Goal: Contribute content: Contribute content

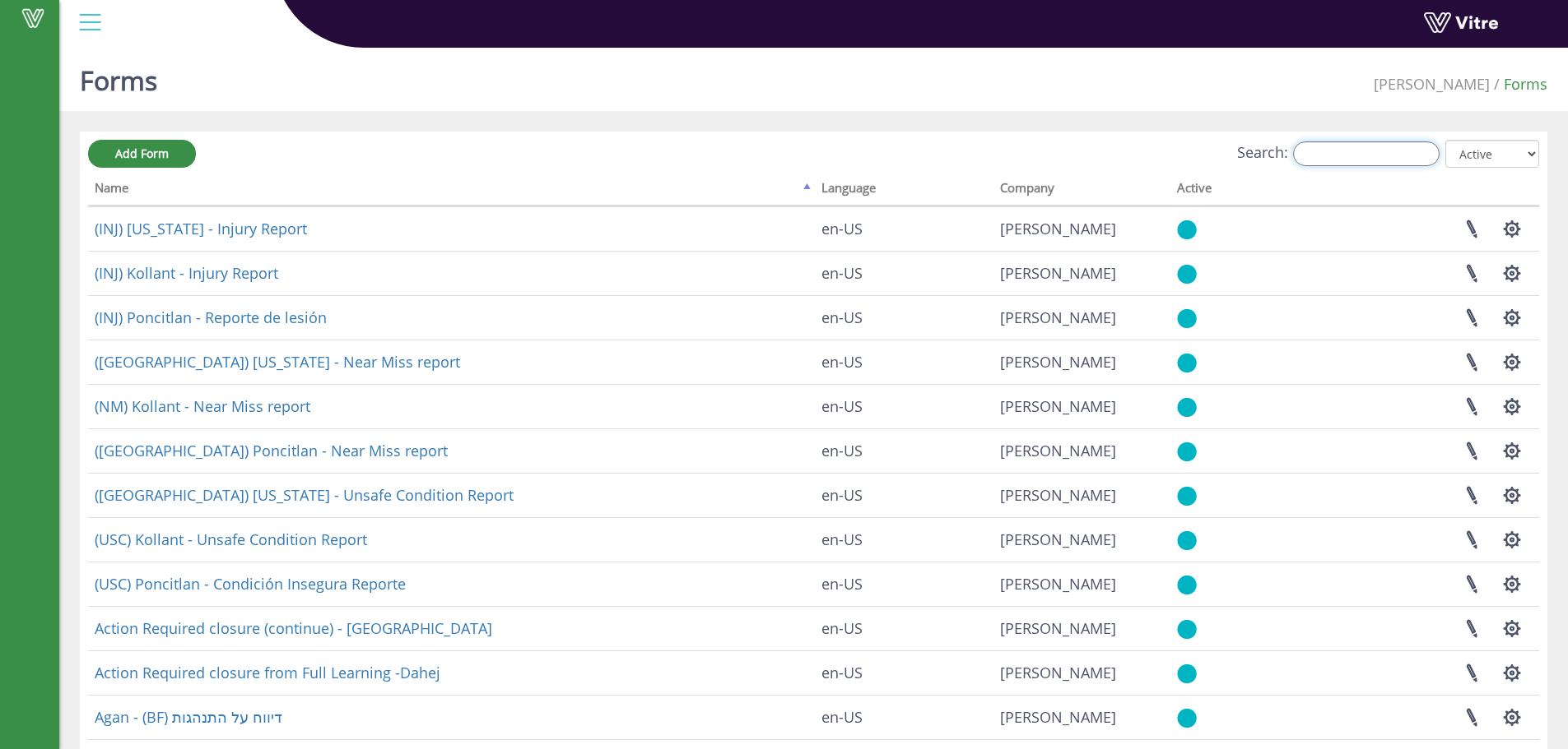
click at [1335, 159] on input "Search:" at bounding box center [1366, 154] width 147 height 24
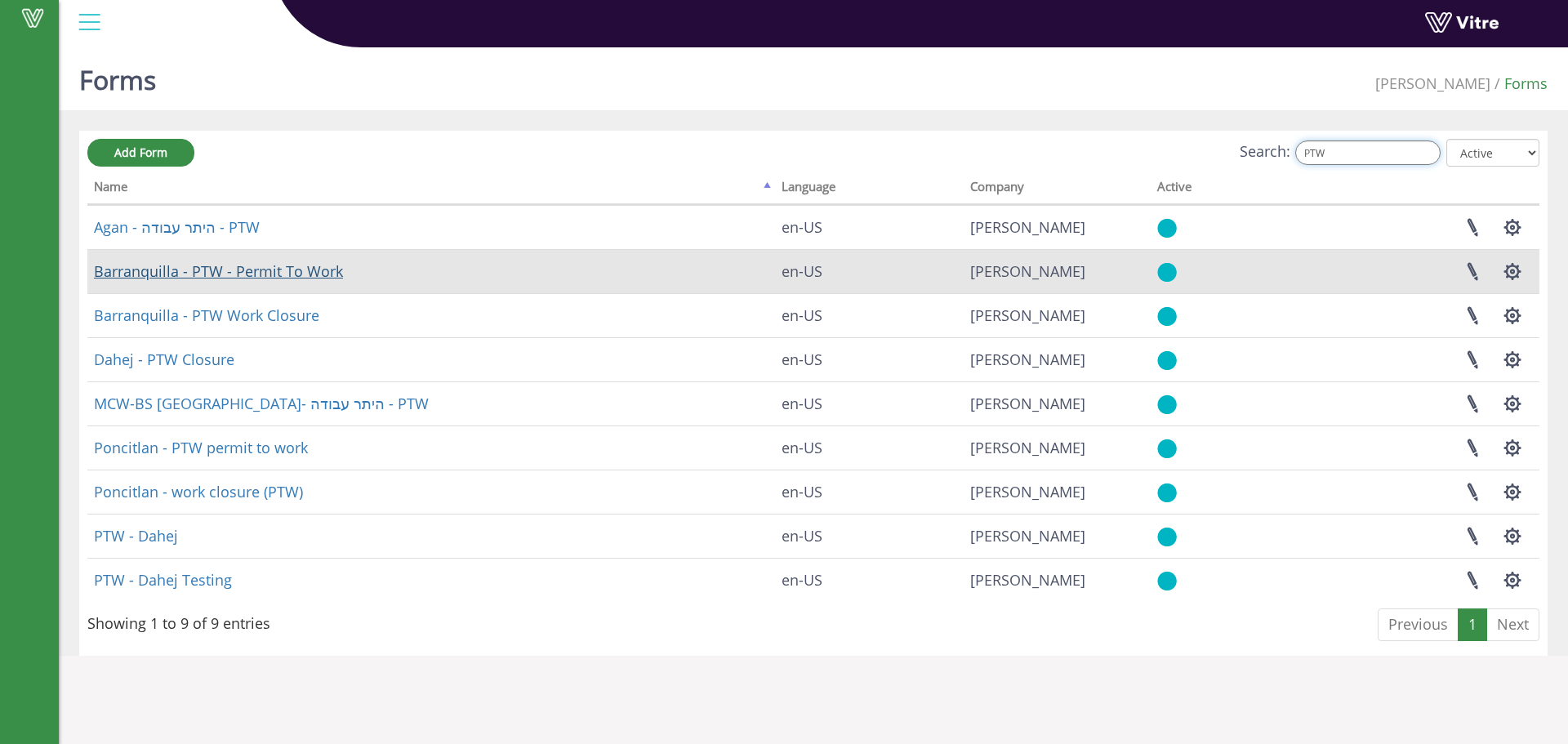
type input "PTW"
click at [237, 271] on link "Barranquilla - PTW - Permit To Work" at bounding box center [218, 271] width 249 height 20
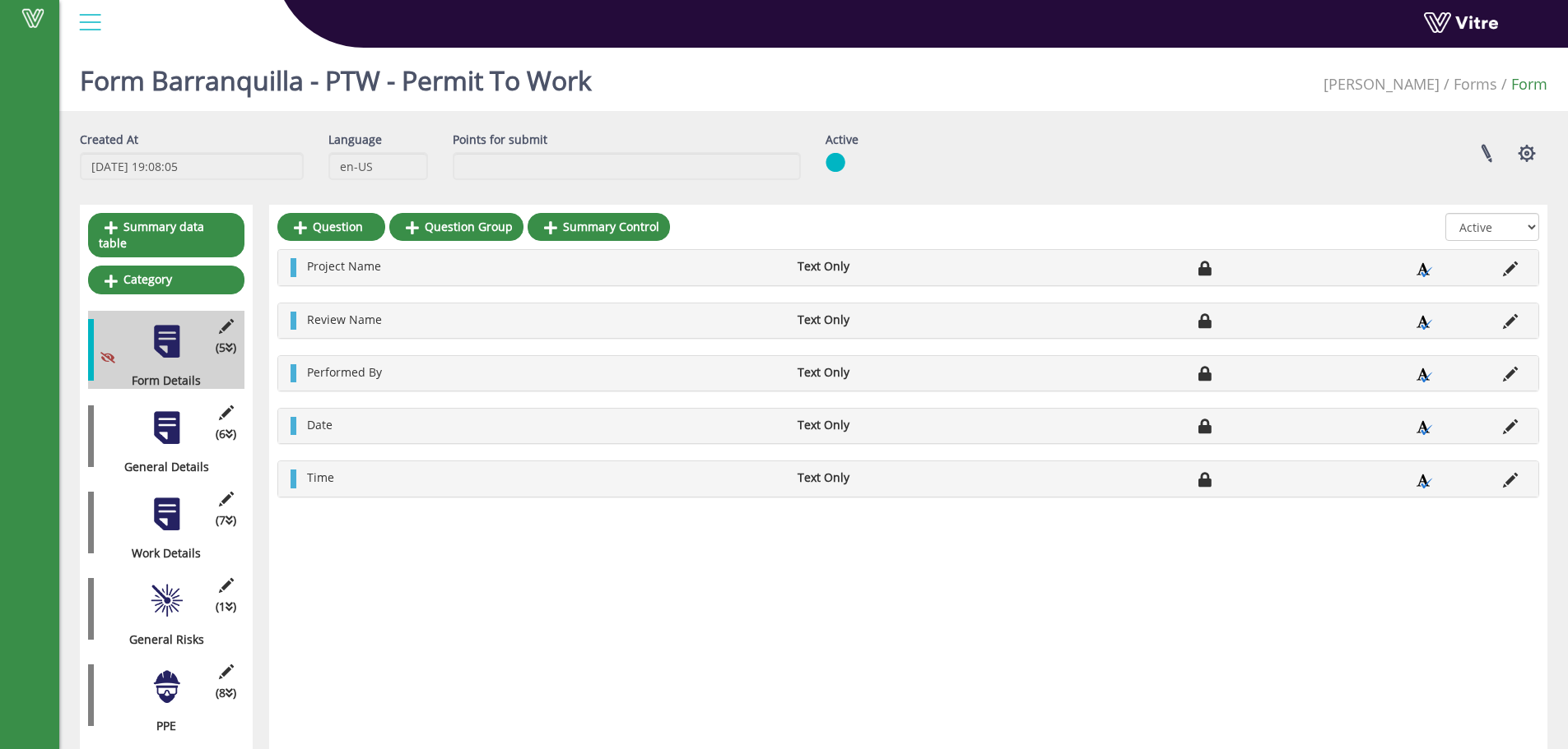
click at [185, 420] on div "(6 ) General Details" at bounding box center [166, 436] width 156 height 79
click at [165, 420] on div at bounding box center [167, 428] width 37 height 37
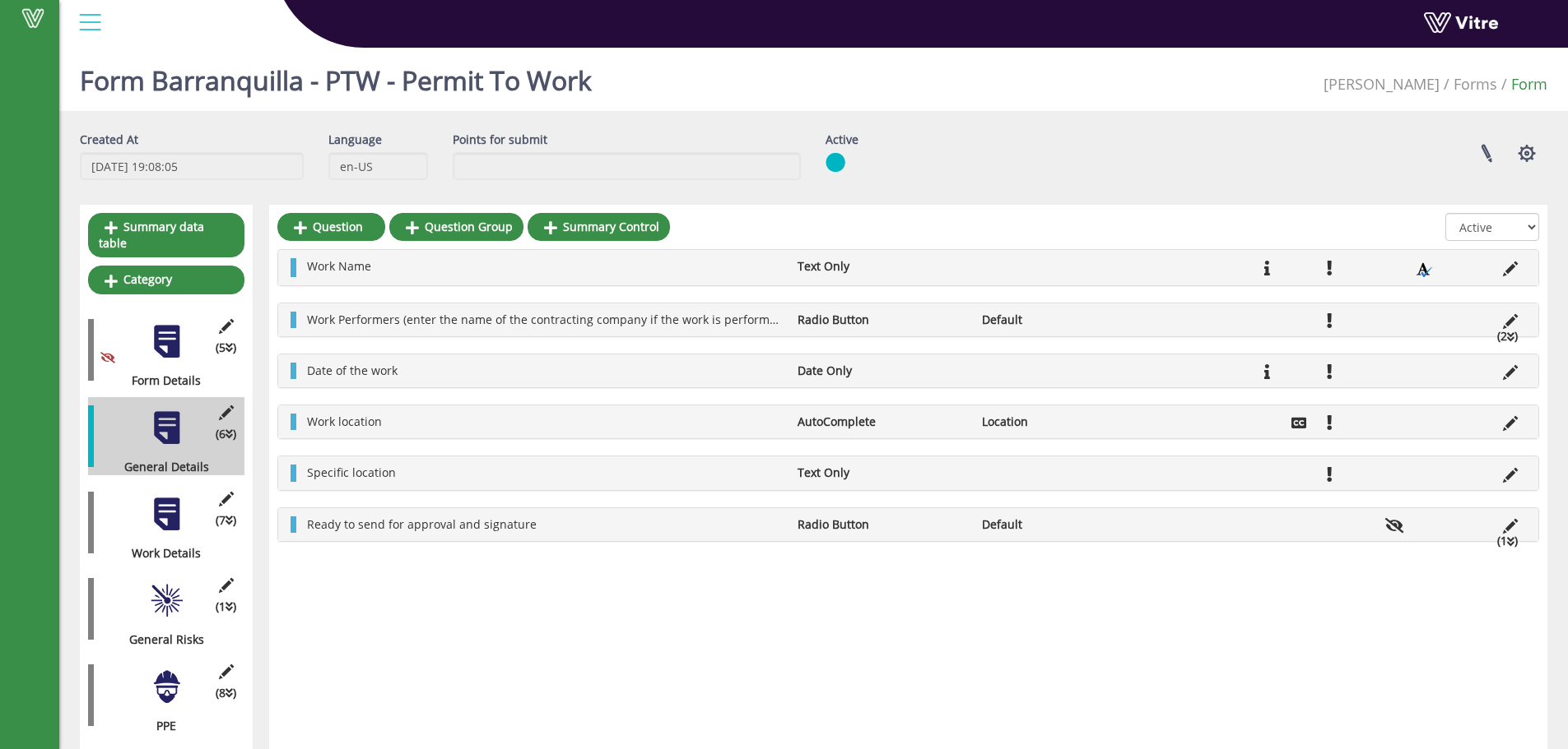
click at [1512, 336] on icon at bounding box center [1510, 337] width 7 height 11
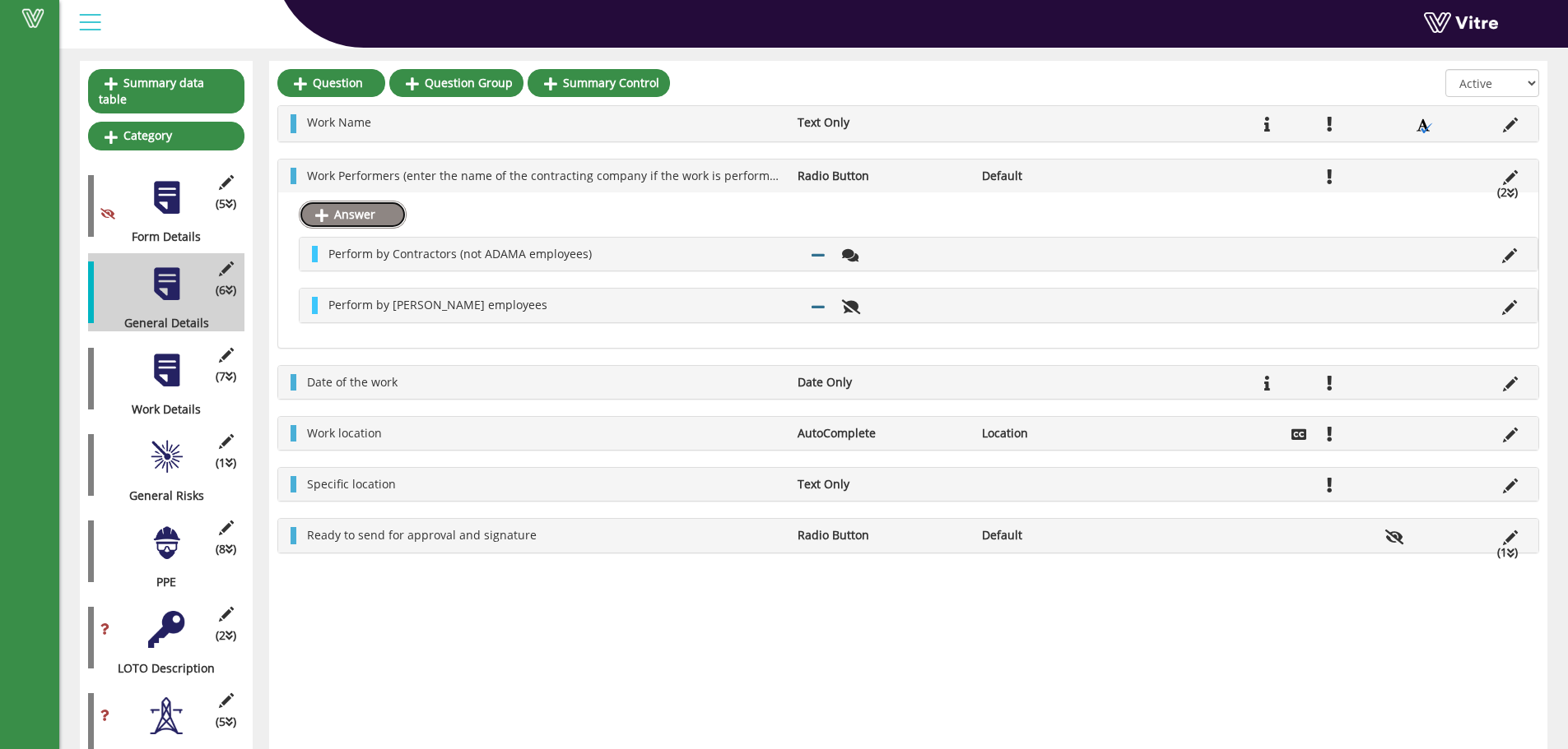
scroll to position [164, 0]
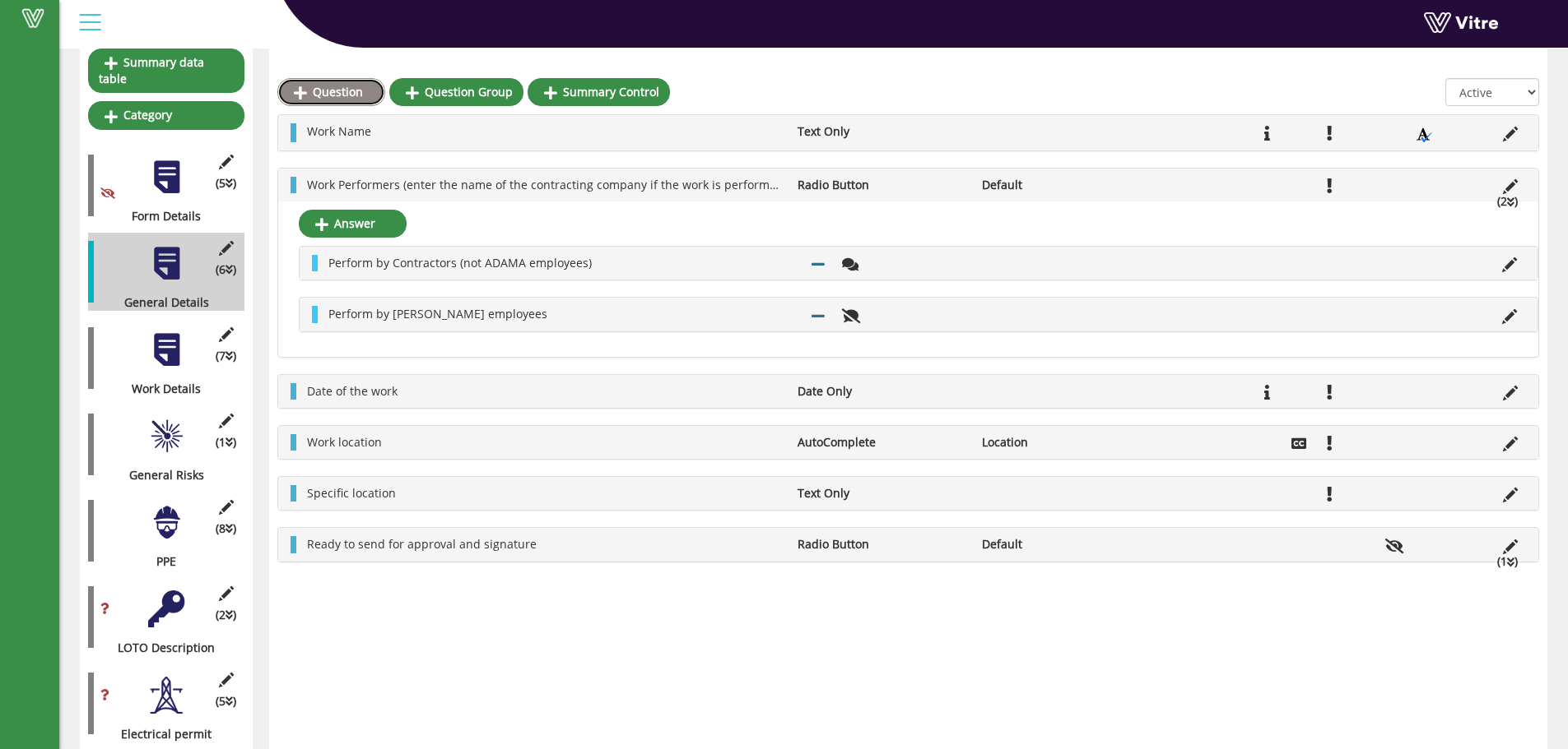
click at [321, 86] on link "Question" at bounding box center [331, 93] width 107 height 28
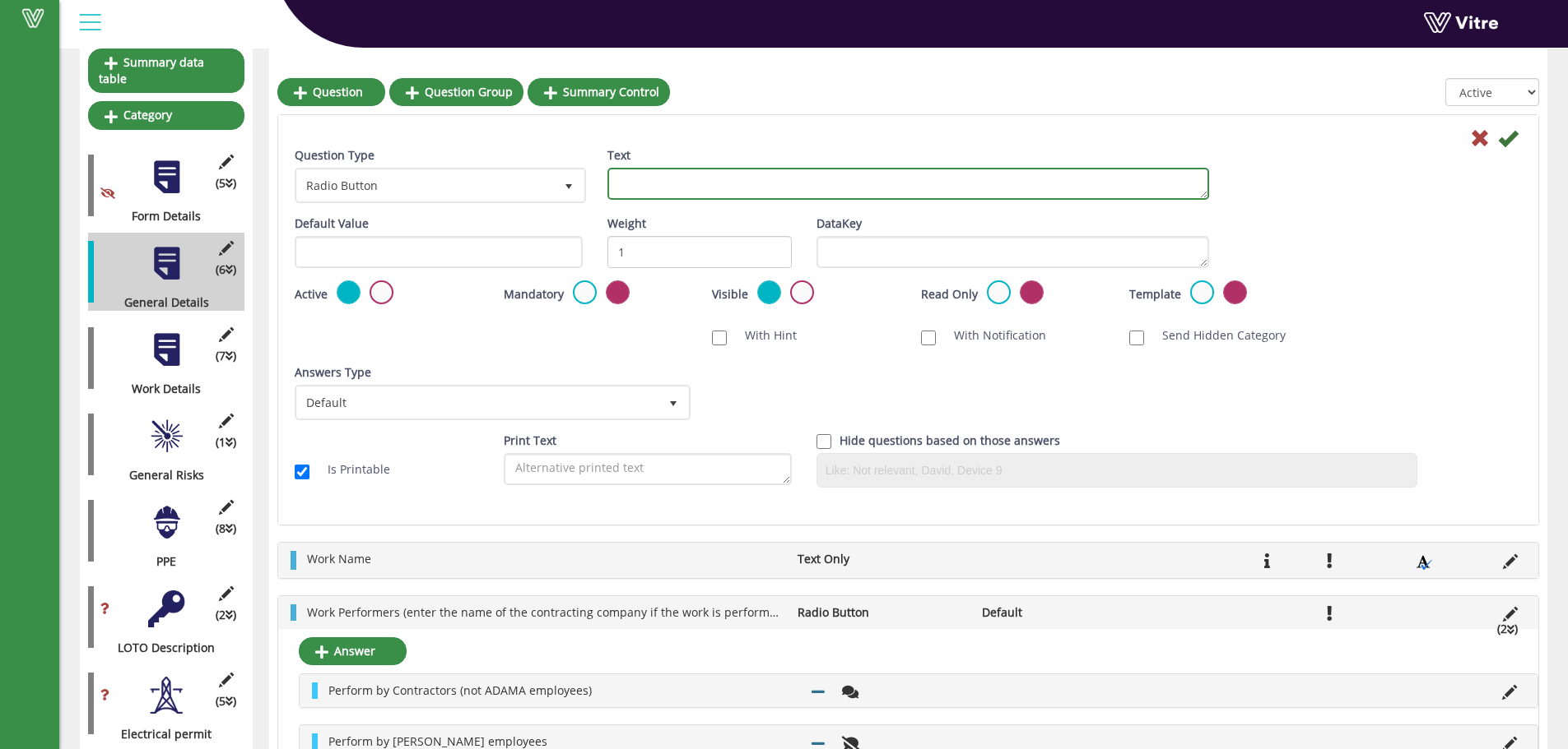
click at [636, 184] on textarea "Text" at bounding box center [908, 183] width 602 height 32
type textarea "Start Time"
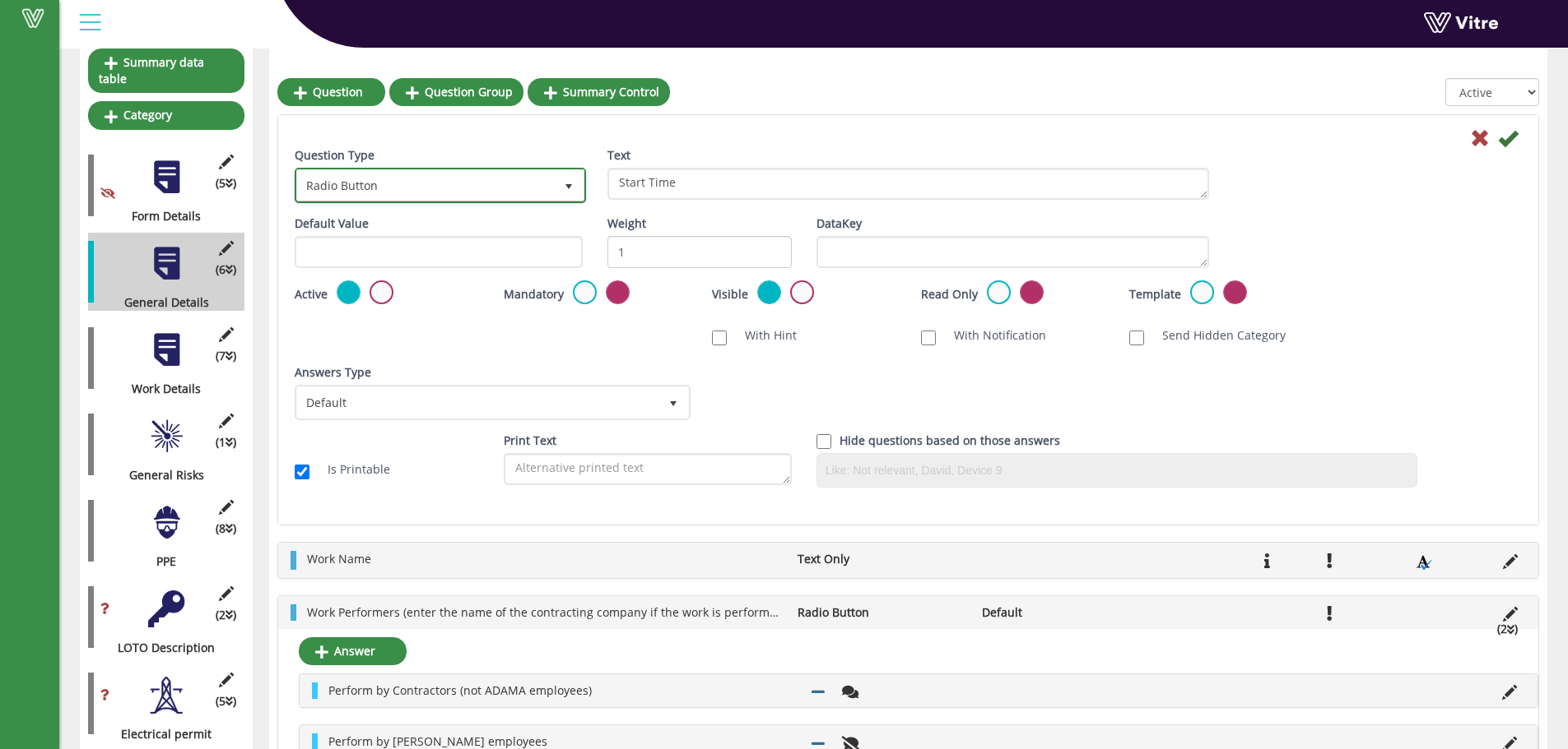
click at [510, 180] on span "Radio Button" at bounding box center [425, 185] width 257 height 30
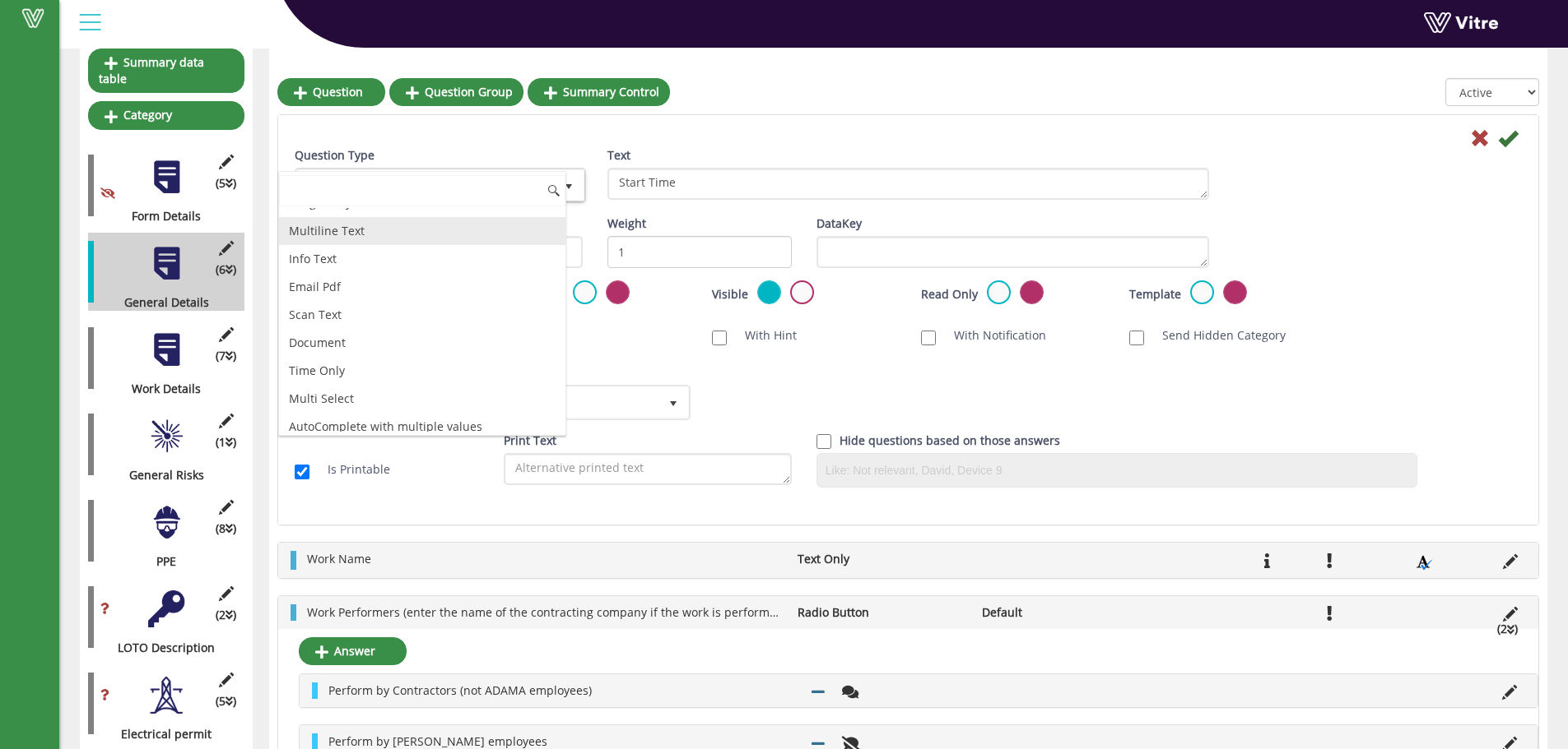
scroll to position [411, 0]
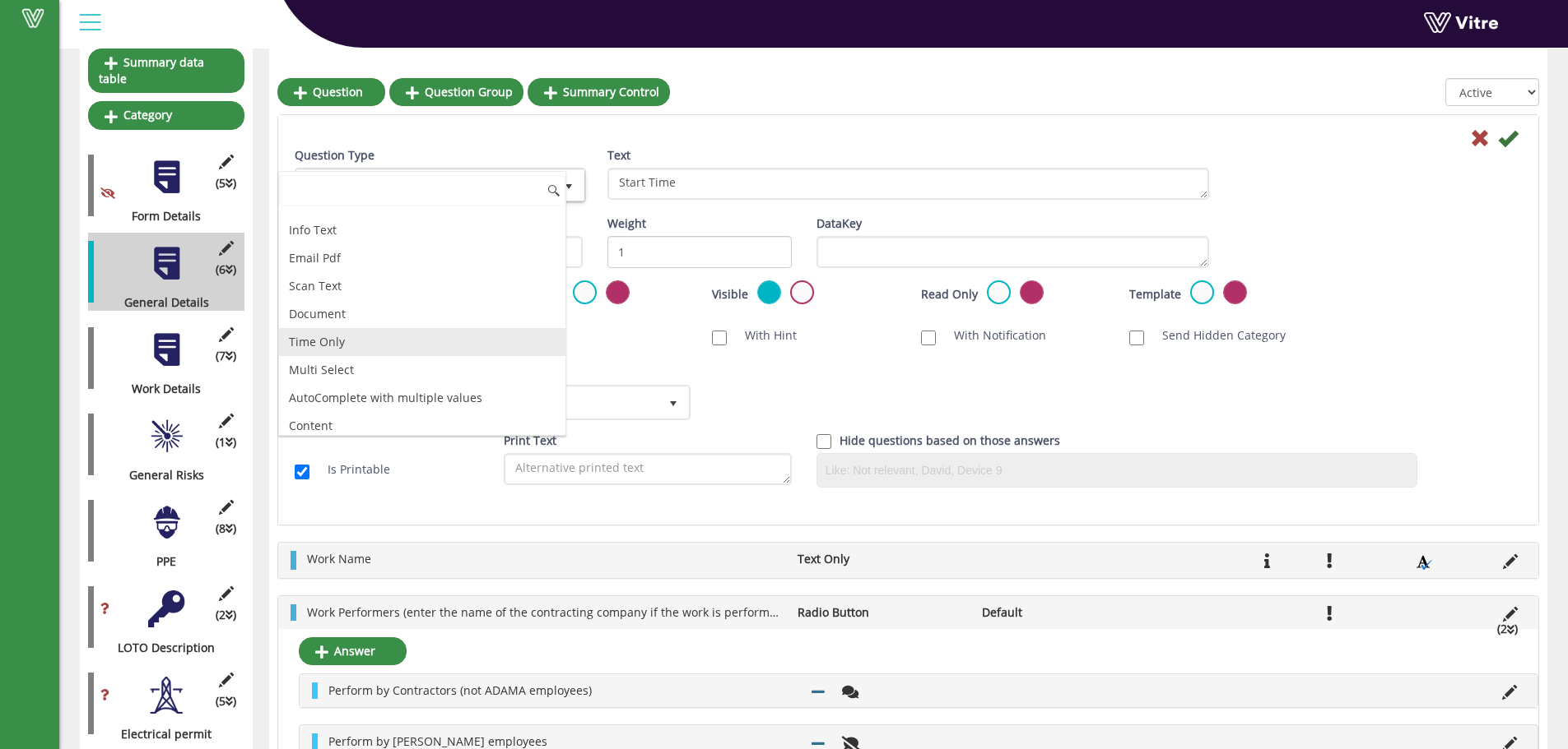
click at [317, 341] on li "Time Only" at bounding box center [422, 342] width 287 height 28
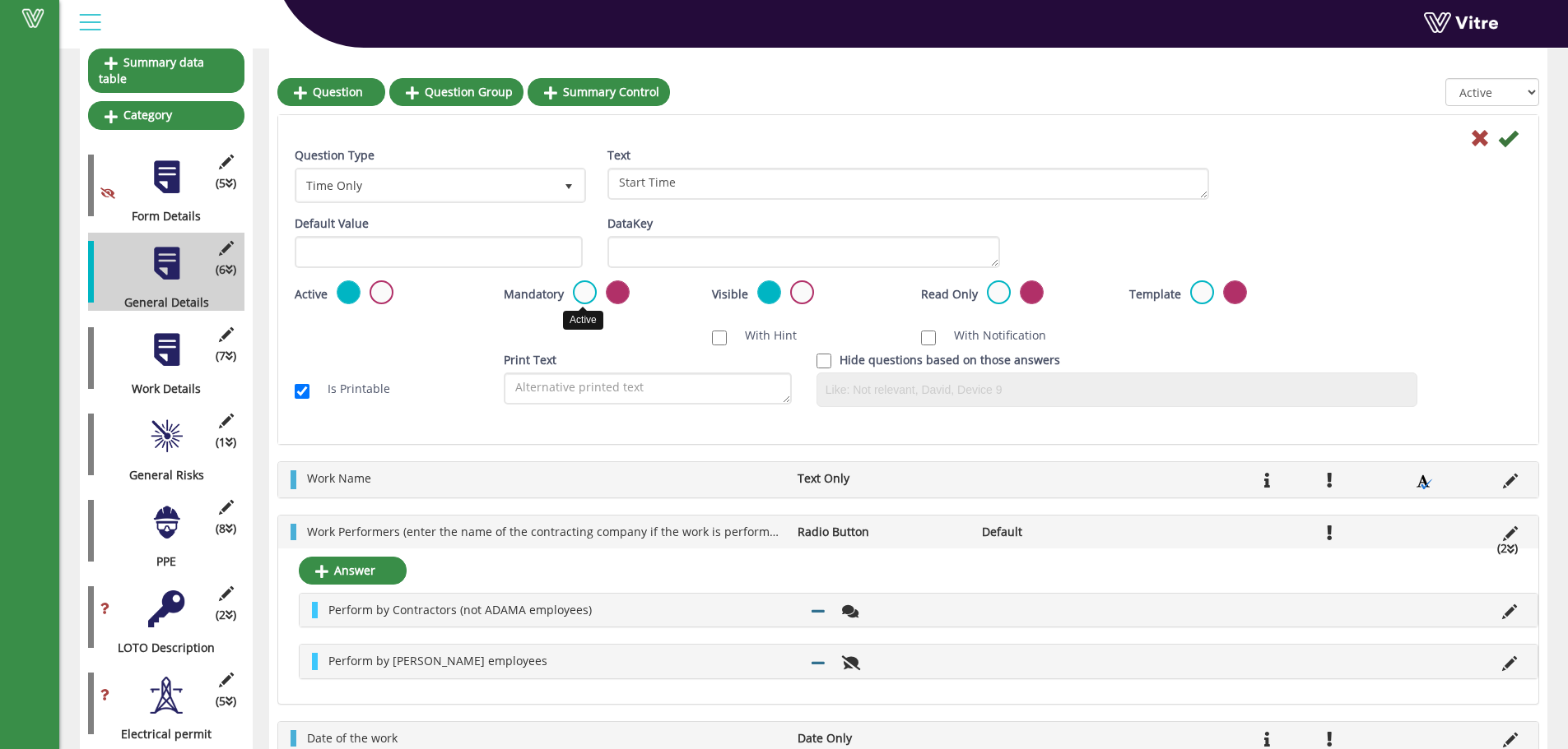
click at [585, 290] on label at bounding box center [584, 292] width 24 height 24
click at [0, 0] on input "radio" at bounding box center [0, 0] width 0 height 0
click at [1504, 137] on icon at bounding box center [1508, 138] width 20 height 20
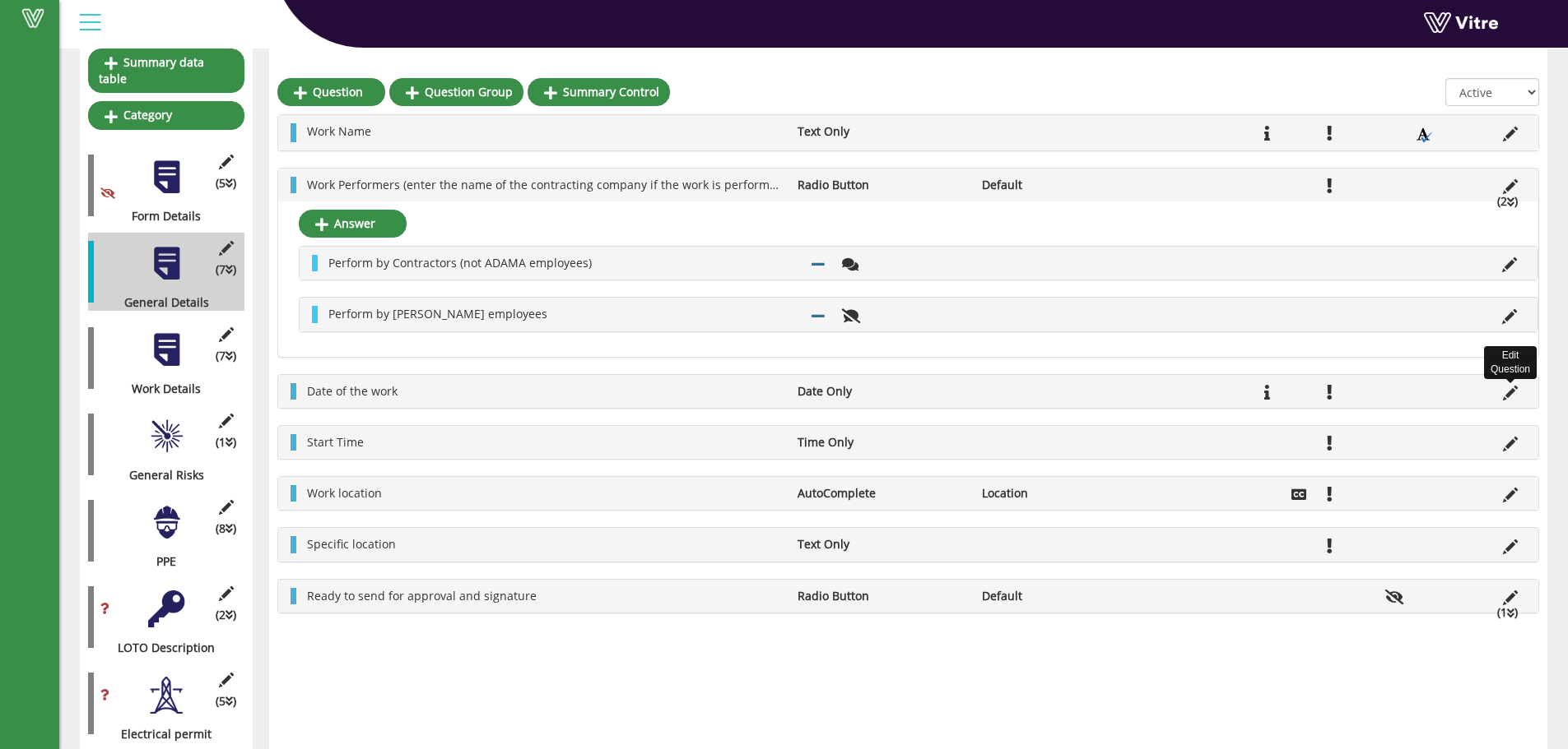
click at [1514, 394] on icon at bounding box center [1509, 393] width 15 height 15
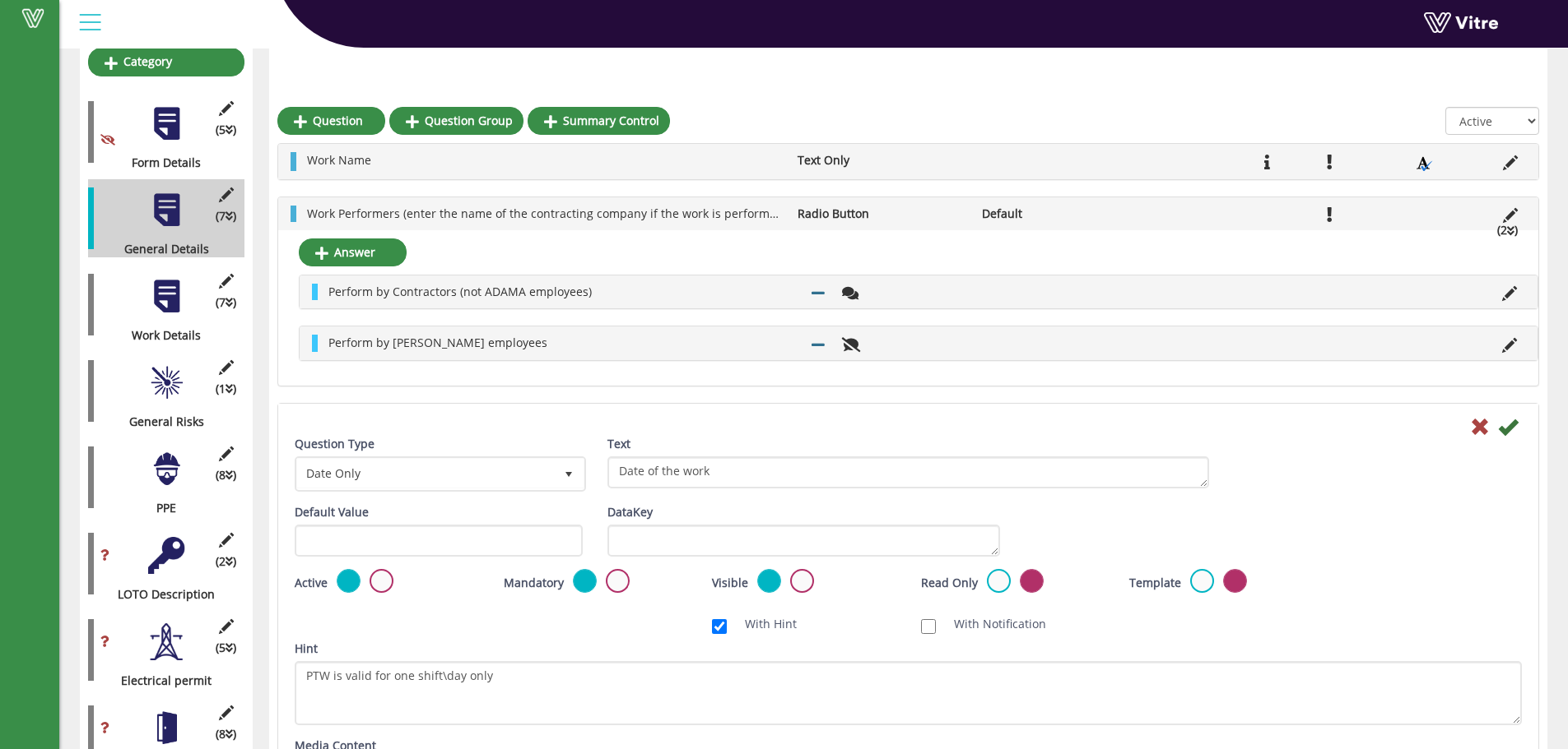
scroll to position [247, 0]
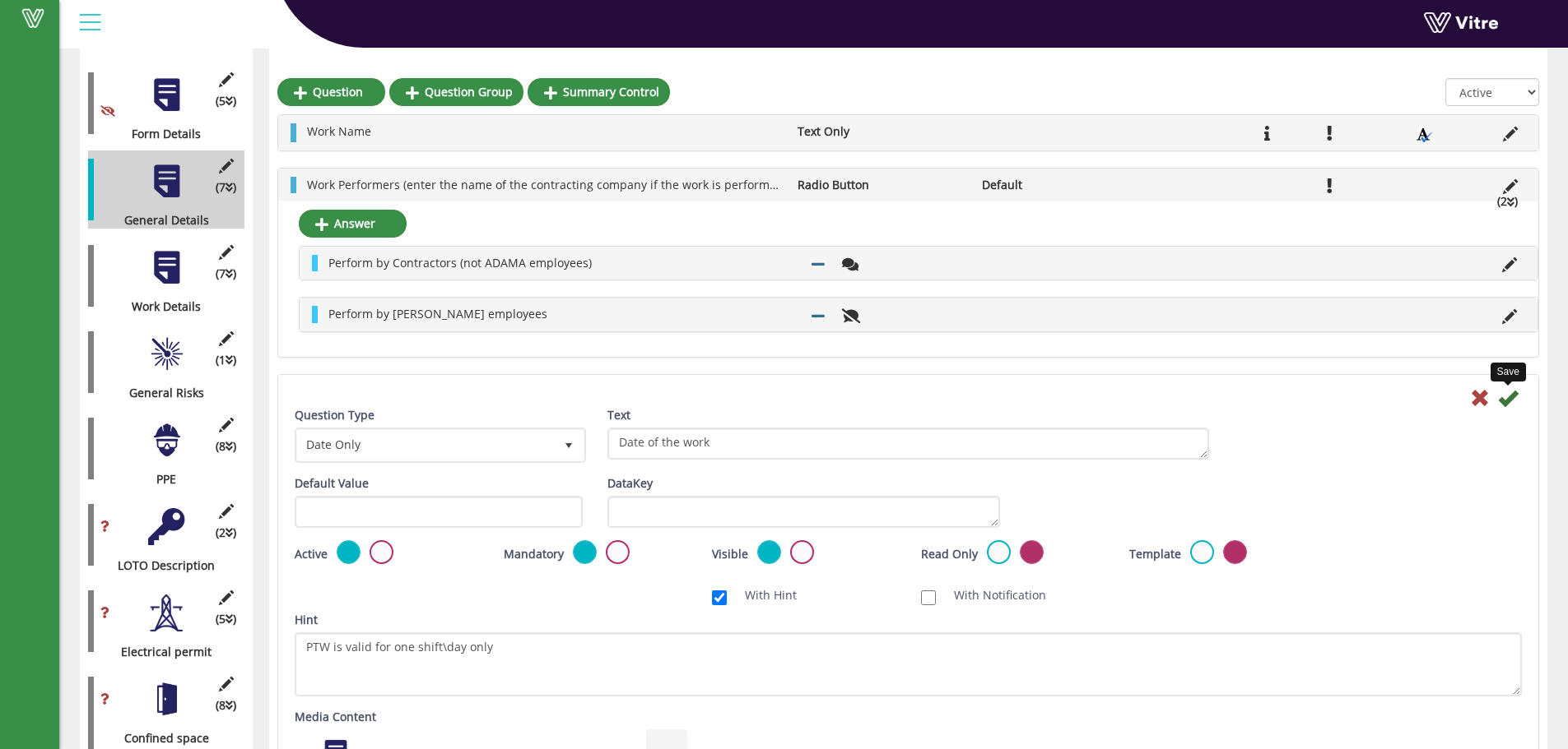
click at [1506, 401] on icon at bounding box center [1508, 398] width 20 height 20
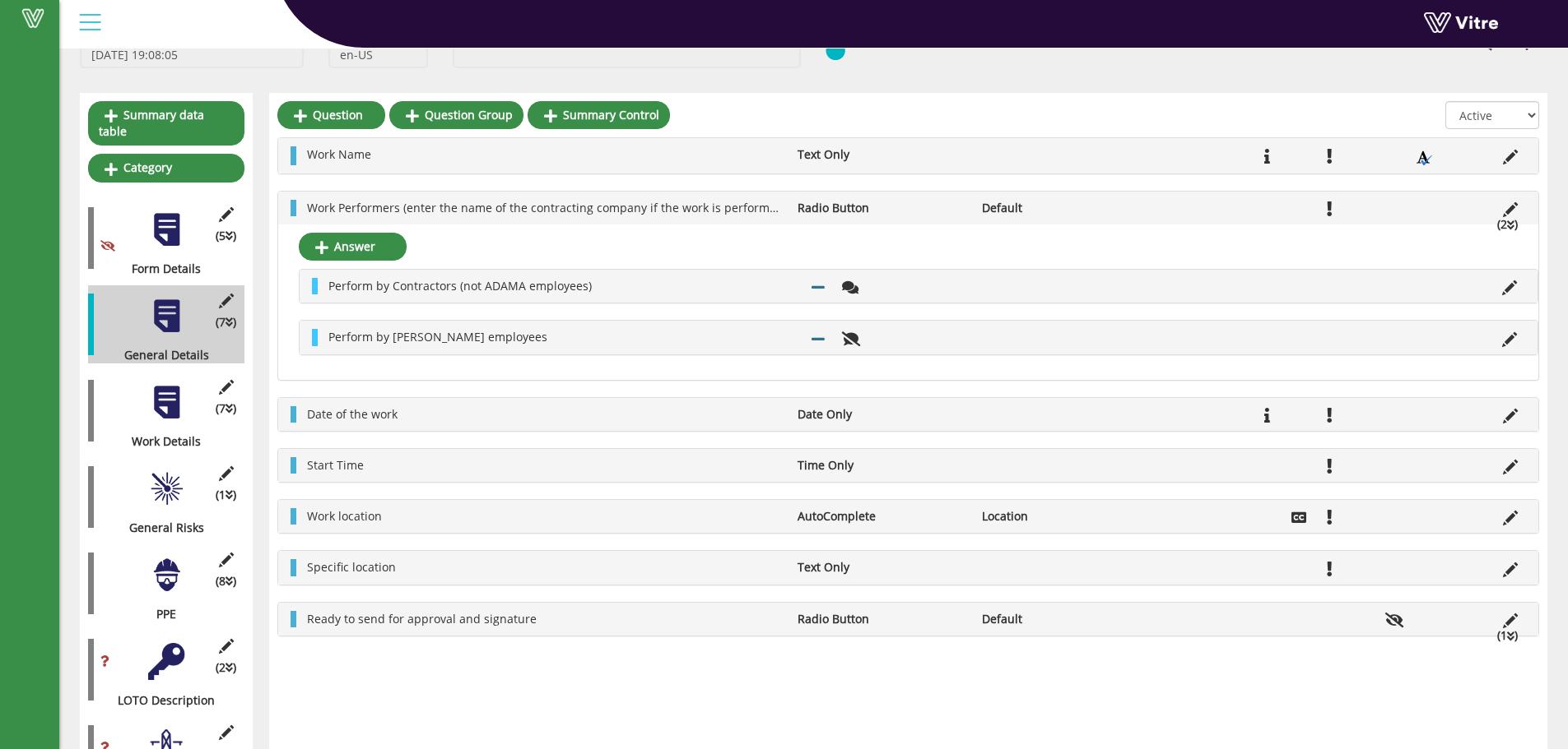
scroll to position [82, 0]
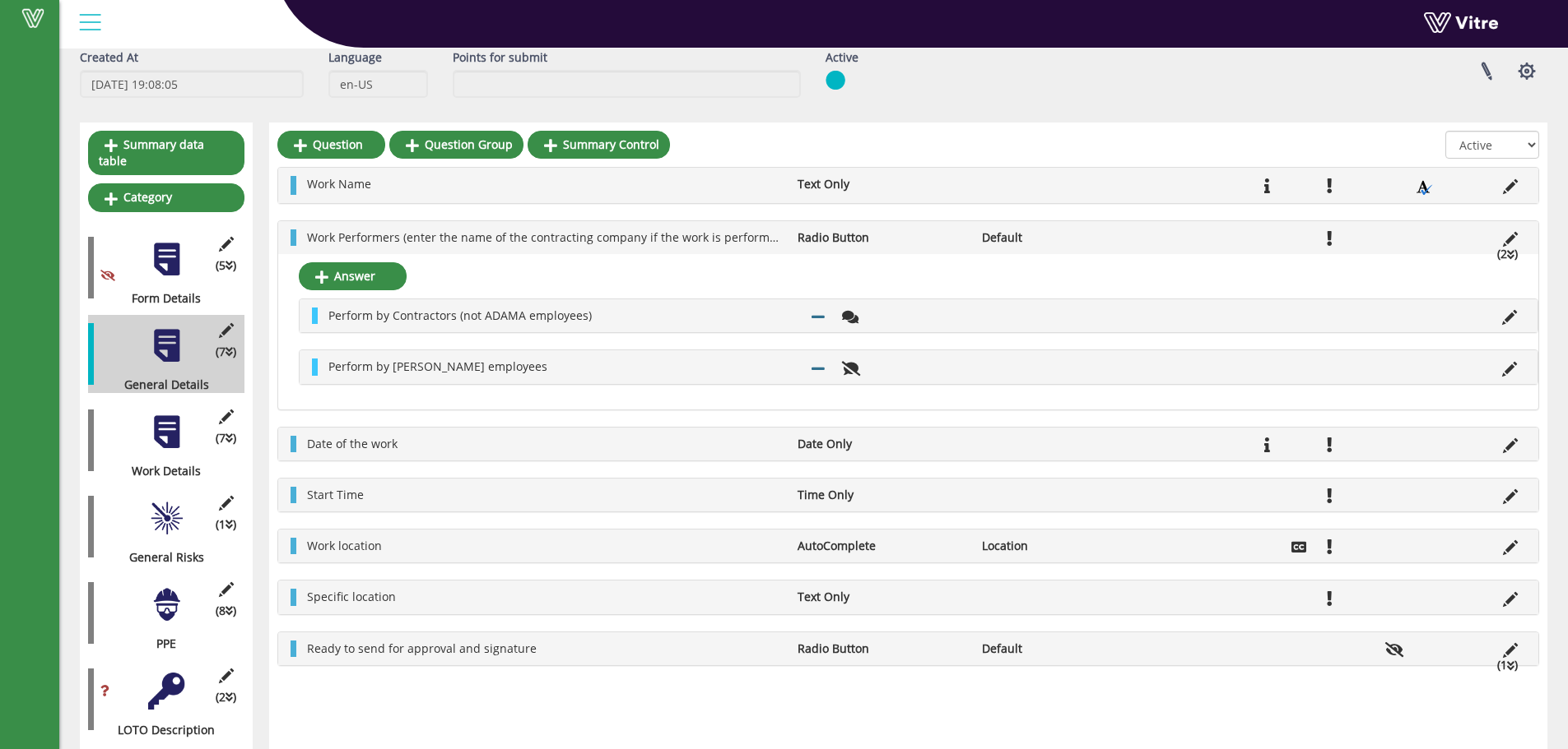
click at [160, 422] on div at bounding box center [167, 432] width 37 height 37
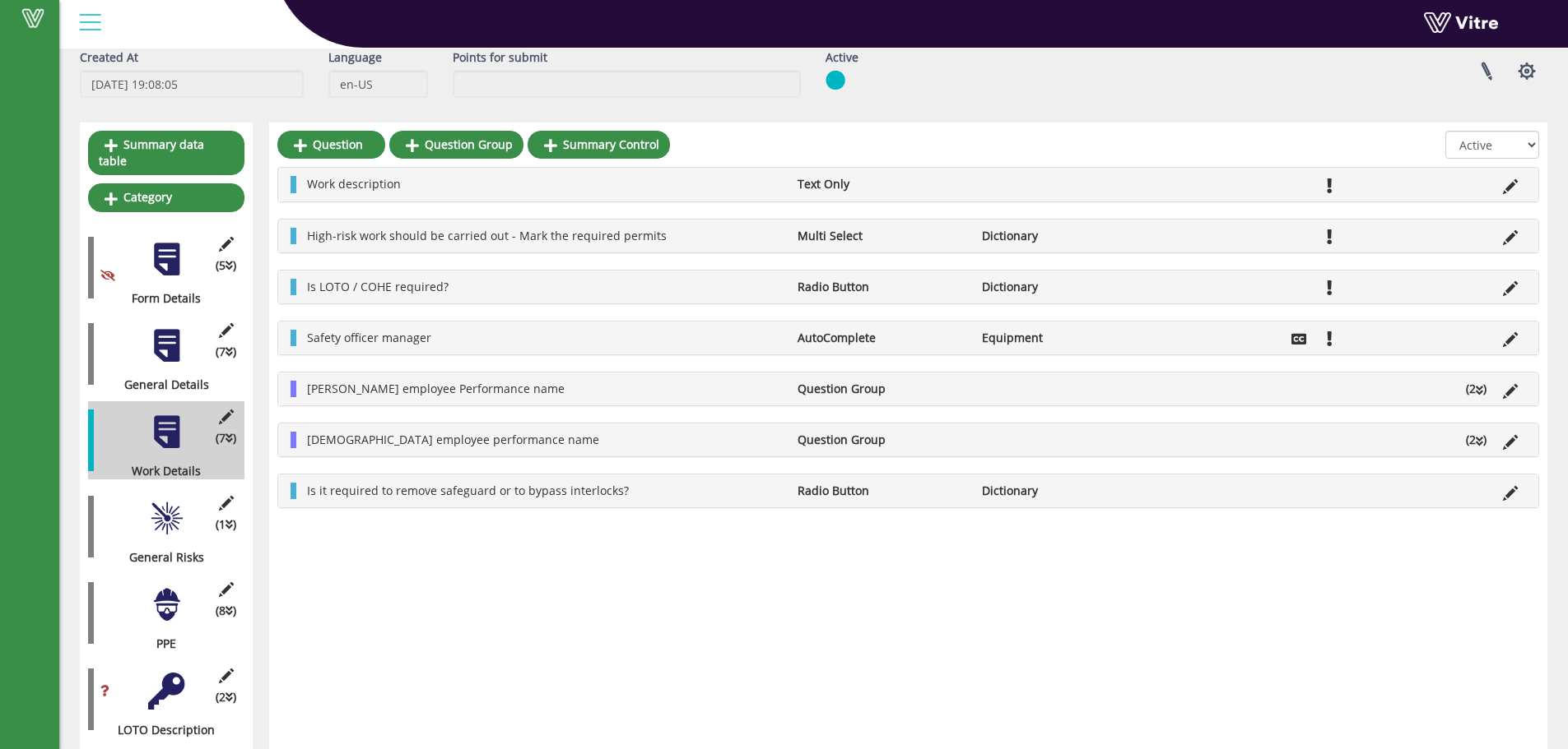
click at [179, 327] on div at bounding box center [167, 346] width 37 height 37
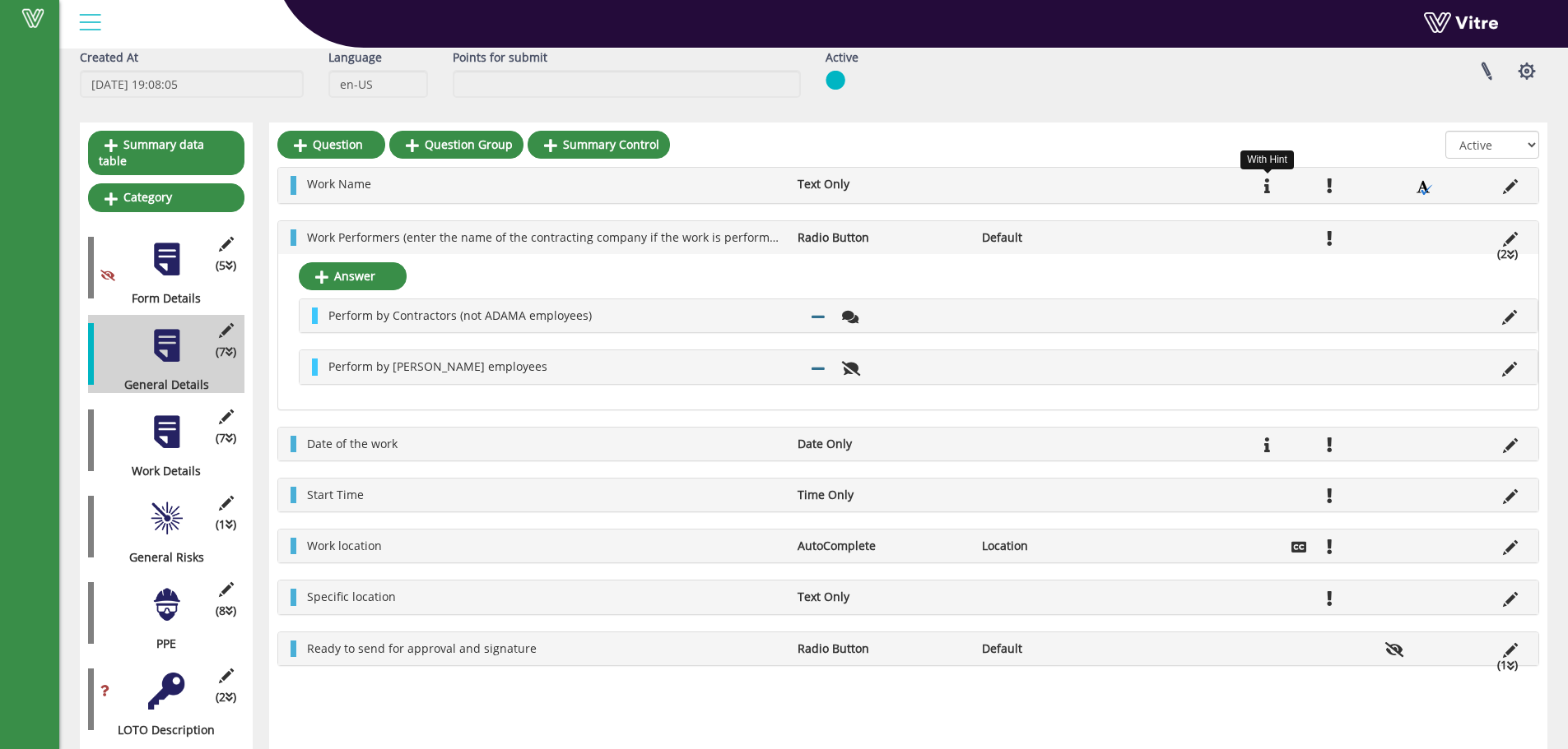
click at [1271, 186] on li at bounding box center [1268, 184] width 31 height 17
click at [1268, 188] on icon at bounding box center [1267, 185] width 6 height 15
click at [1503, 189] on icon at bounding box center [1509, 186] width 15 height 15
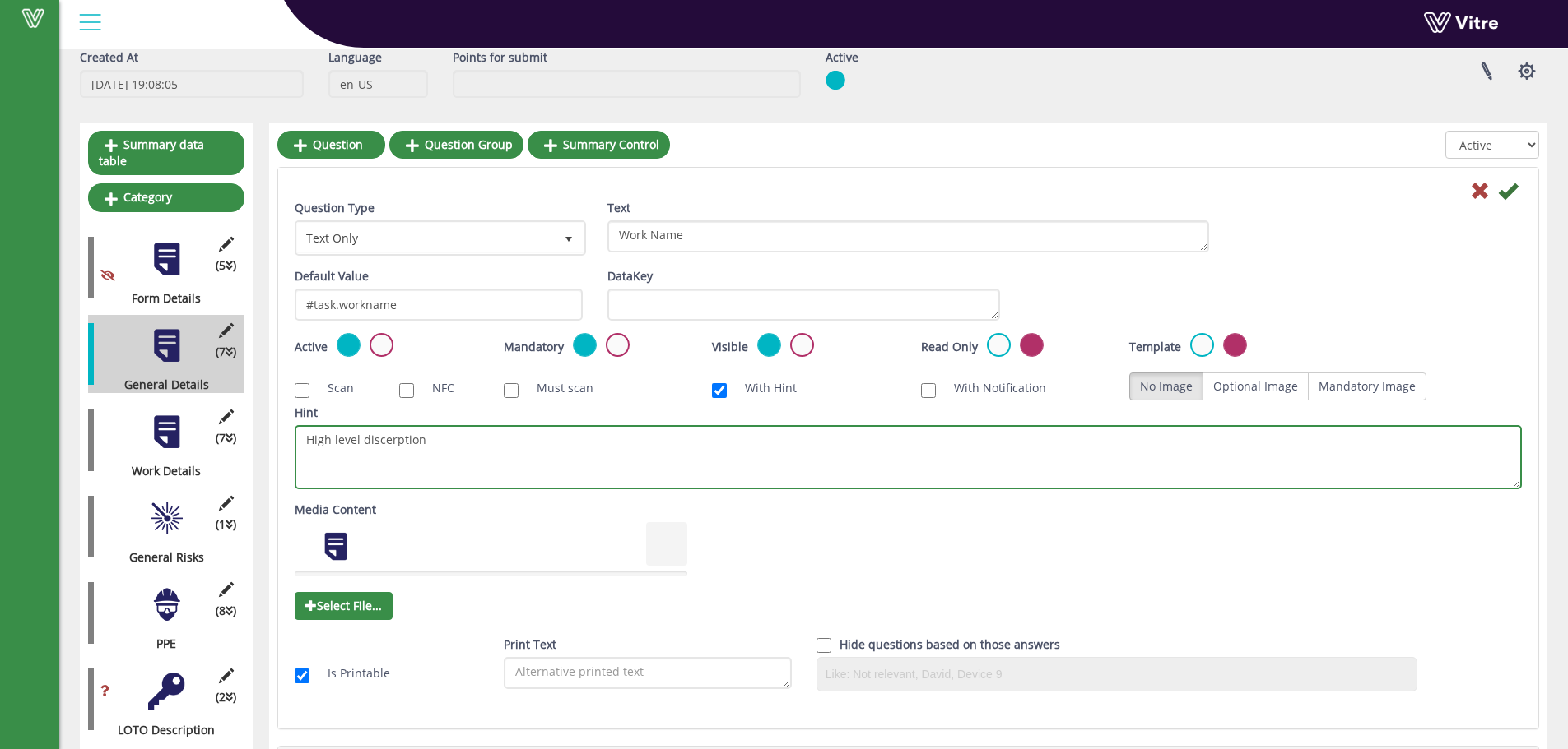
click at [432, 444] on textarea "High level discerption" at bounding box center [908, 457] width 1227 height 64
drag, startPoint x: 505, startPoint y: 438, endPoint x: 434, endPoint y: 440, distance: 71.0
click at [434, 440] on textarea "High level discerption" at bounding box center [908, 457] width 1227 height 64
type textarea "High level discerption - one sentence"
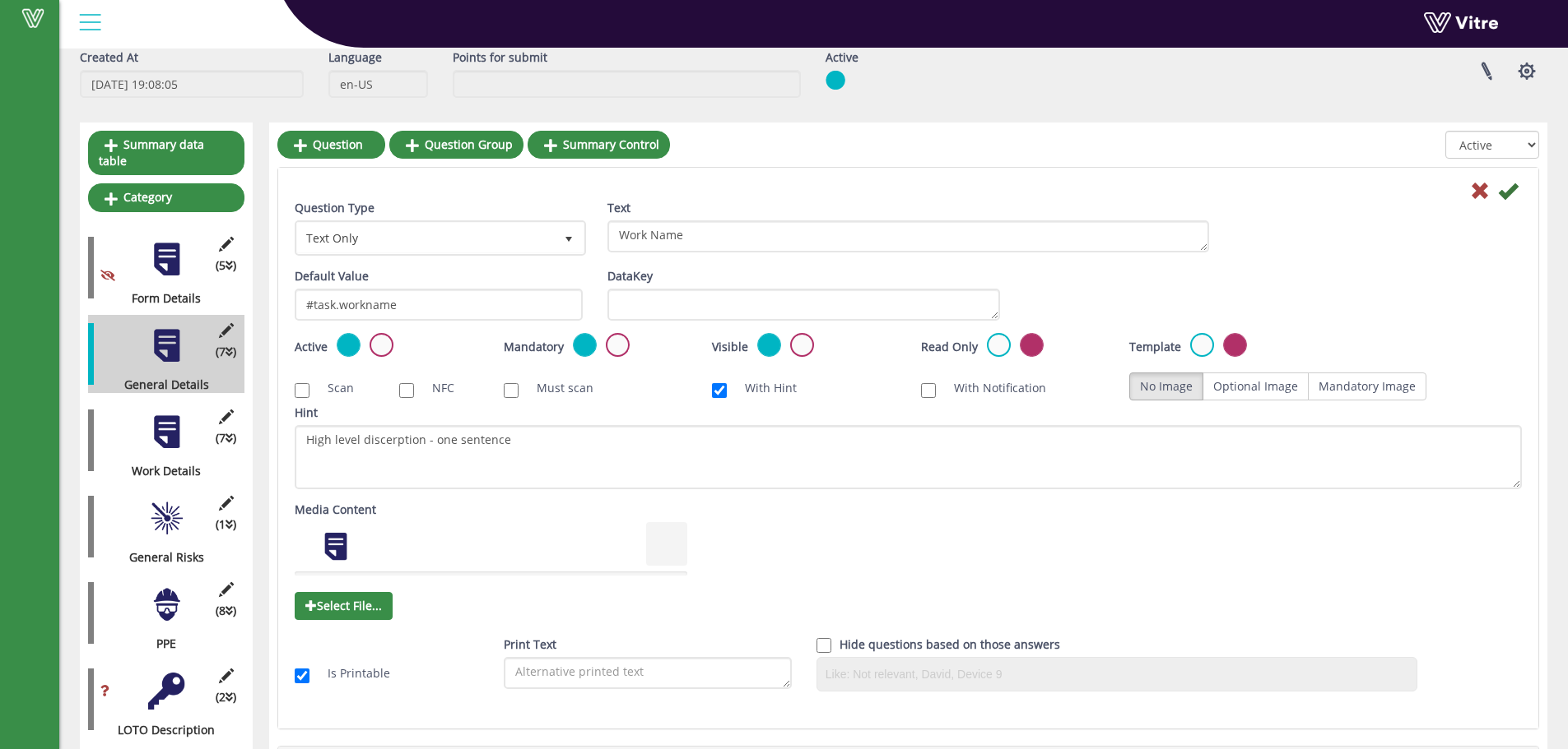
click at [175, 414] on div at bounding box center [167, 432] width 37 height 37
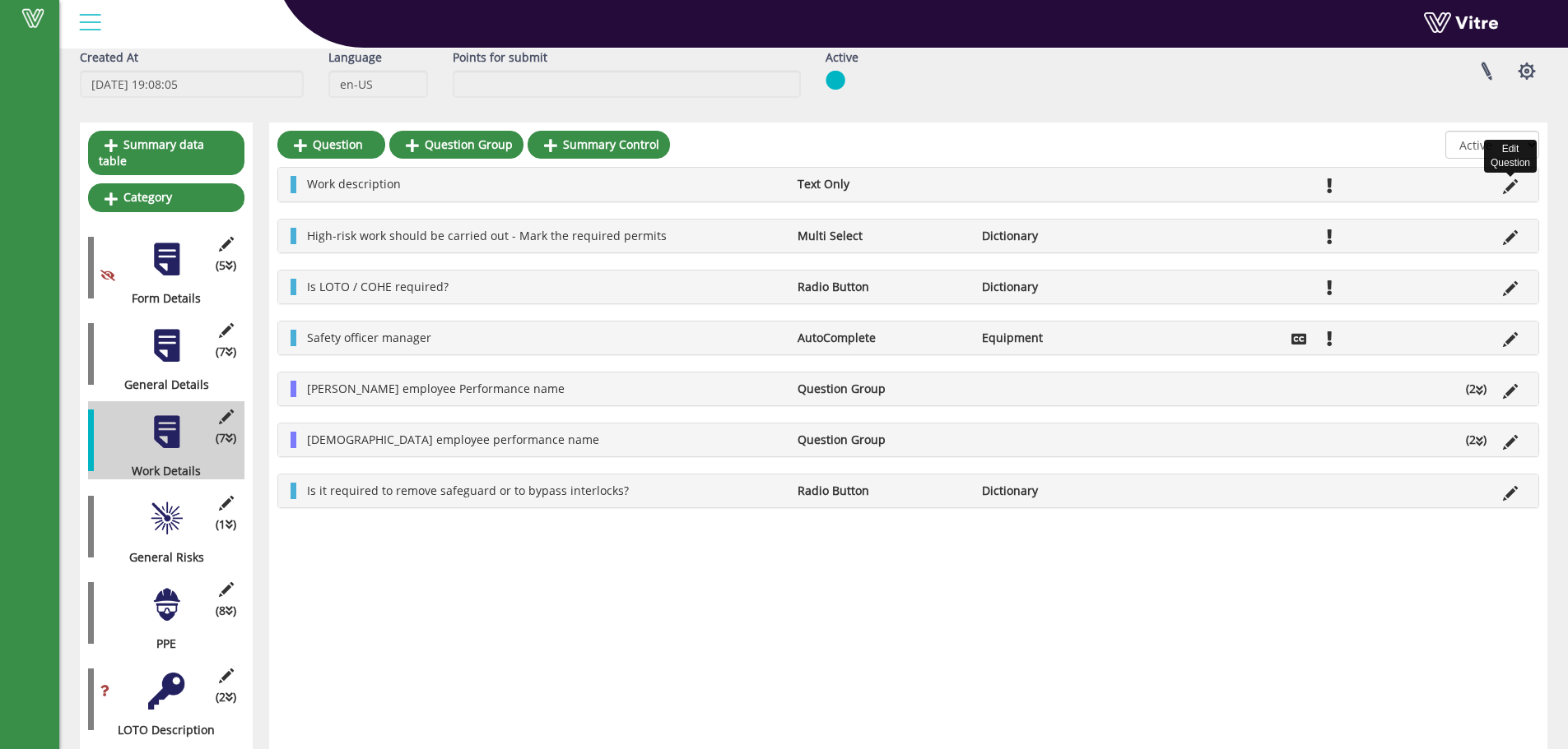
click at [1510, 187] on icon at bounding box center [1509, 186] width 15 height 15
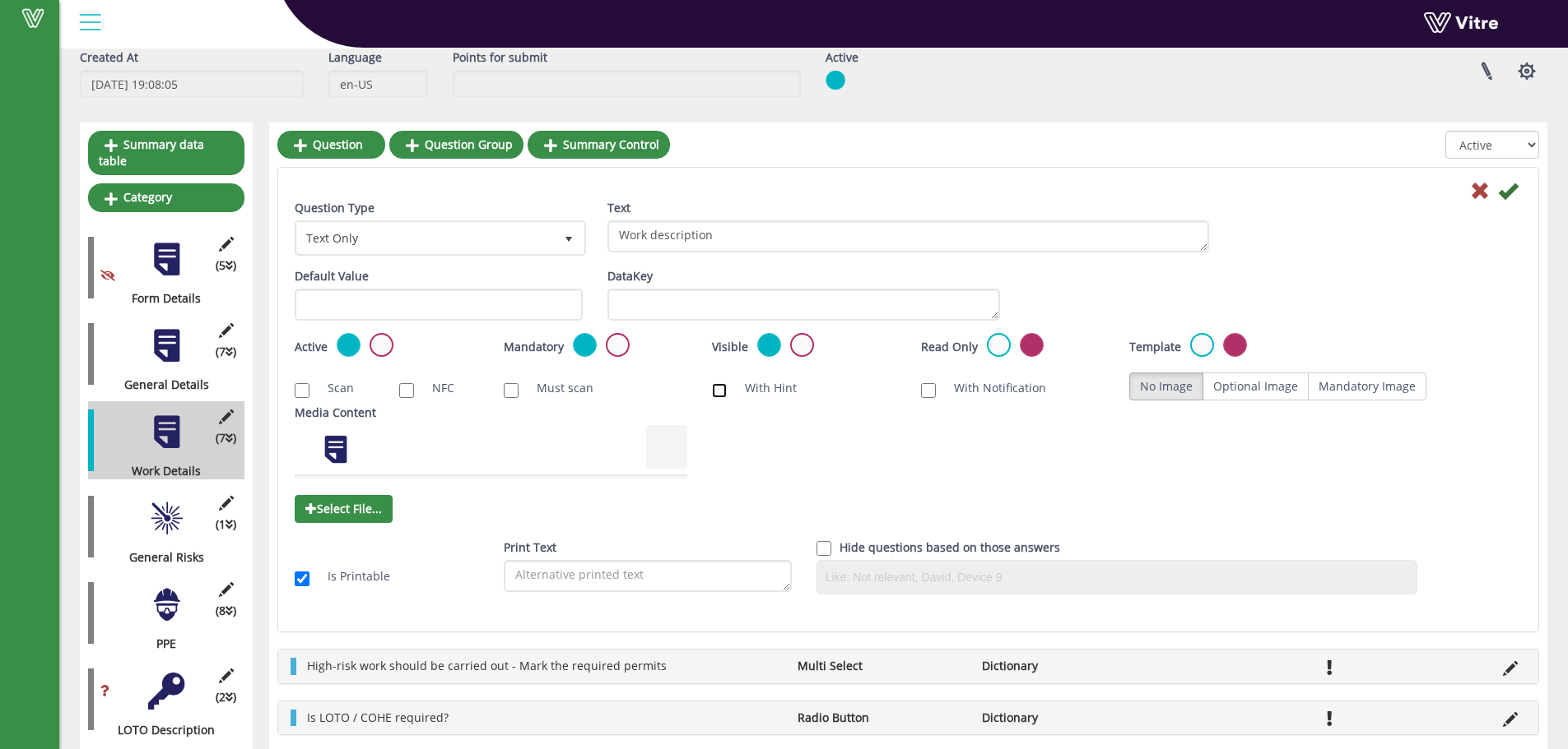
click at [721, 392] on input "With Hint" at bounding box center [719, 390] width 15 height 15
checkbox input "true"
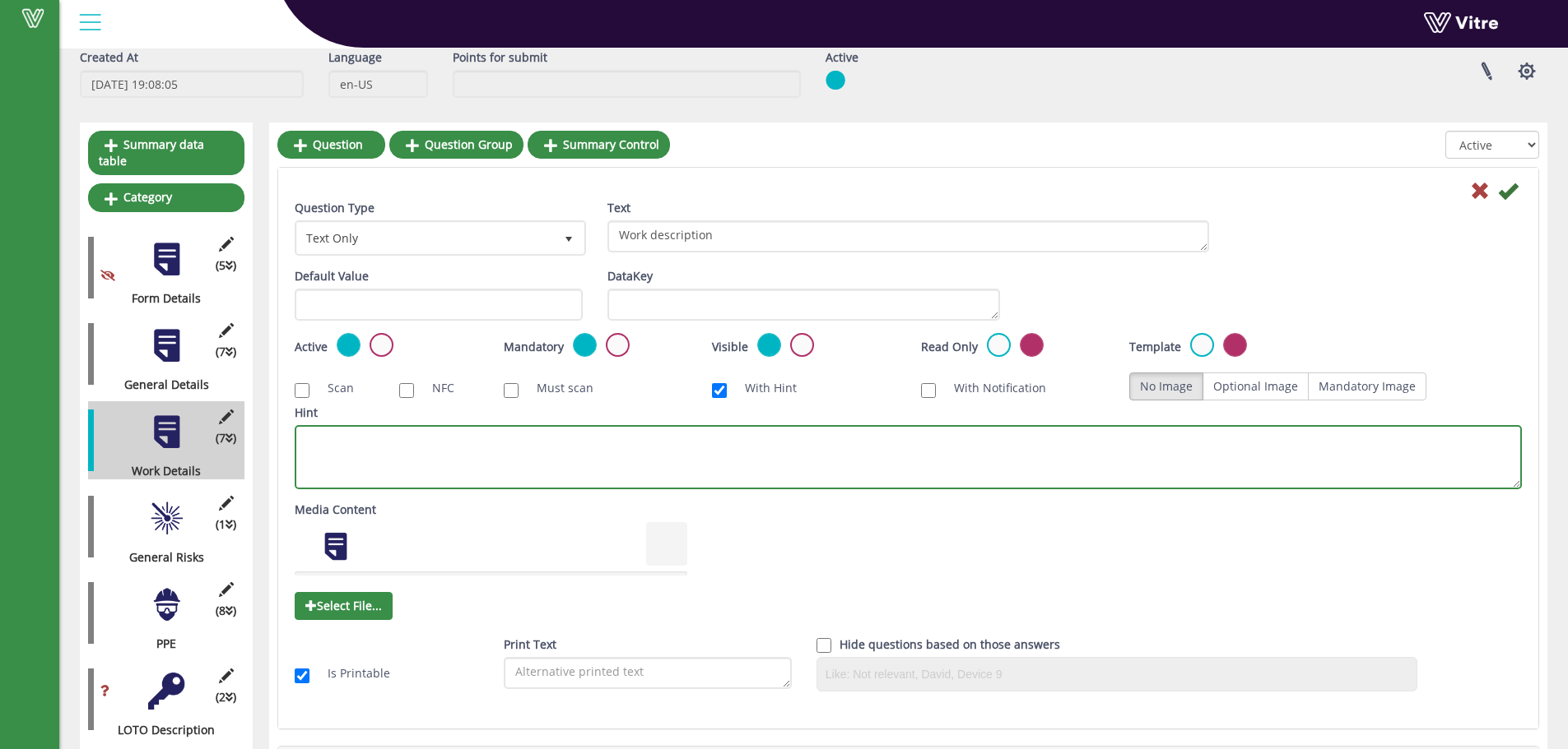
click at [676, 434] on textarea "Hint" at bounding box center [908, 457] width 1227 height 64
click at [416, 444] on textarea "Full description of teh work" at bounding box center [908, 457] width 1227 height 64
click at [459, 443] on textarea "Full description of the work" at bounding box center [908, 457] width 1227 height 64
type textarea "Full description of the work, from start to end, including all steps."
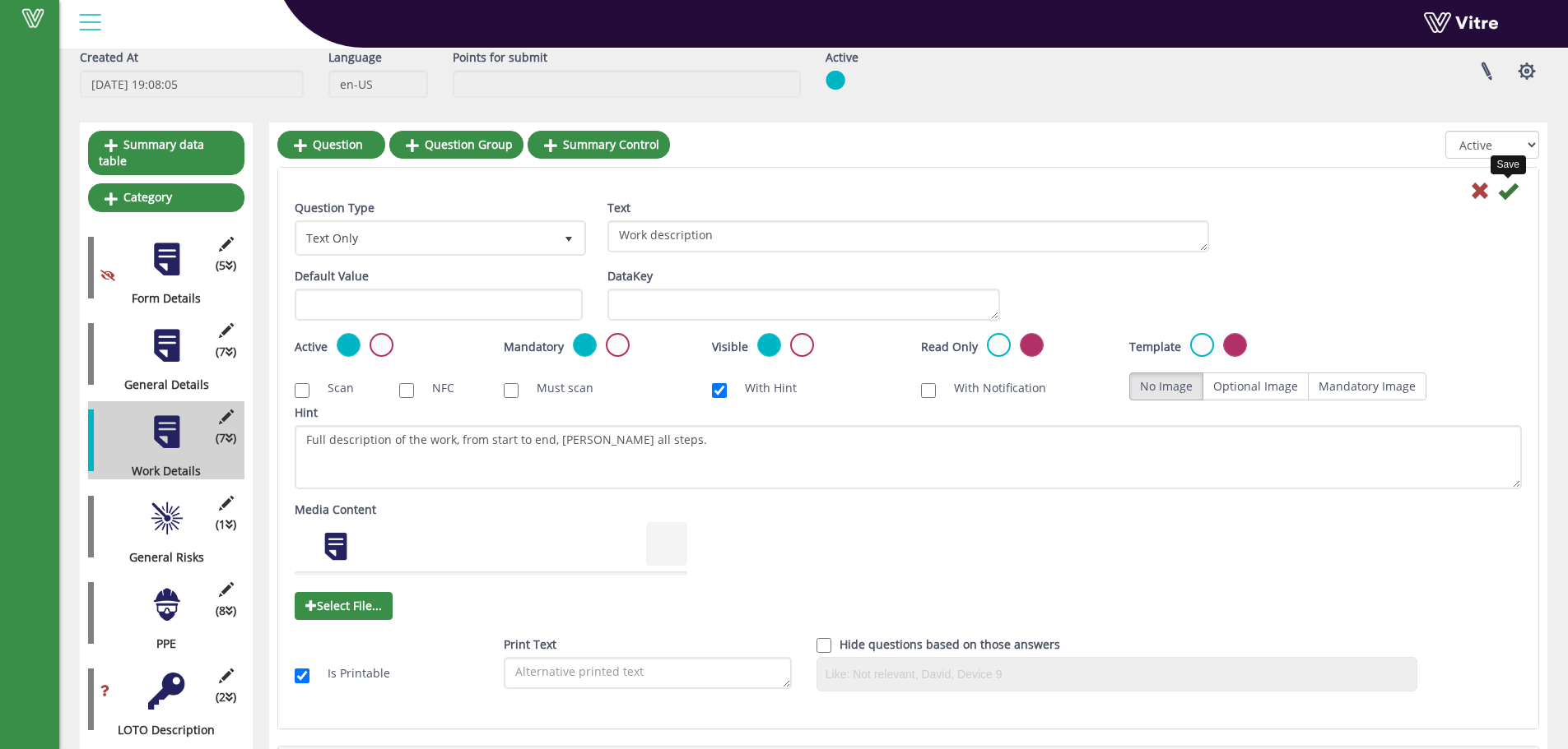
click at [1509, 189] on icon at bounding box center [1508, 190] width 20 height 20
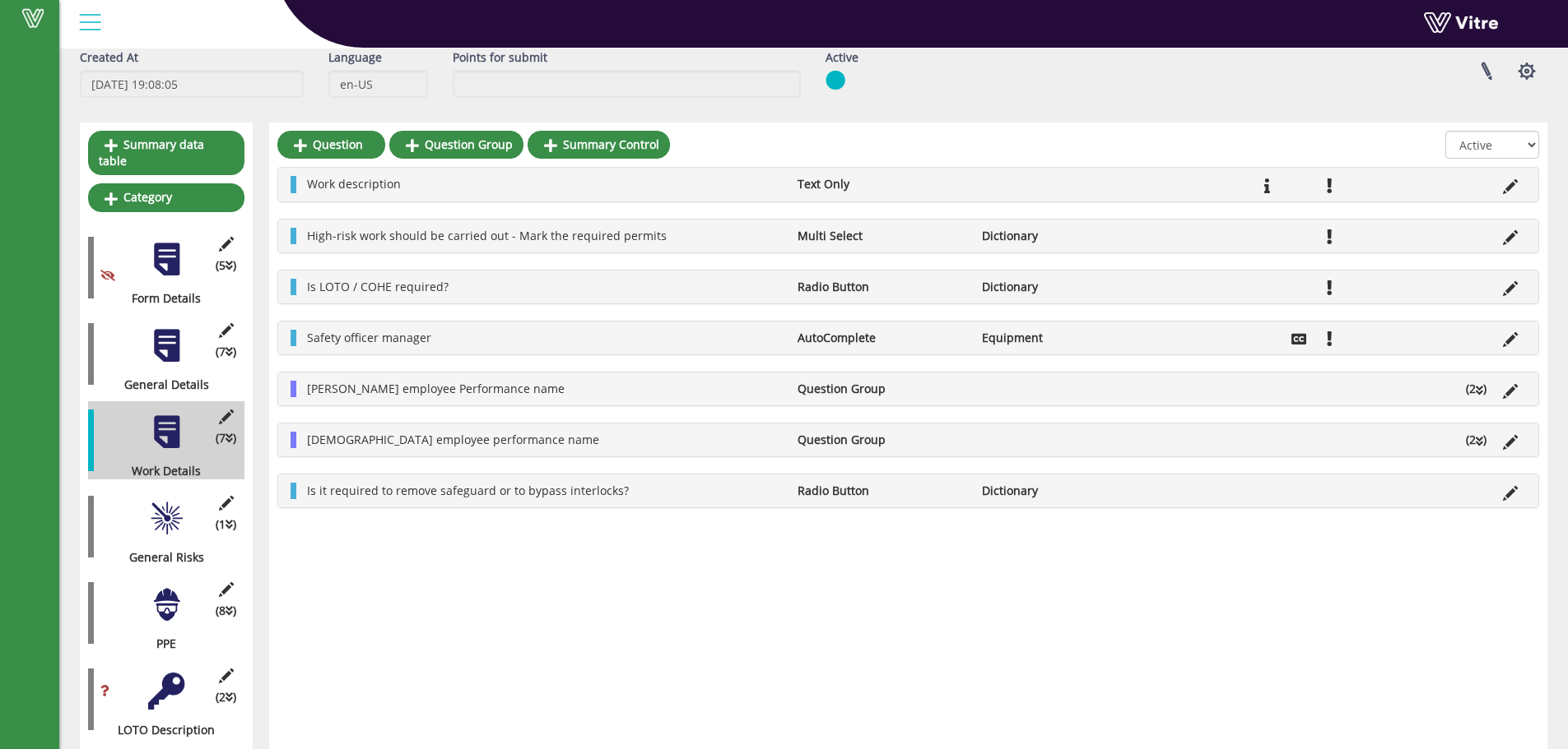
click at [177, 596] on div at bounding box center [167, 605] width 37 height 37
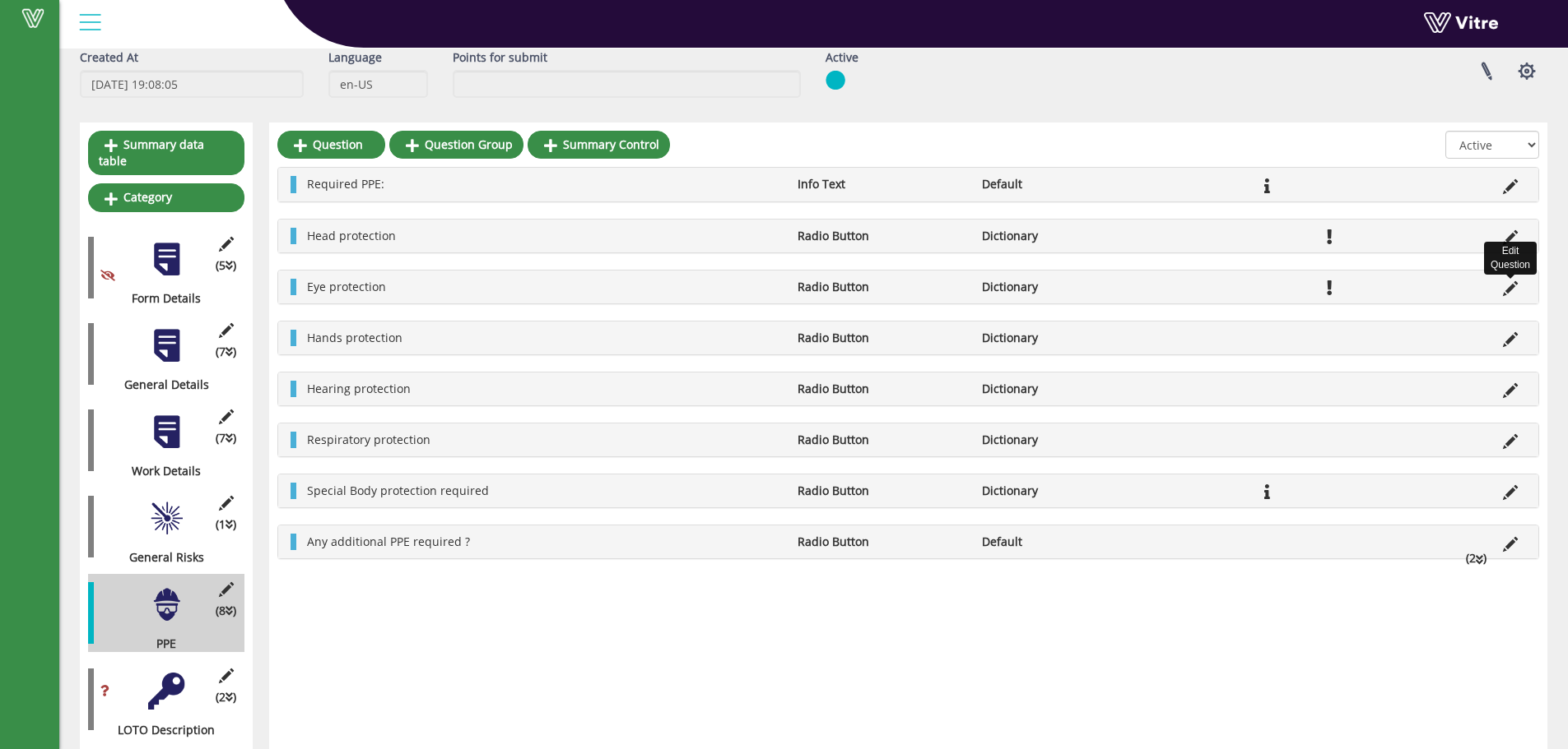
click at [1506, 288] on icon at bounding box center [1509, 288] width 15 height 15
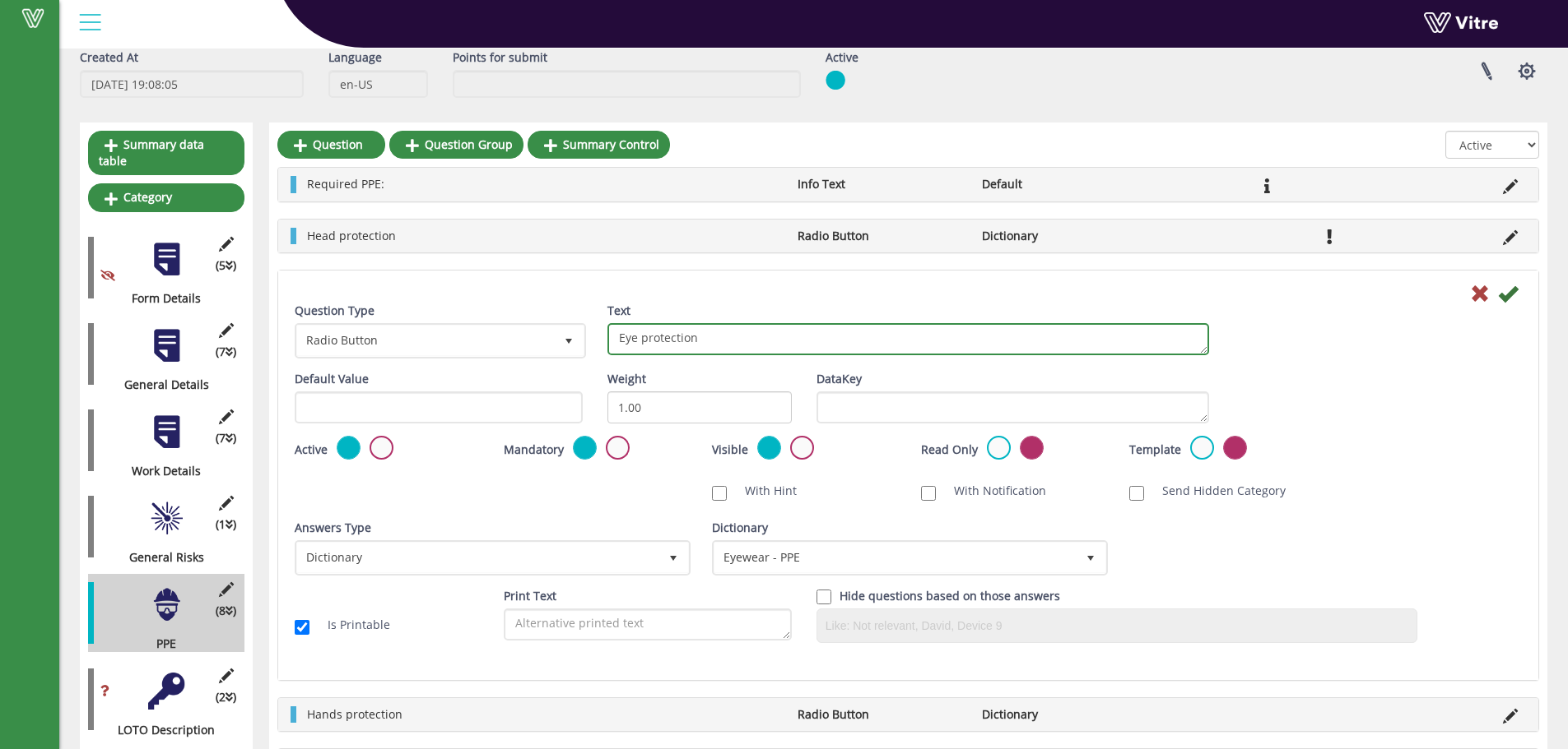
click at [642, 338] on textarea "Eye protection" at bounding box center [908, 339] width 602 height 32
type textarea "Eye or face protection"
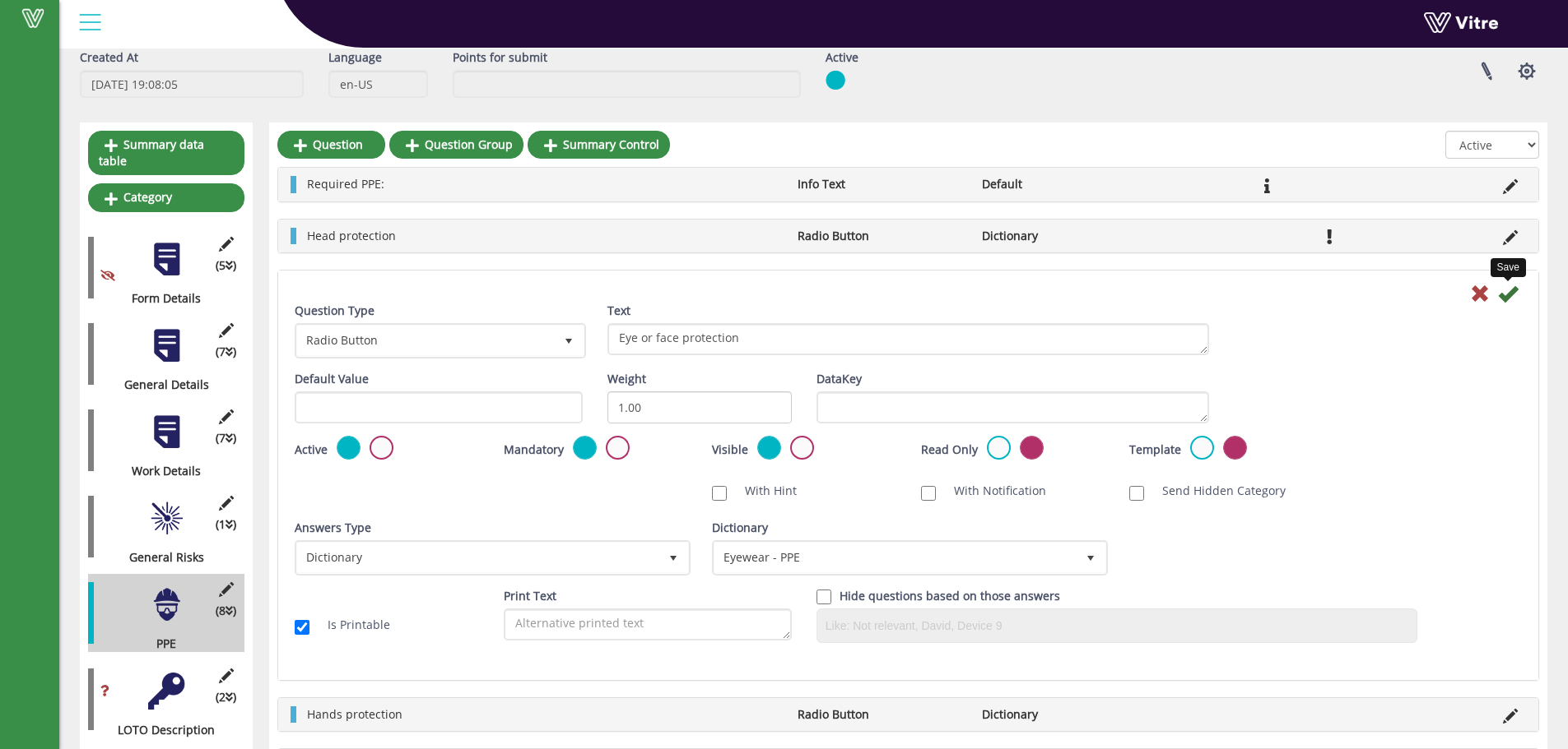
click at [1510, 291] on icon at bounding box center [1508, 293] width 20 height 20
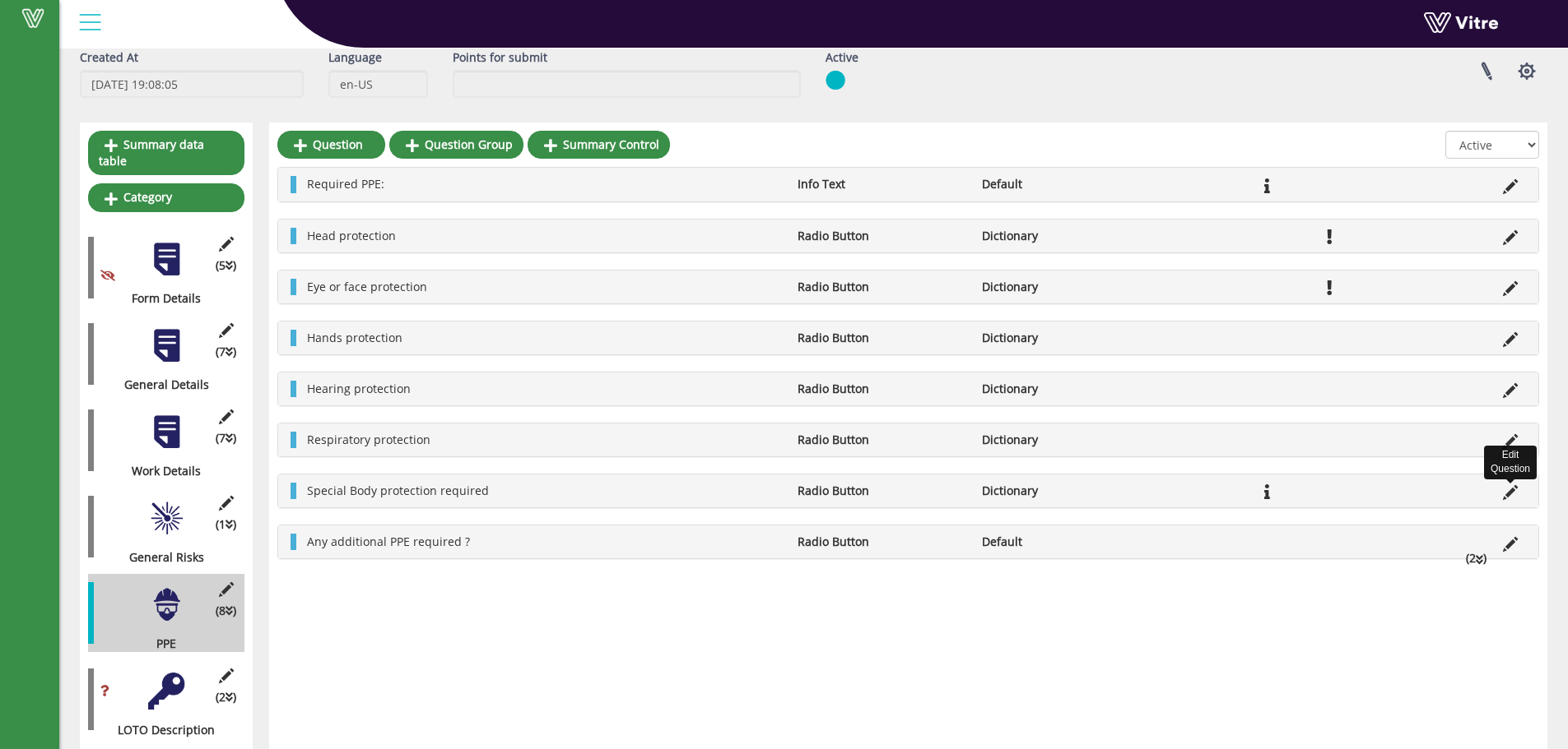
click at [1509, 491] on icon at bounding box center [1509, 492] width 15 height 15
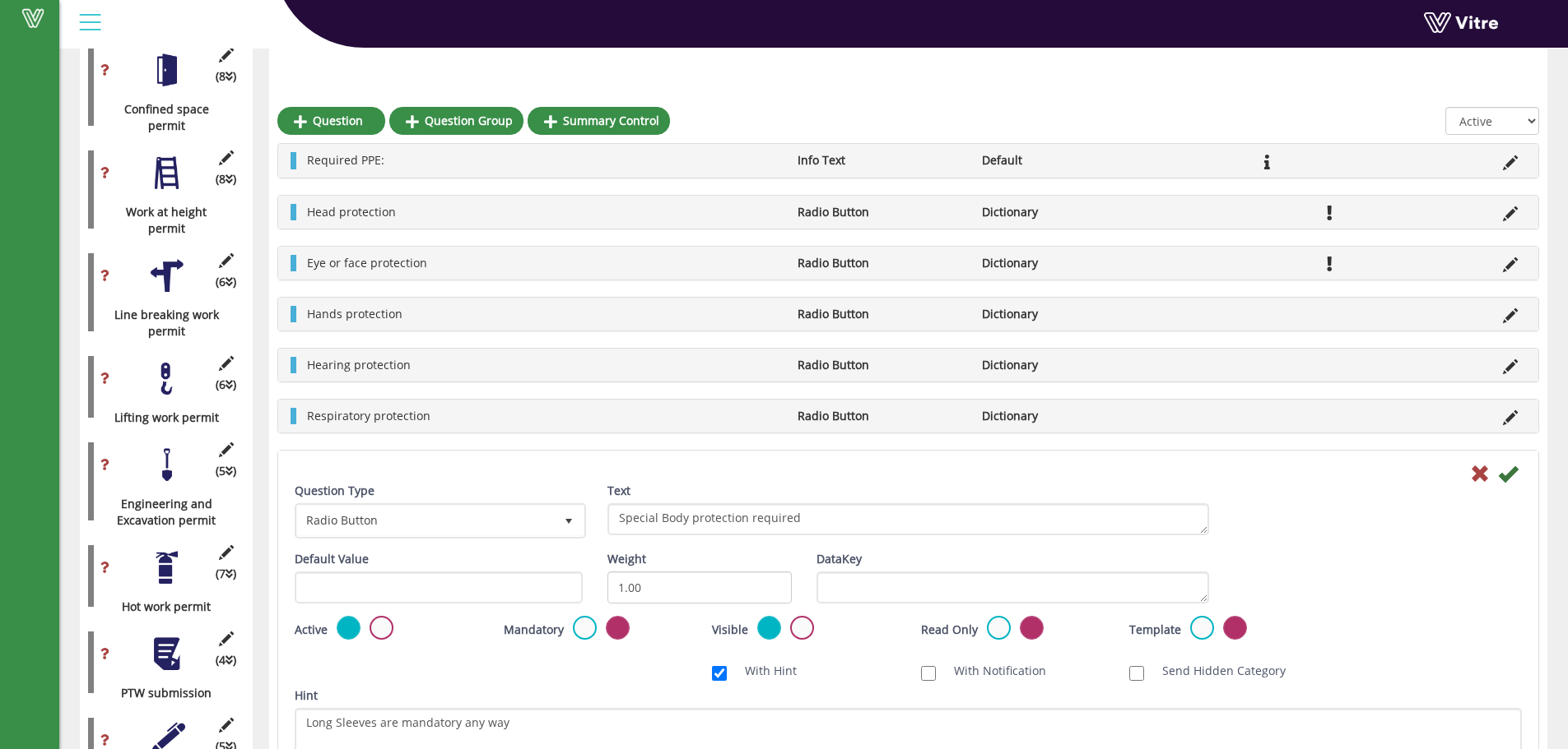
scroll to position [904, 0]
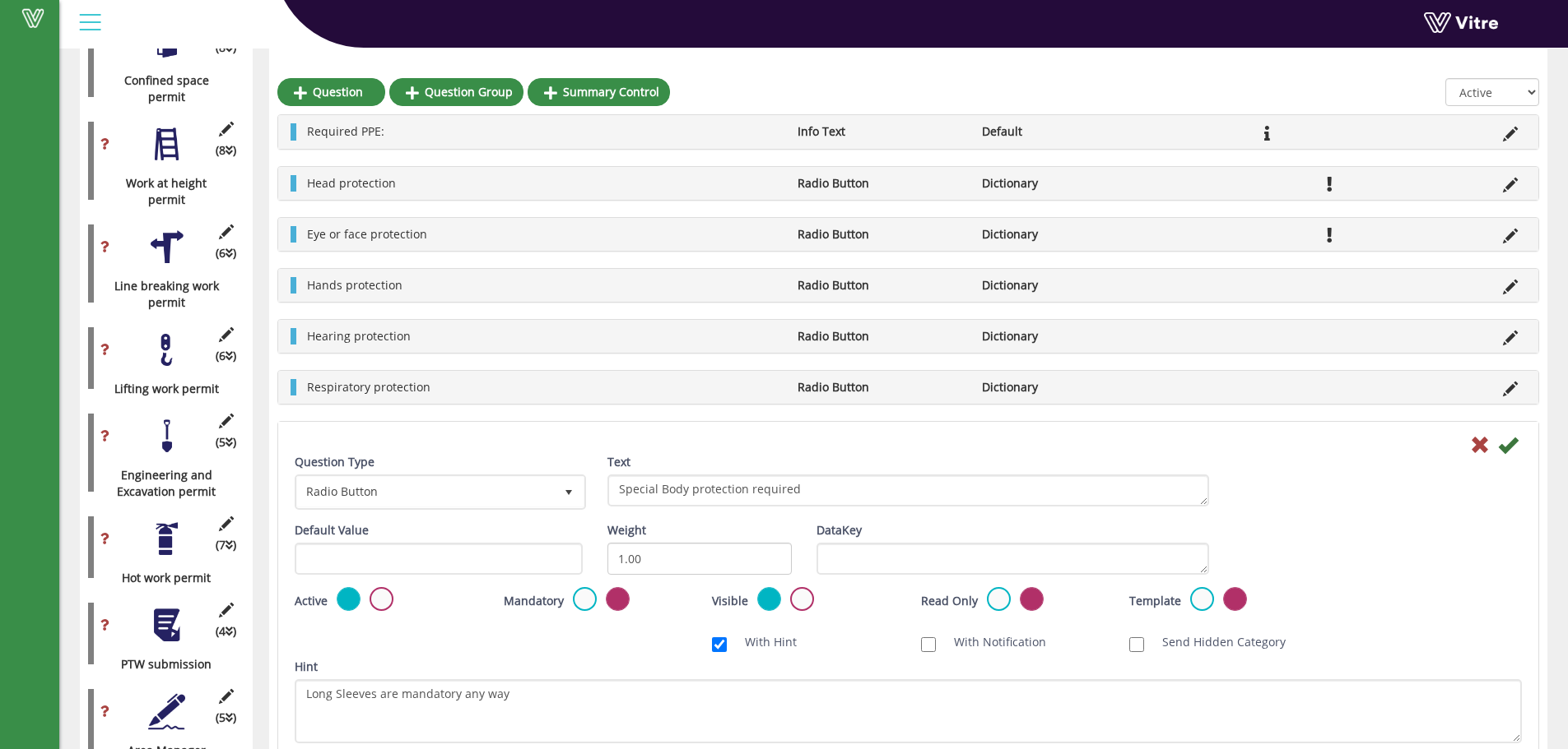
click at [175, 535] on div at bounding box center [167, 539] width 37 height 37
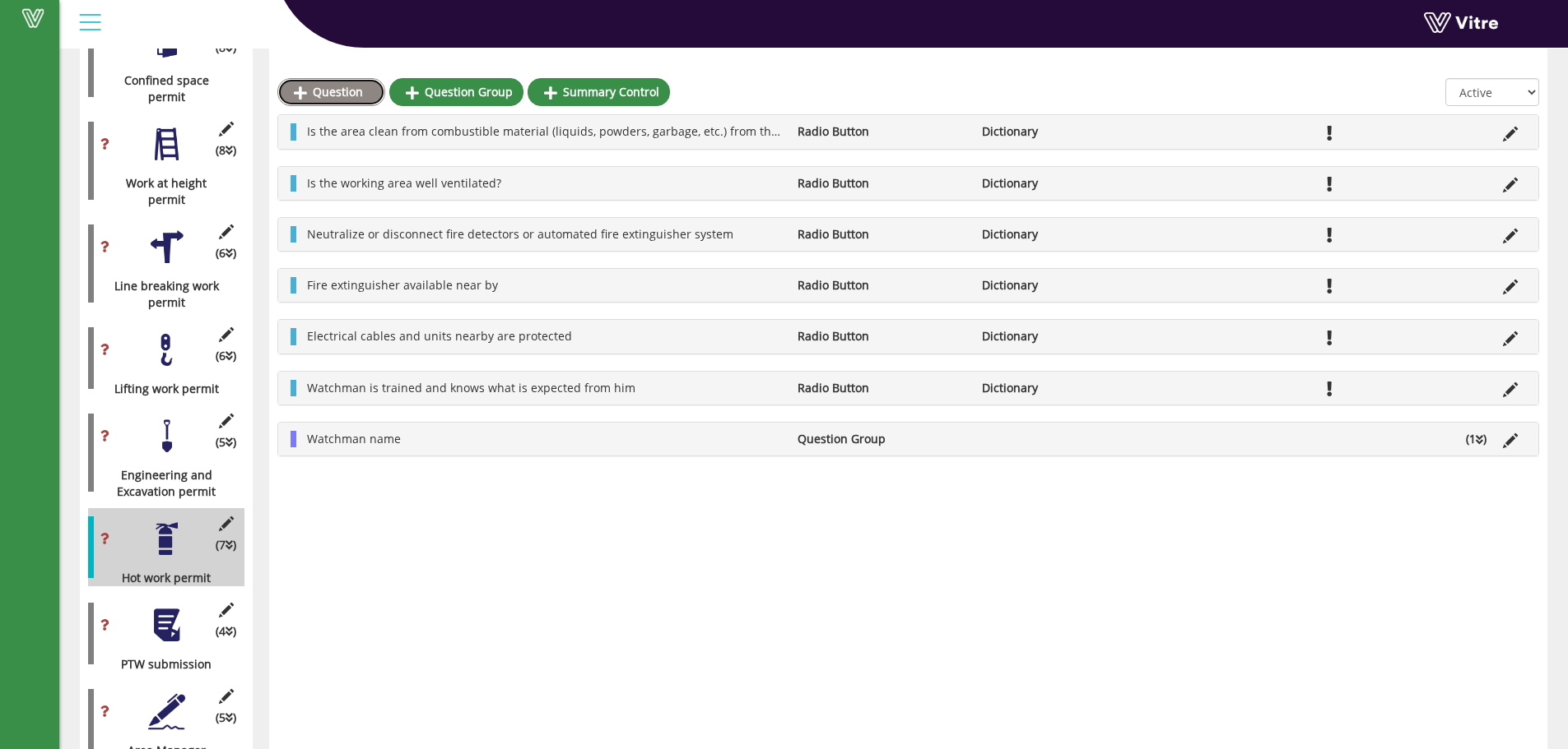
click at [353, 93] on link "Question" at bounding box center [331, 93] width 107 height 28
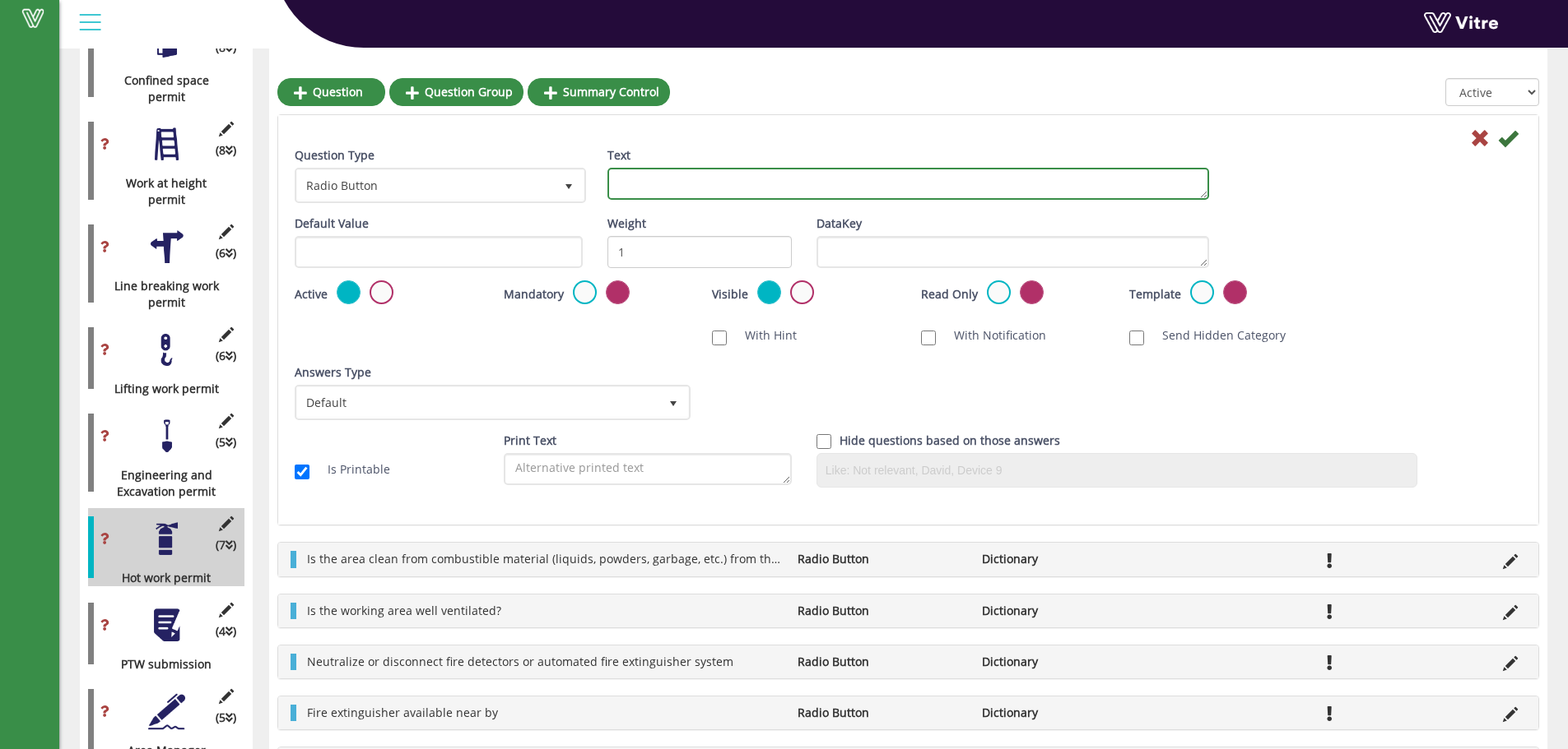
click at [655, 192] on textarea "Text" at bounding box center [908, 183] width 602 height 32
paste textarea "Can the task be performed either outdoors or within a controlled safe environme…"
type textarea "Can the task be performed either outdoors or within a controlled safe environme…"
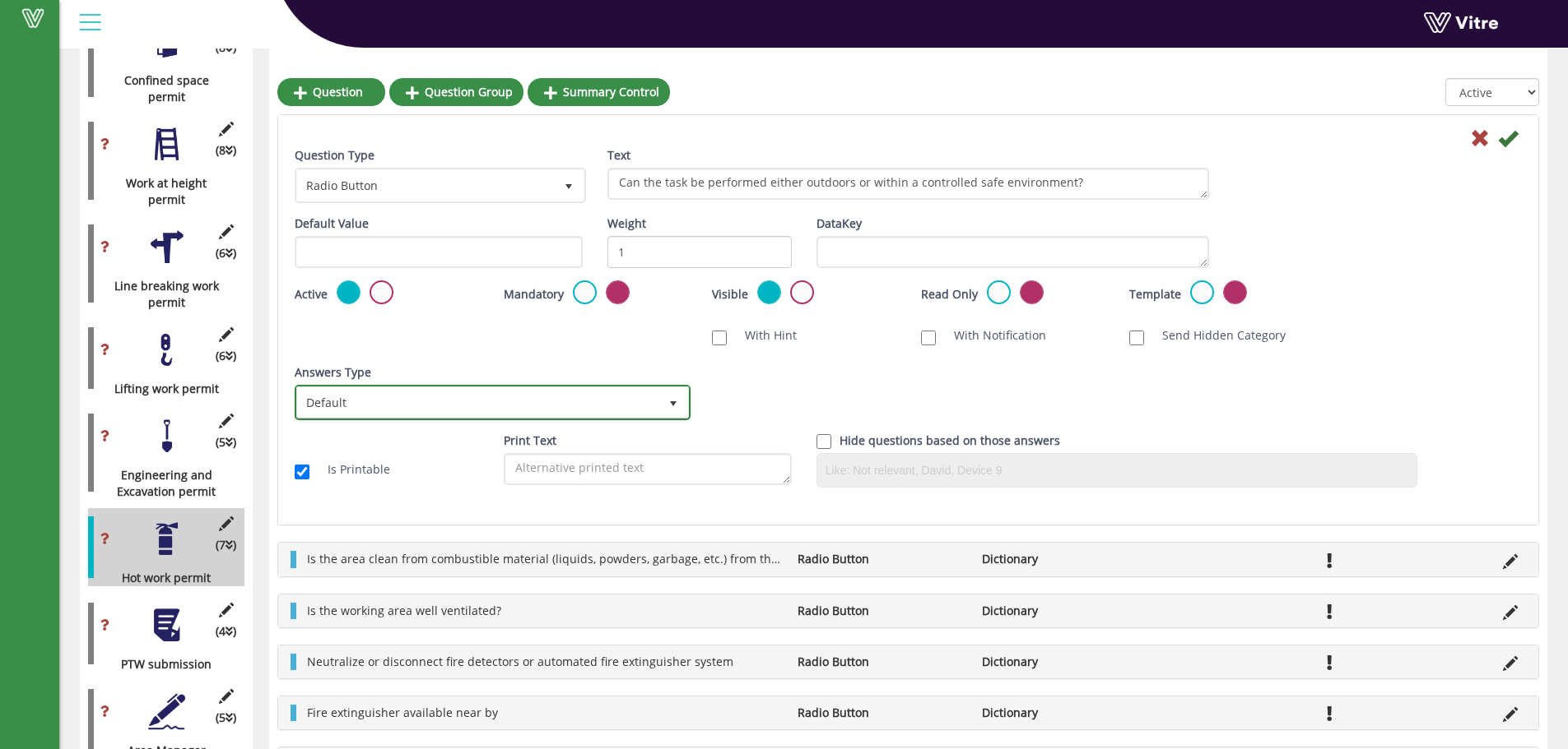
click at [571, 408] on span "Default" at bounding box center [478, 402] width 362 height 30
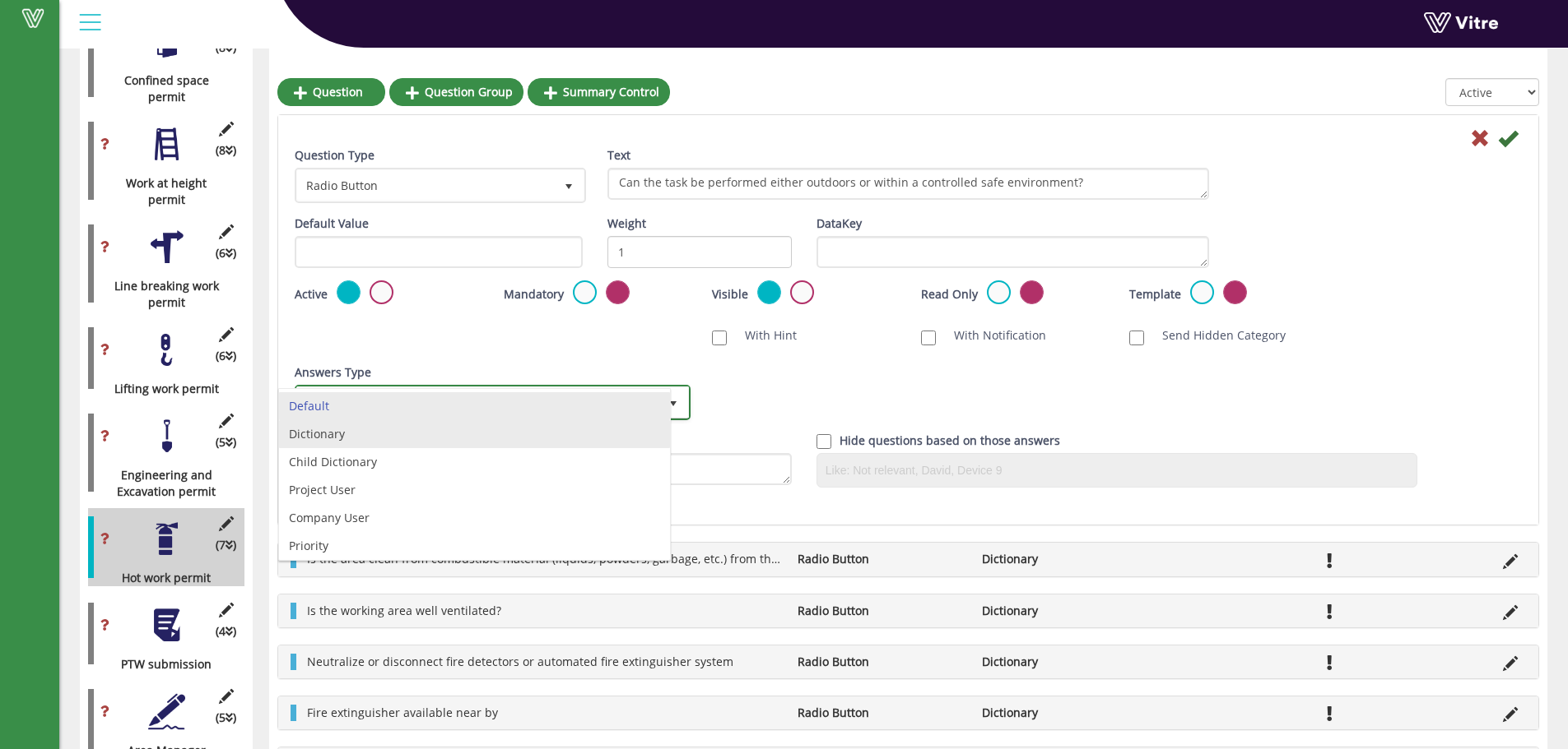
click at [324, 430] on li "Dictionary" at bounding box center [474, 434] width 391 height 28
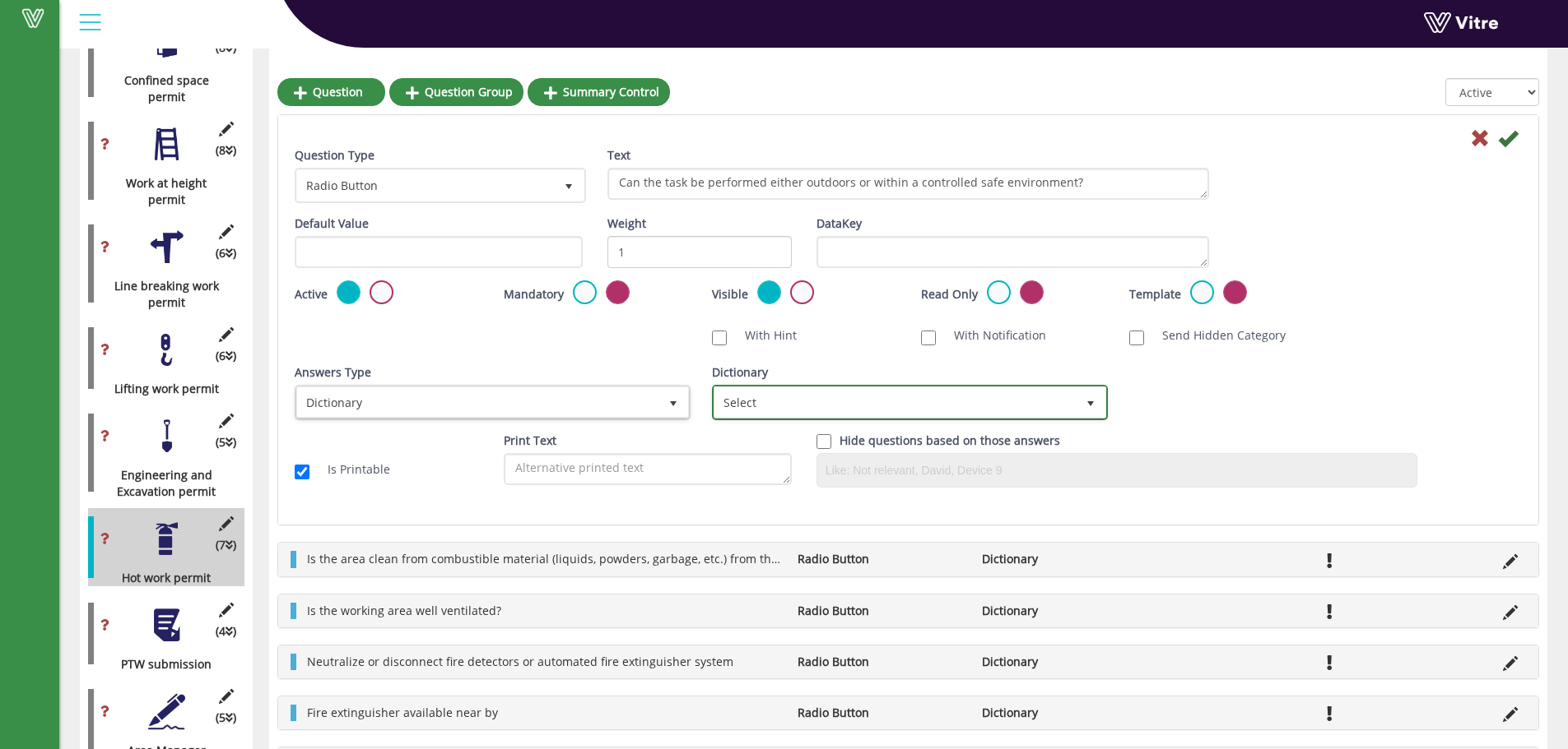
click at [784, 406] on span "Select" at bounding box center [895, 402] width 362 height 30
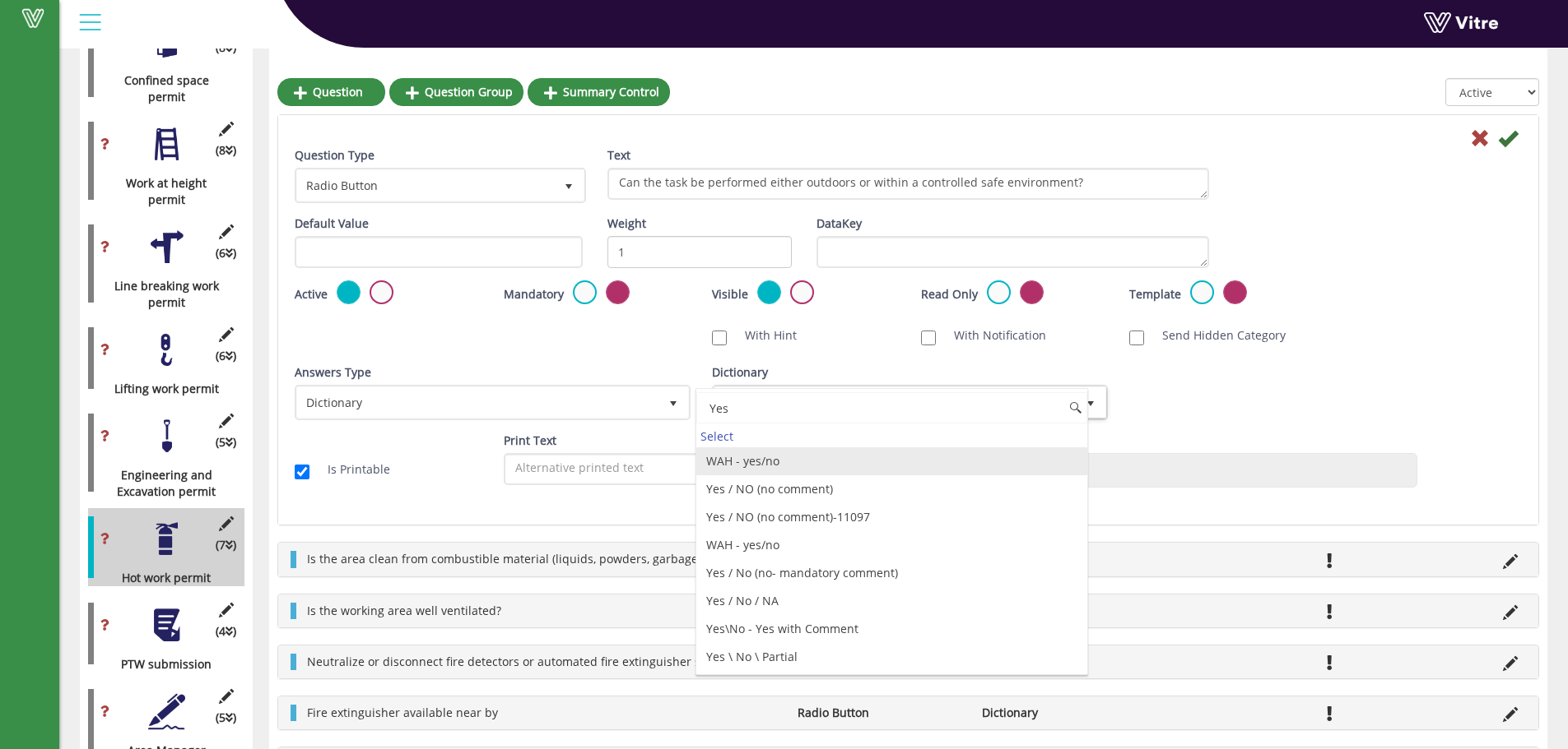
click at [762, 465] on li "WAH - yes/no" at bounding box center [892, 462] width 391 height 28
type input "Yes"
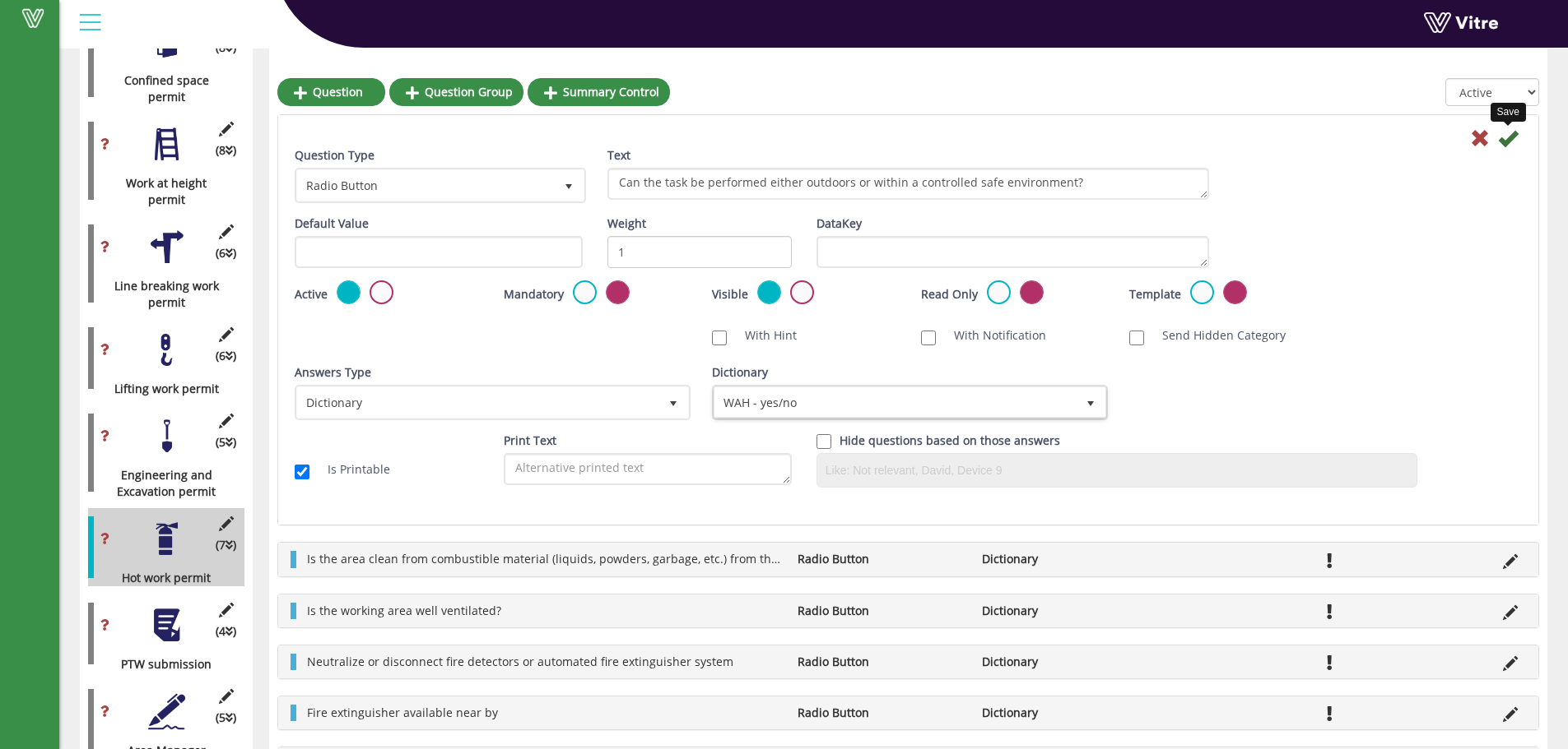
click at [1502, 139] on icon at bounding box center [1508, 138] width 20 height 20
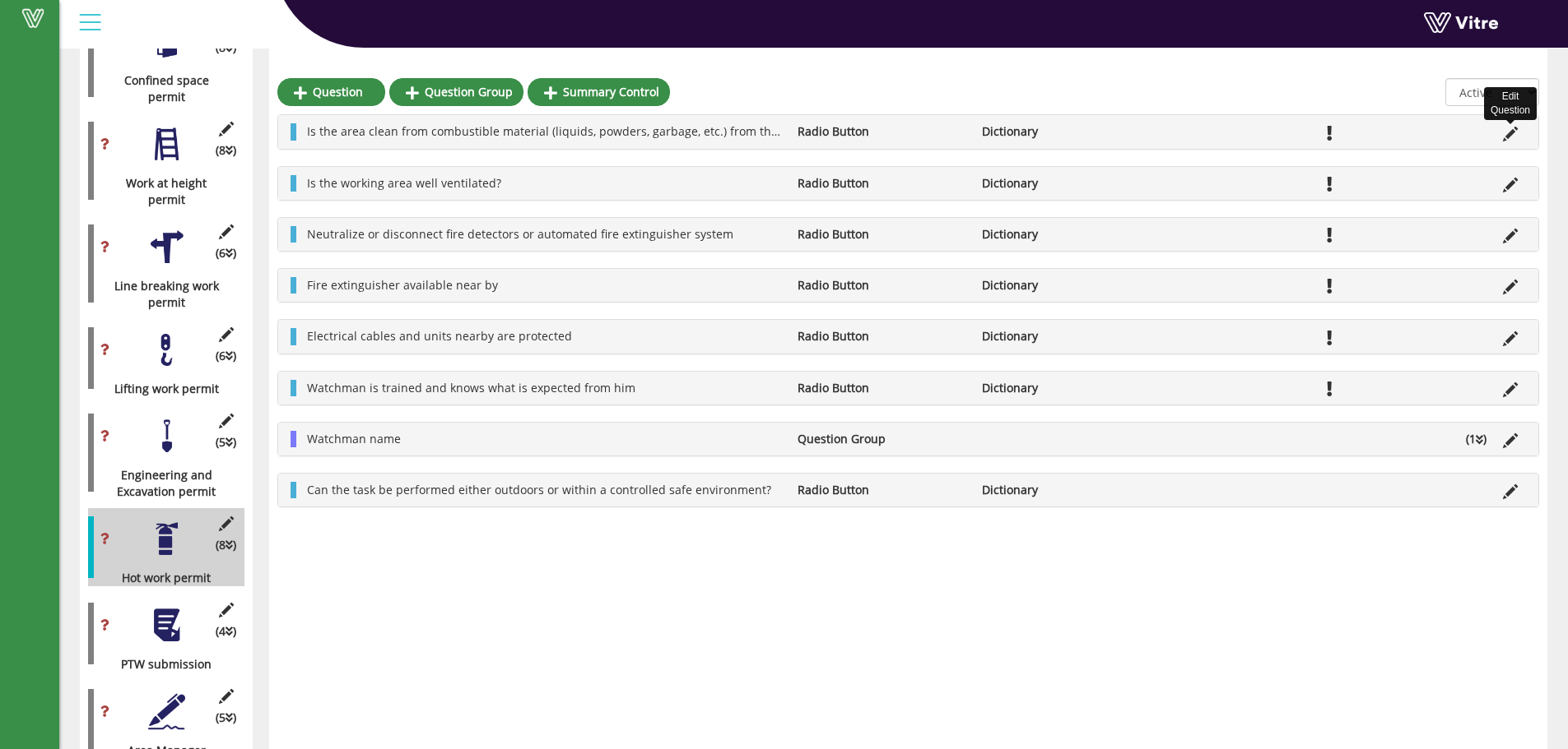
click at [1516, 132] on icon at bounding box center [1509, 134] width 15 height 15
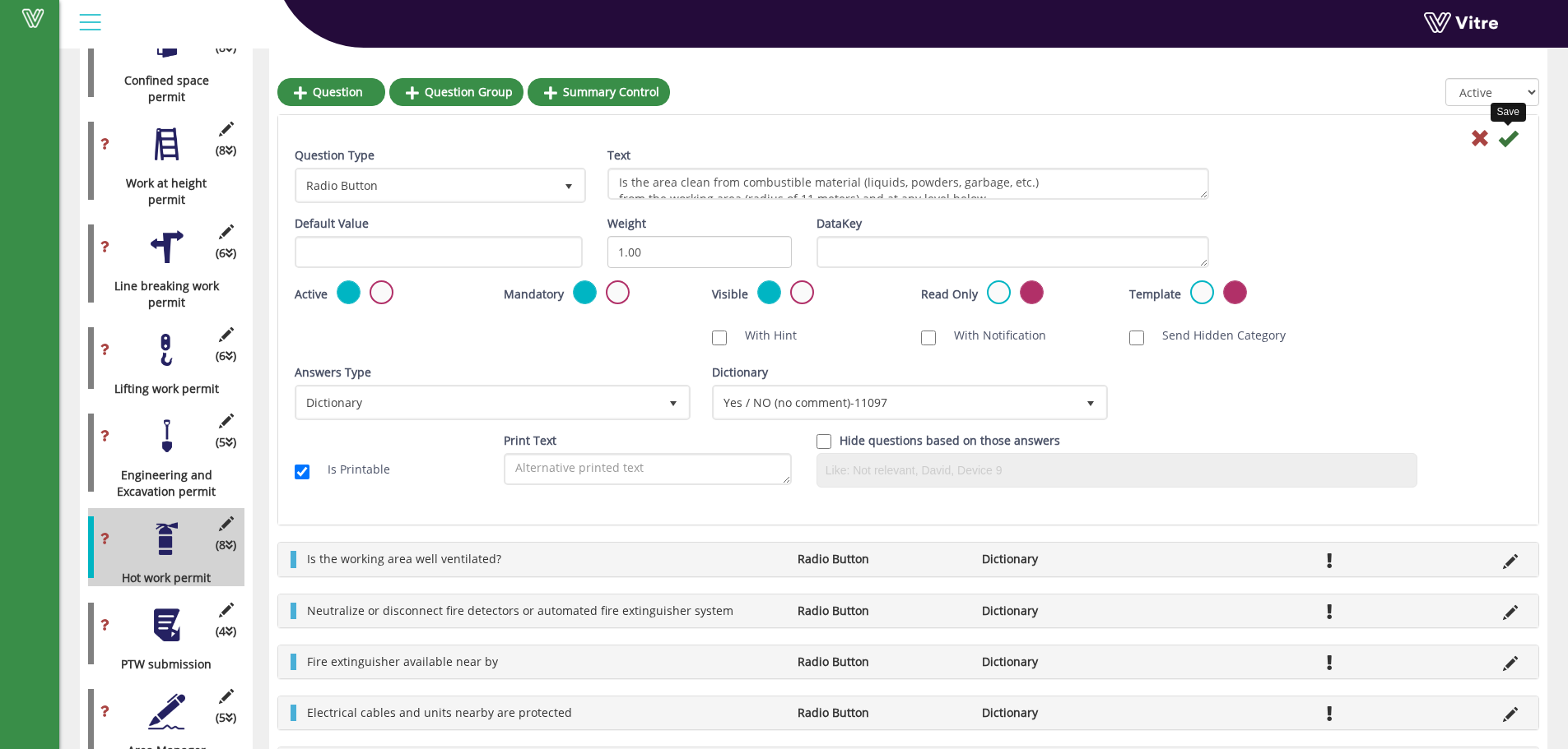
click at [1514, 132] on icon at bounding box center [1508, 138] width 20 height 20
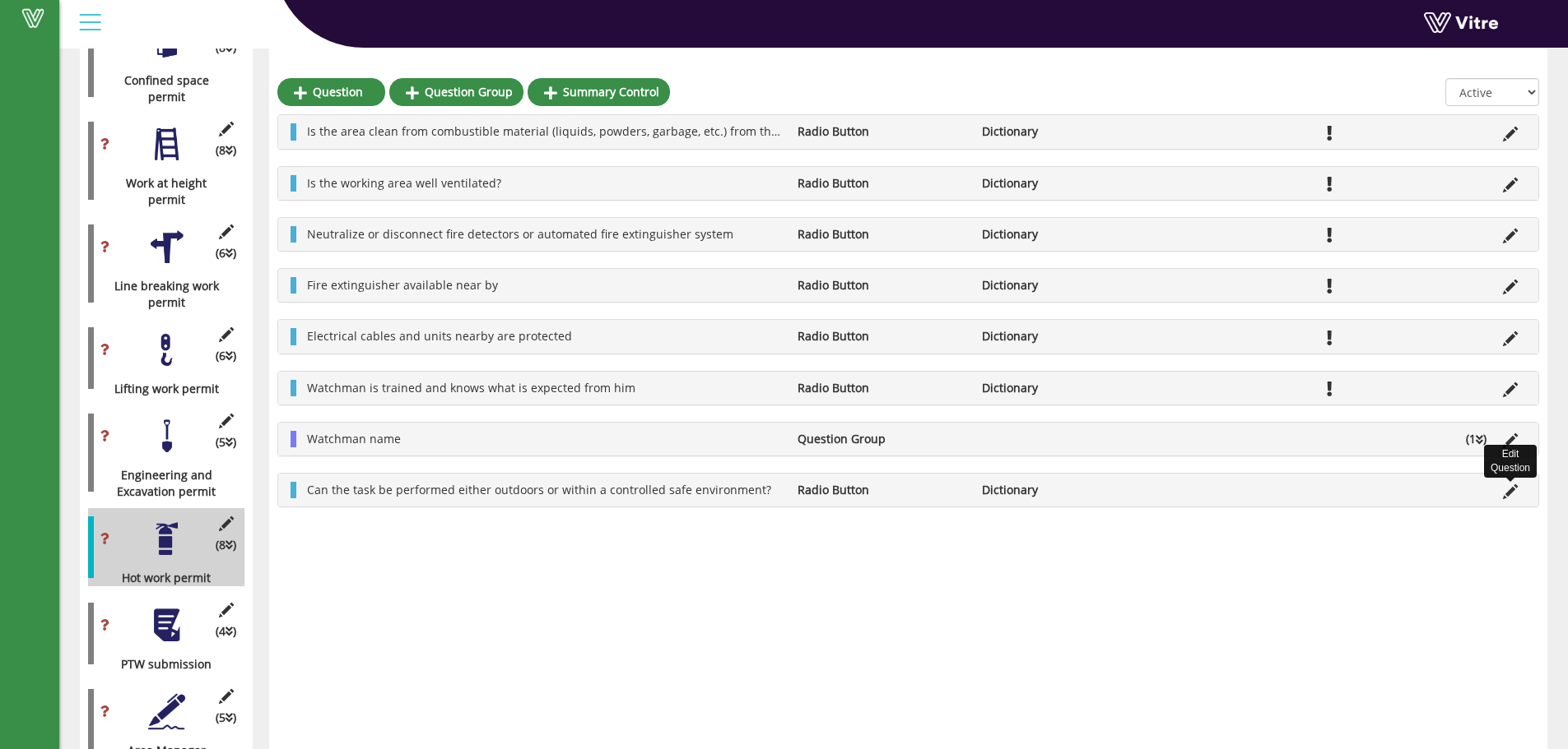
click at [1509, 495] on icon at bounding box center [1509, 491] width 15 height 15
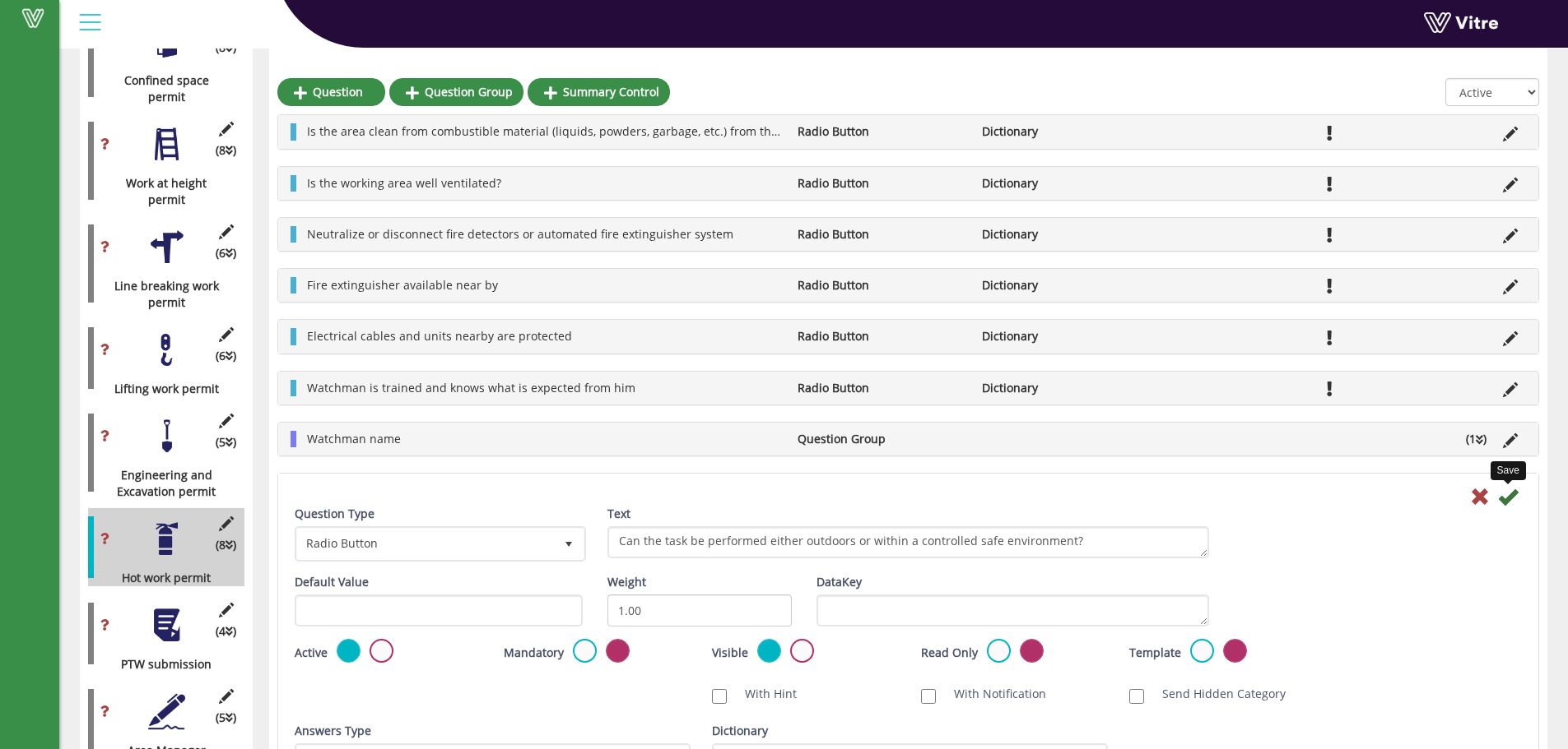
click at [1509, 495] on icon at bounding box center [1508, 497] width 20 height 20
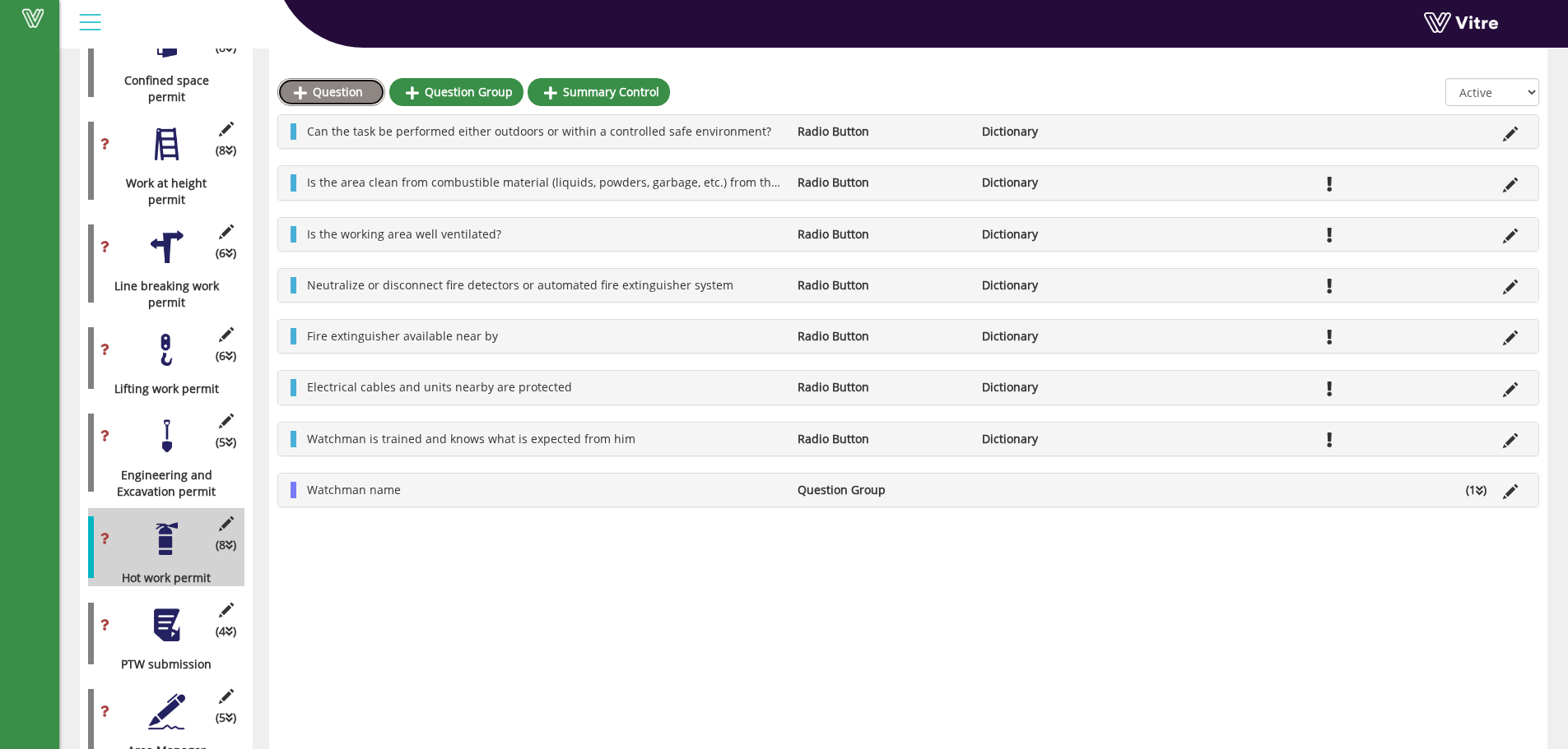
click at [332, 86] on link "Question" at bounding box center [331, 93] width 107 height 28
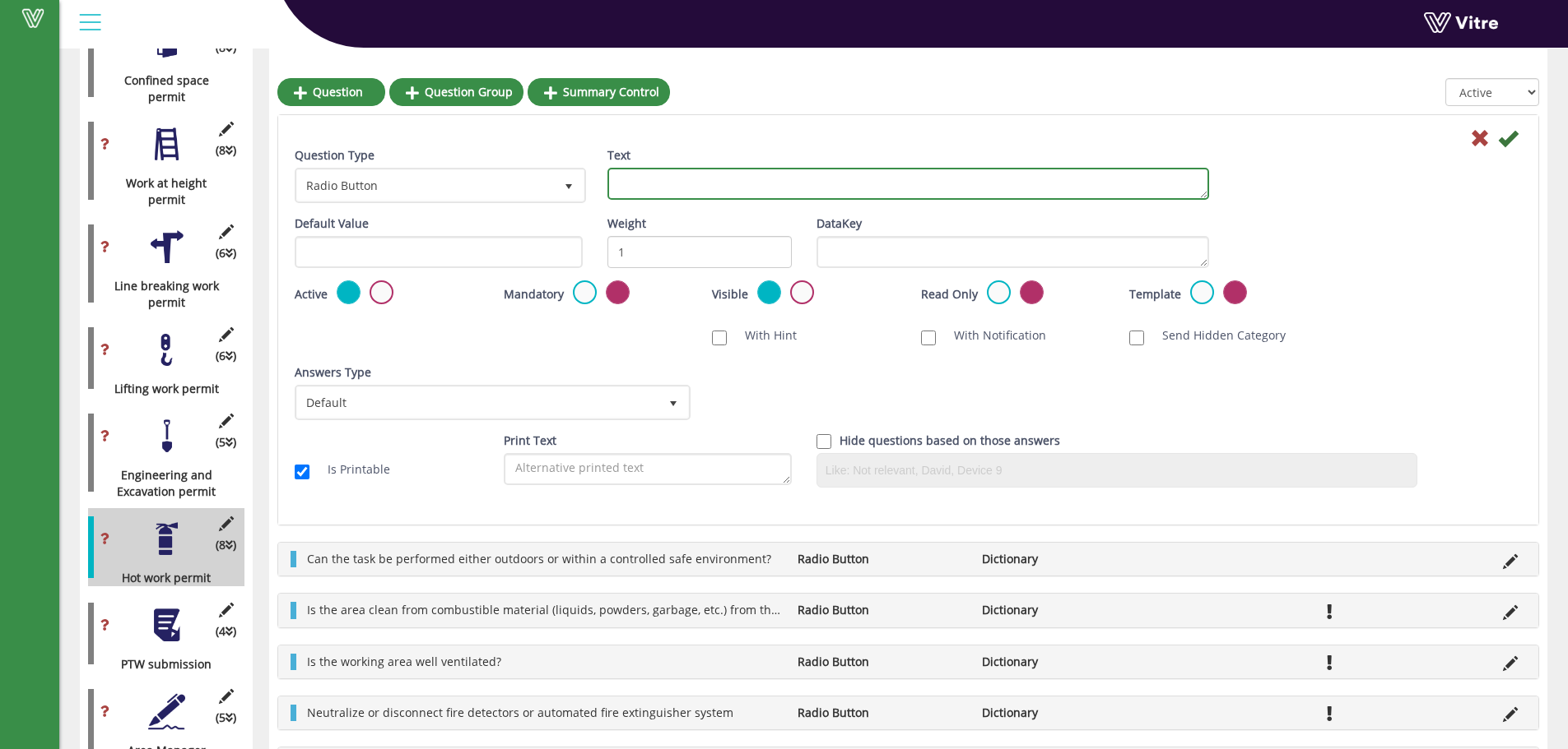
click at [747, 186] on textarea "Text" at bounding box center [908, 183] width 602 height 32
paste textarea "Has the condition of the personal protective equipment required for hot work be…"
type textarea "Has the condition of the personal protective equipment required for hot work be…"
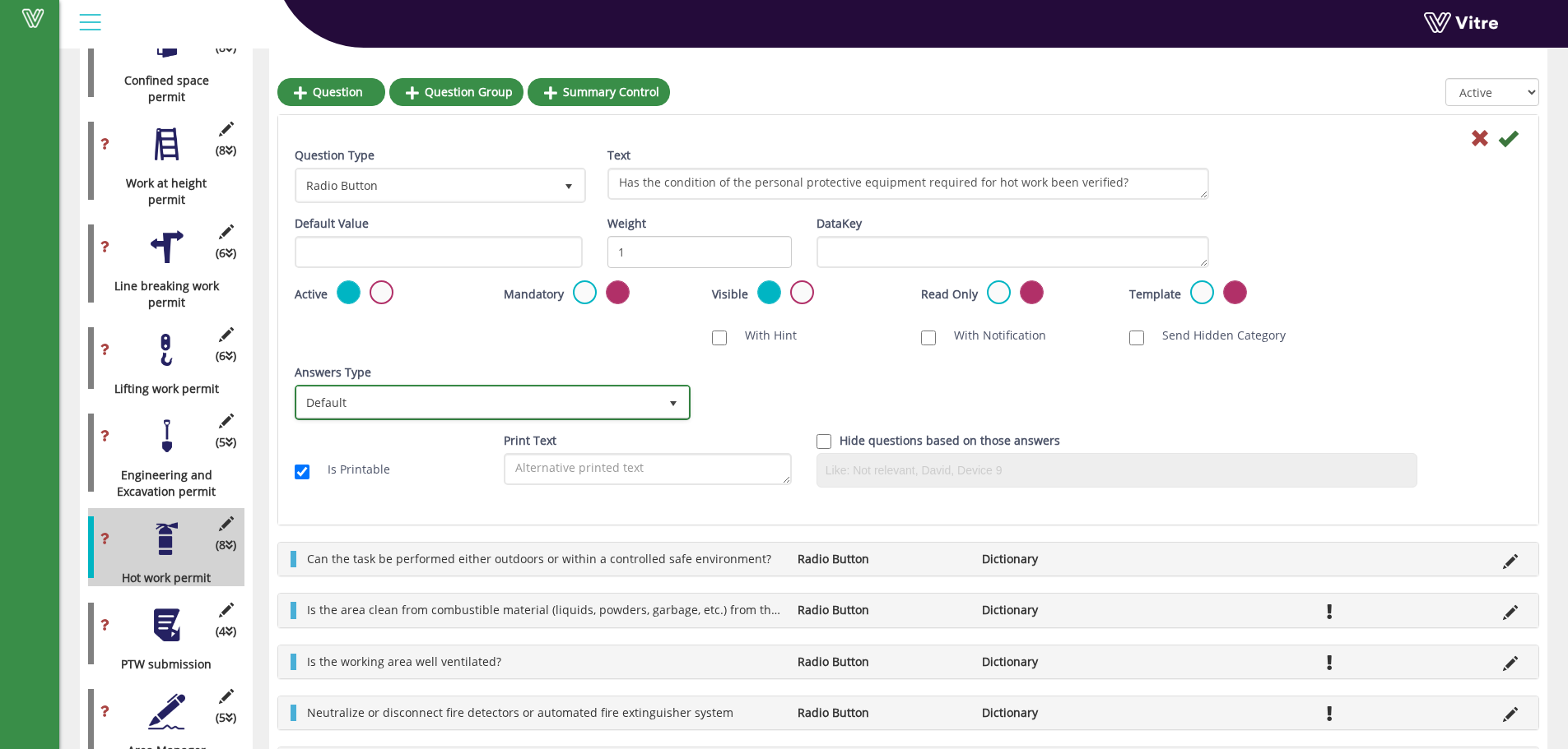
click at [425, 403] on span "Default" at bounding box center [478, 402] width 362 height 30
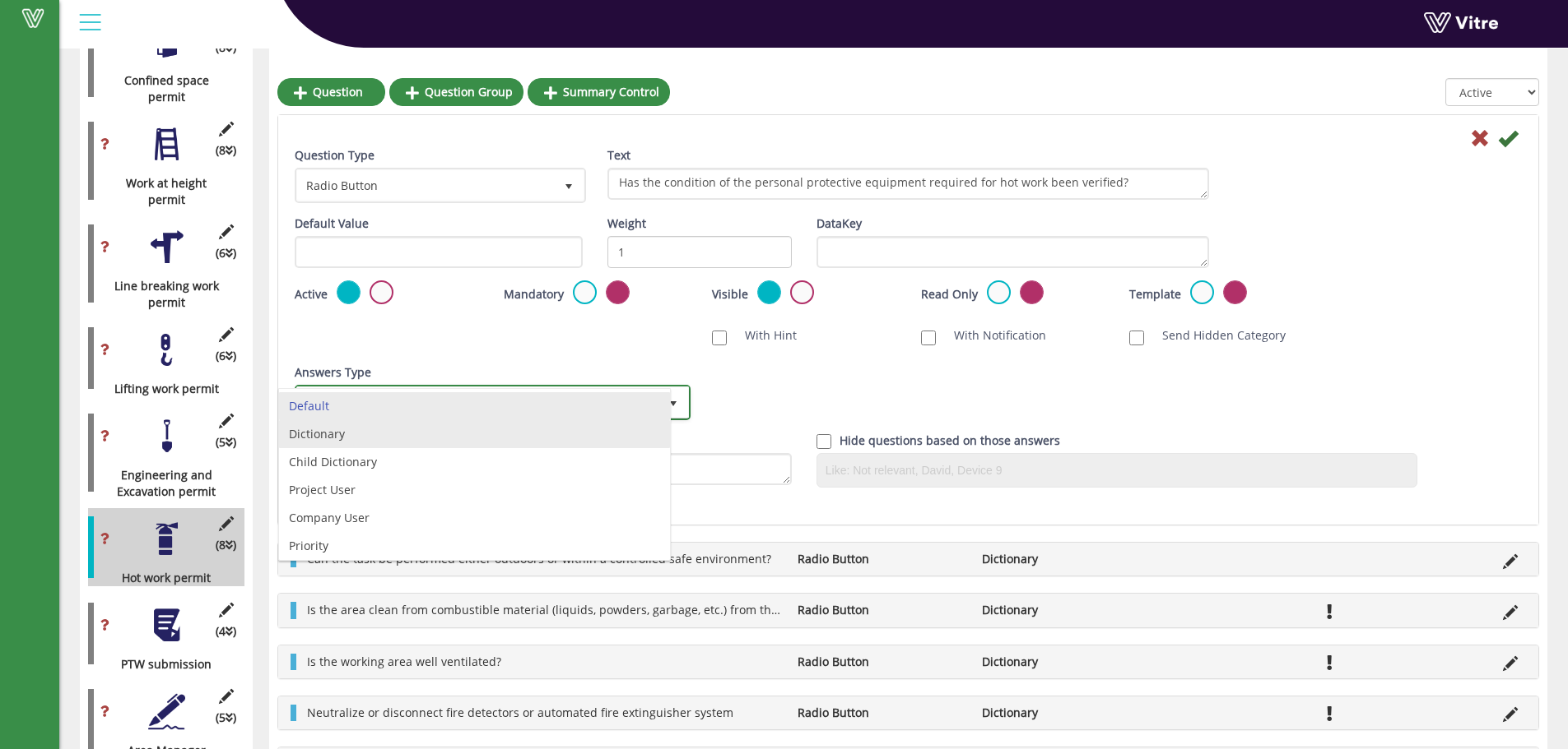
click at [319, 430] on li "Dictionary" at bounding box center [474, 434] width 391 height 28
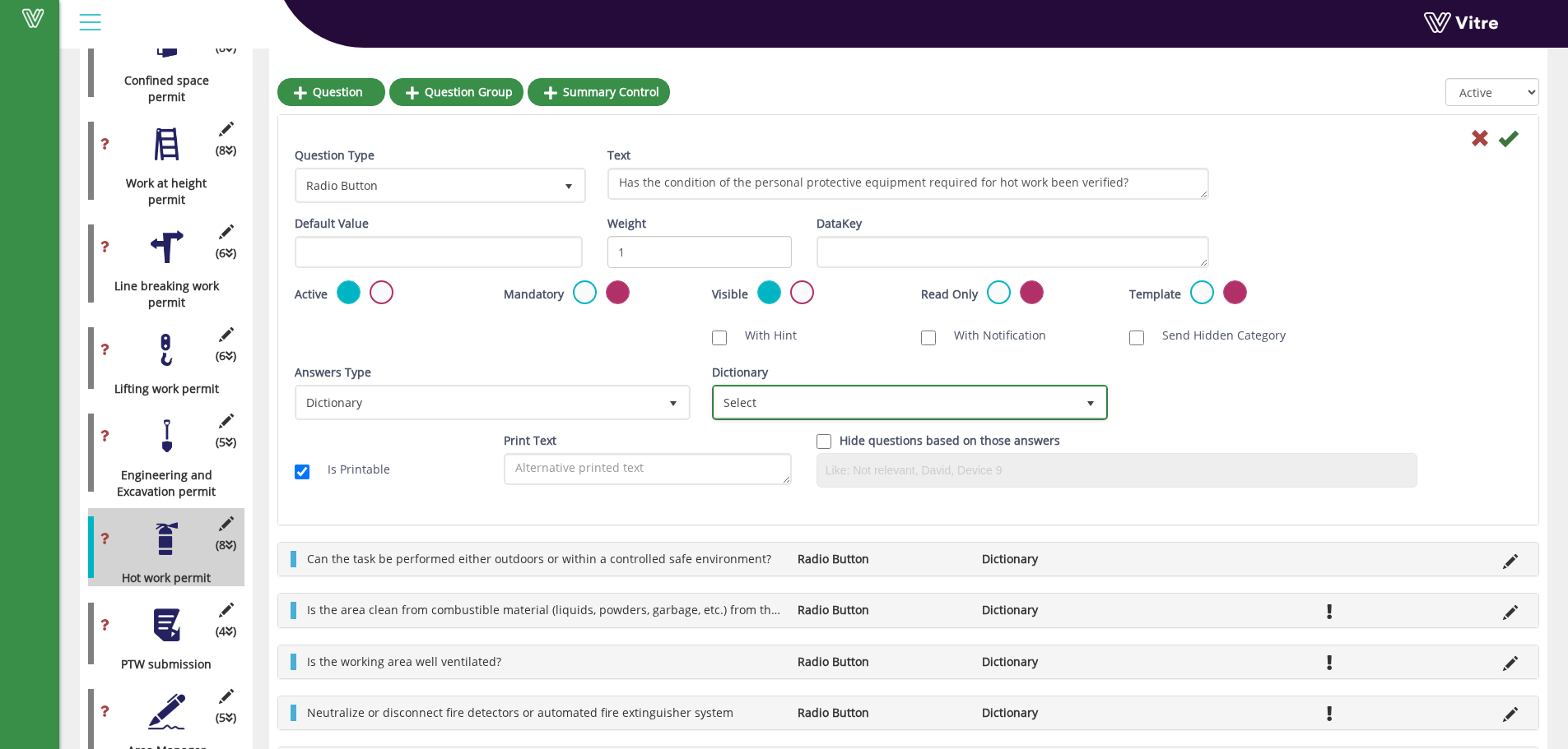
click at [795, 406] on span "Select" at bounding box center [895, 402] width 362 height 30
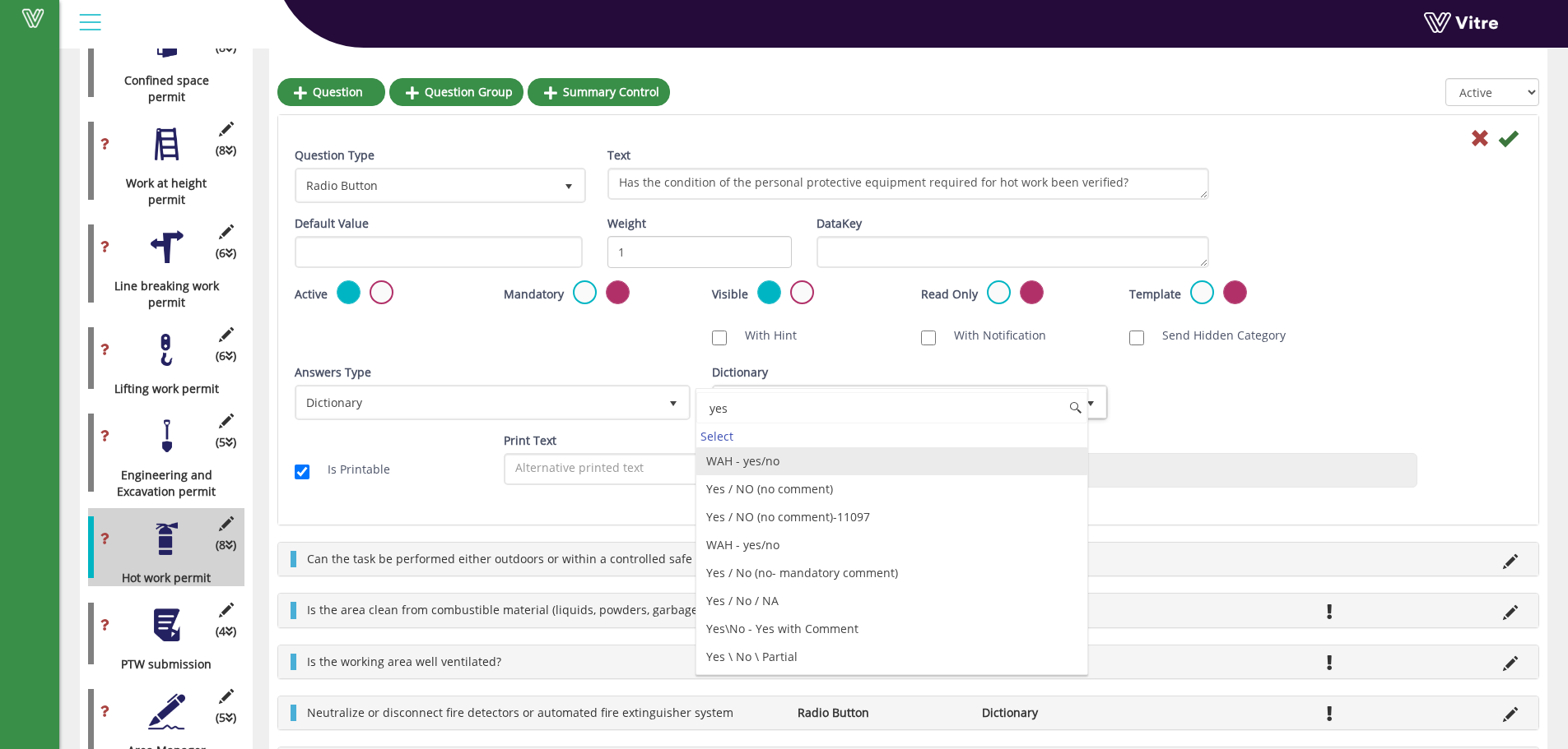
click at [757, 463] on li "WAH - yes/no" at bounding box center [892, 462] width 391 height 28
type input "yes"
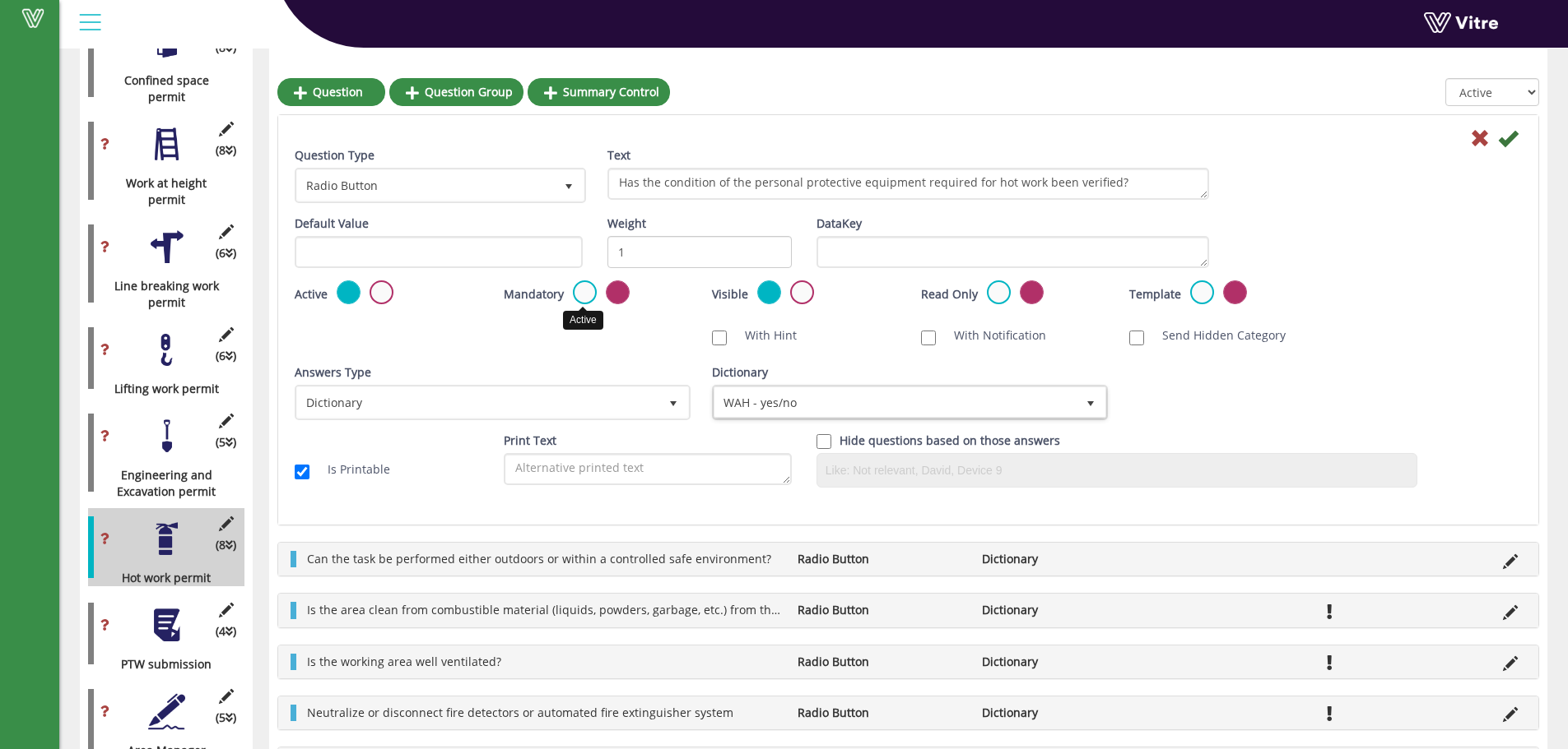
click at [573, 292] on label at bounding box center [584, 292] width 24 height 24
click at [0, 0] on input "radio" at bounding box center [0, 0] width 0 height 0
click at [1503, 142] on icon at bounding box center [1508, 138] width 20 height 20
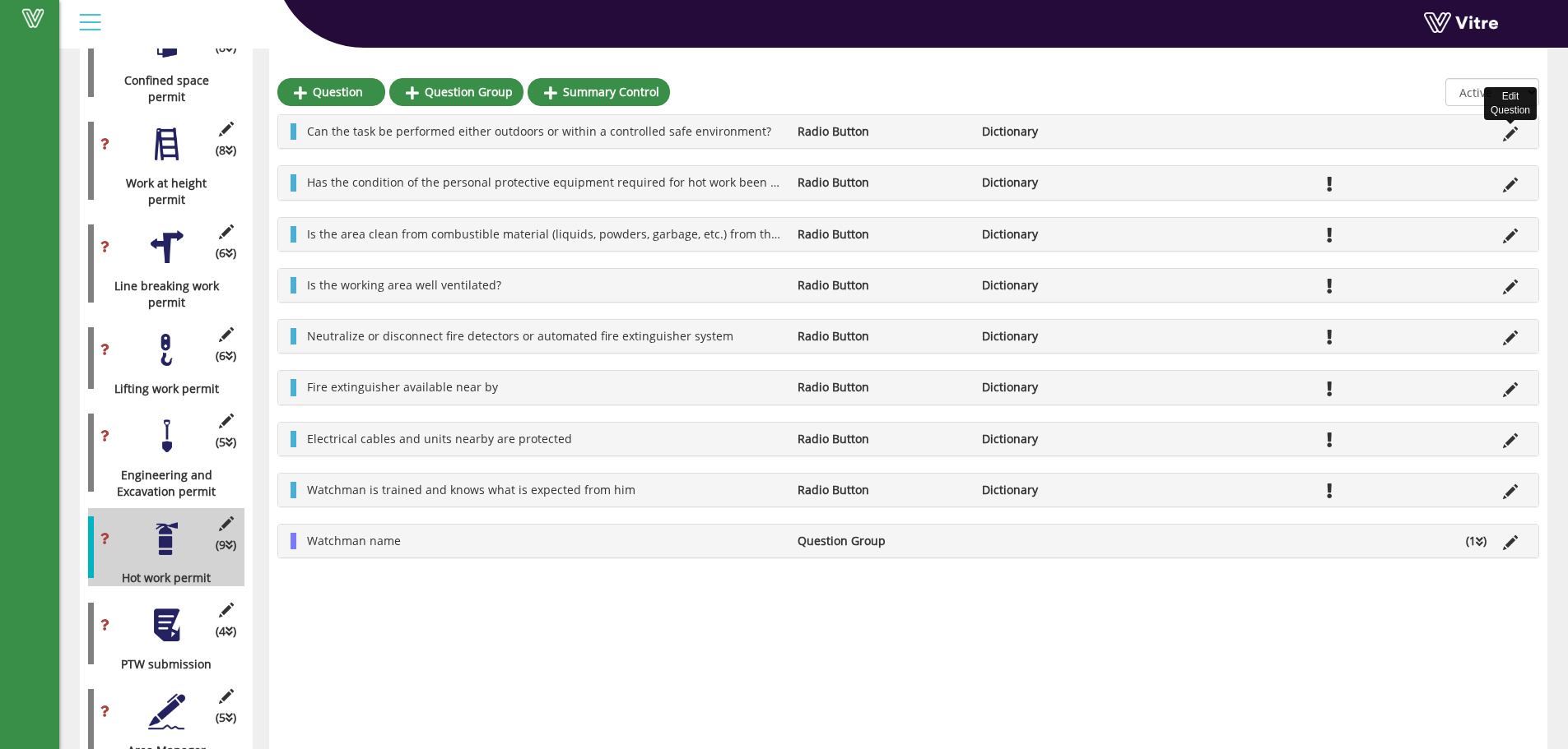
click at [1507, 134] on icon at bounding box center [1509, 134] width 15 height 15
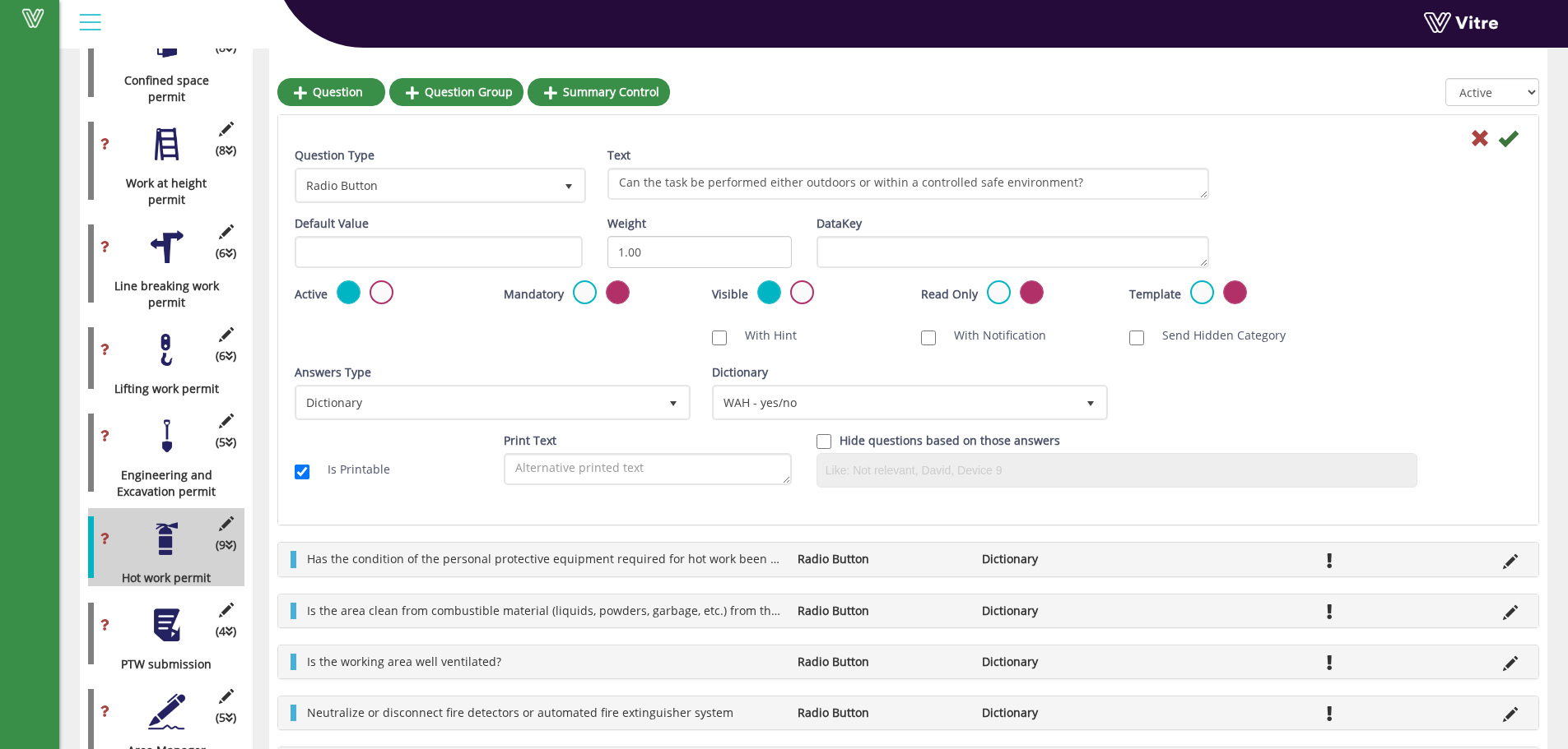
click at [570, 295] on div "Mandatory Active" at bounding box center [596, 293] width 184 height 26
click at [589, 295] on label at bounding box center [584, 292] width 24 height 24
click at [0, 0] on input "radio" at bounding box center [0, 0] width 0 height 0
click at [1513, 137] on icon at bounding box center [1508, 138] width 20 height 20
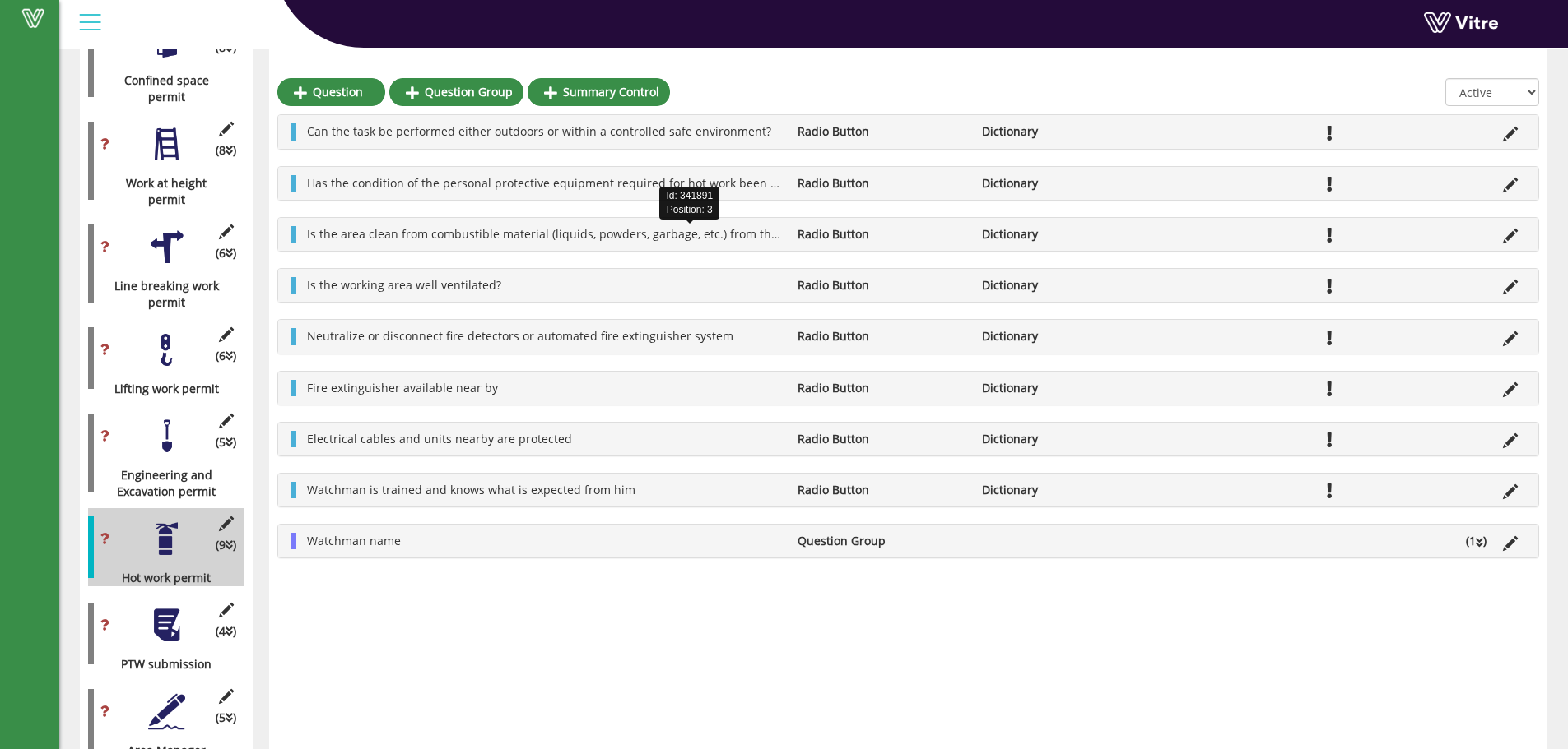
click at [560, 230] on span "Is the area clean from combustible material (liquids, powders, garbage, etc.) f…" at bounding box center [701, 234] width 790 height 16
click at [1506, 235] on icon at bounding box center [1509, 236] width 15 height 15
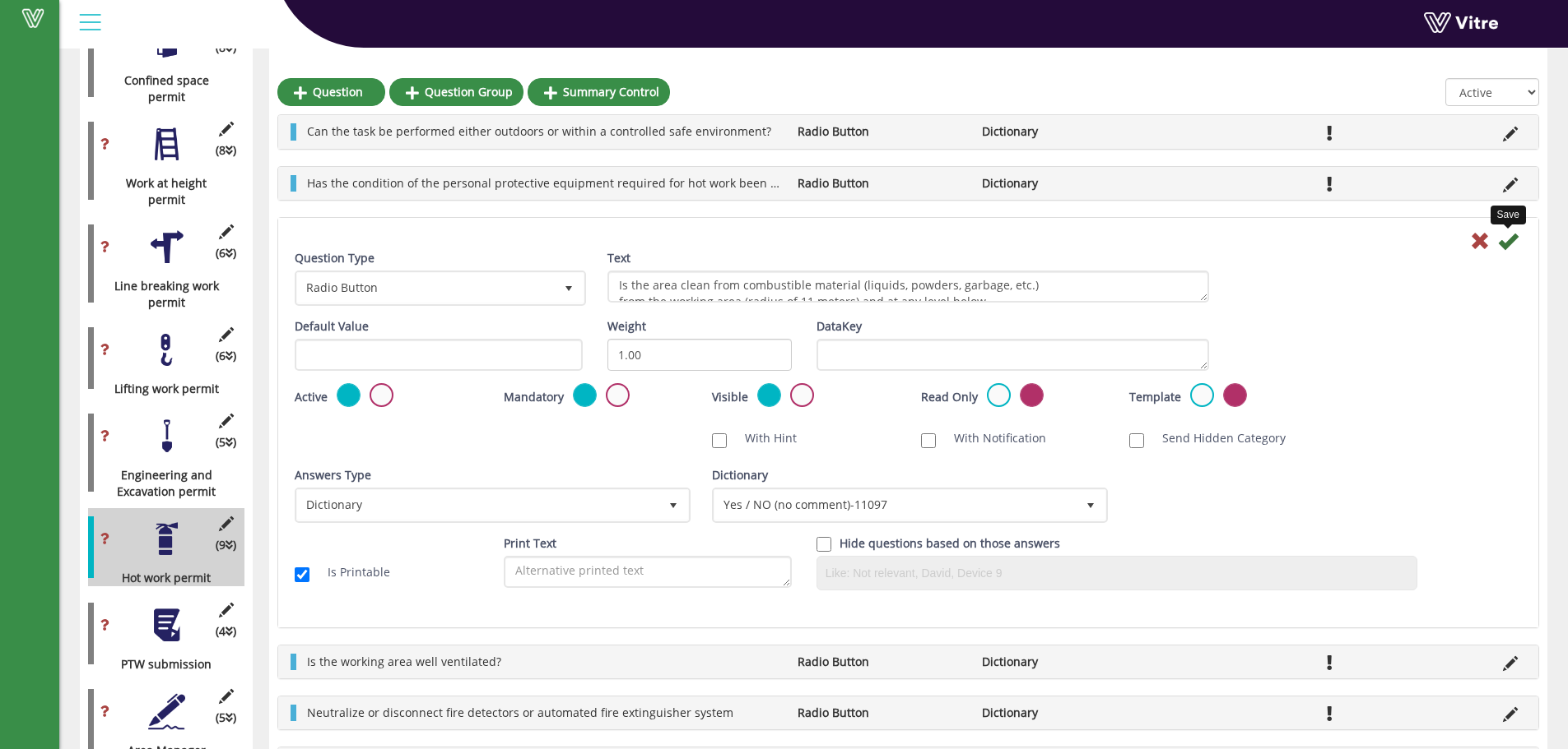
click at [1506, 235] on icon at bounding box center [1508, 241] width 20 height 20
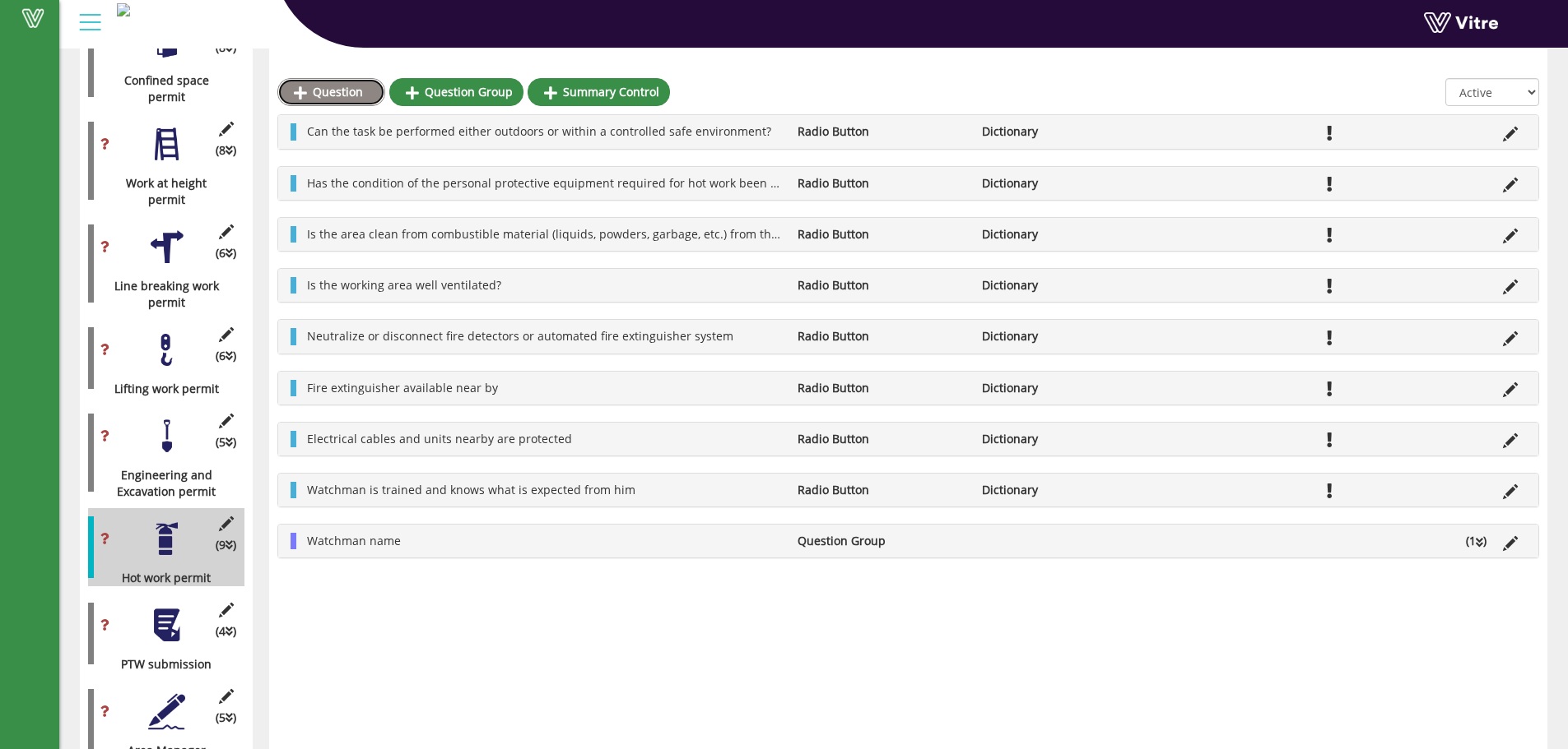
click at [349, 94] on link "Question" at bounding box center [331, 93] width 107 height 28
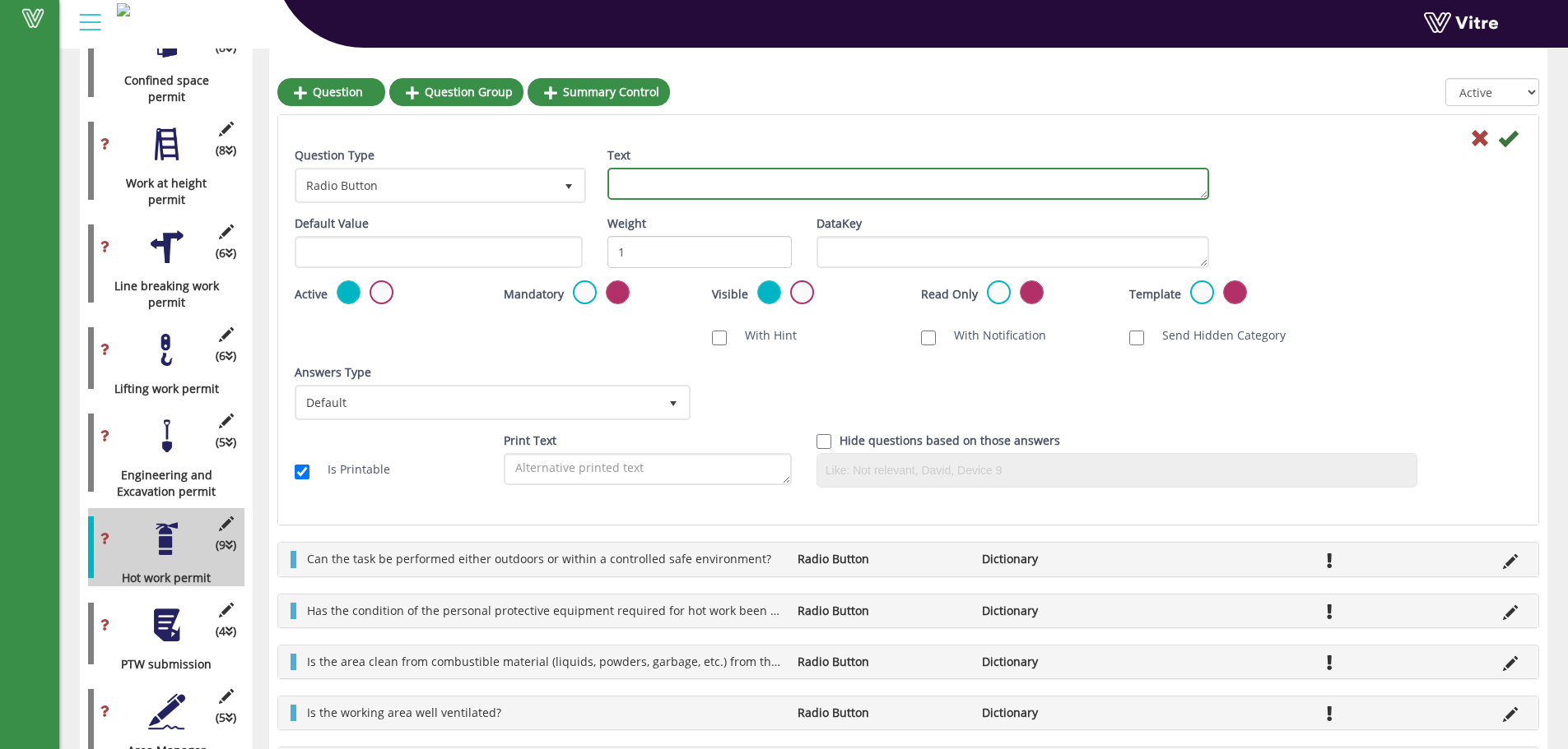
click at [653, 183] on textarea "Text" at bounding box center [908, 183] width 602 height 32
paste textarea "Was the competency of the personnel verified through valid certifications?"
type textarea "Was the competency of the personnel verified through valid certifications?"
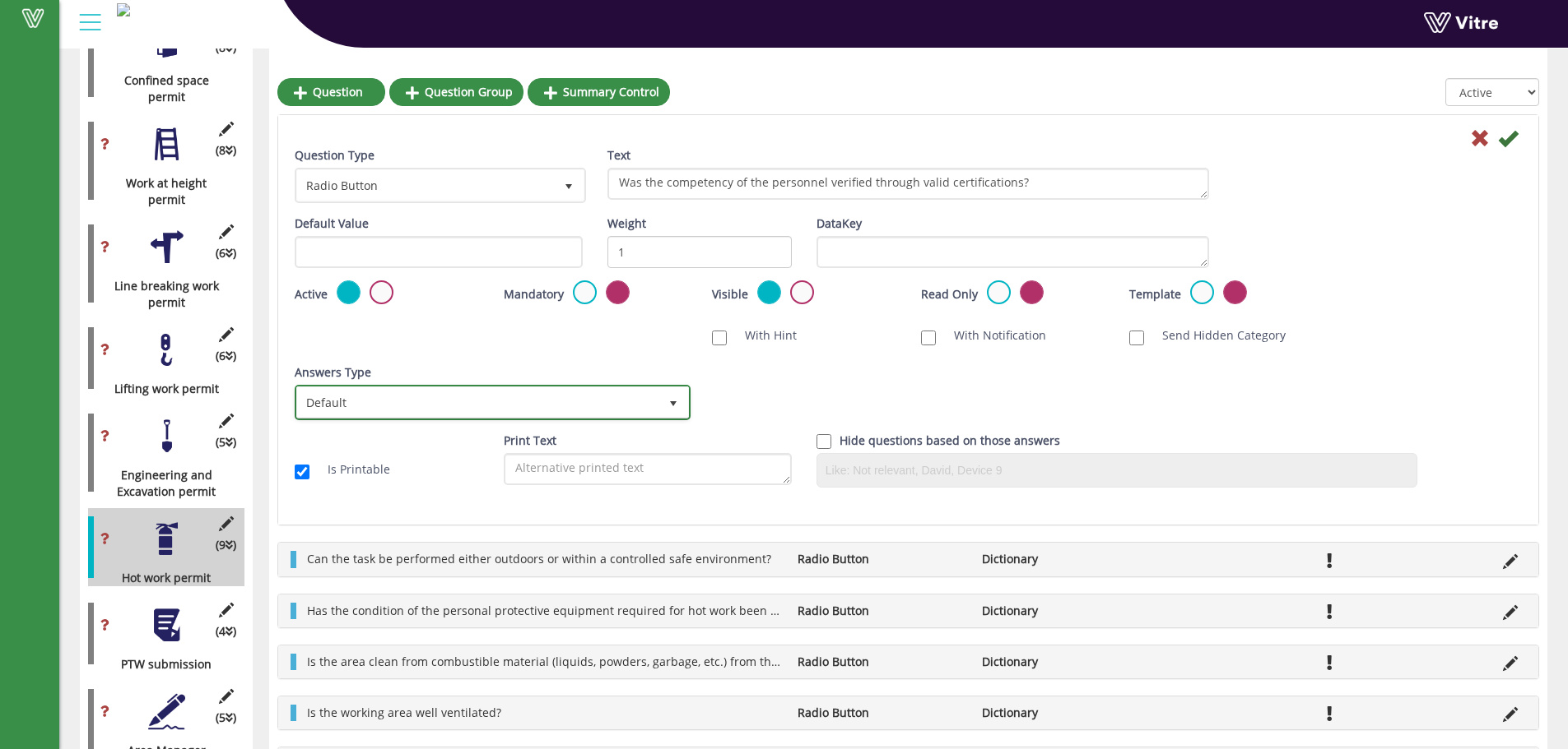
click at [395, 405] on span "Default" at bounding box center [478, 402] width 362 height 30
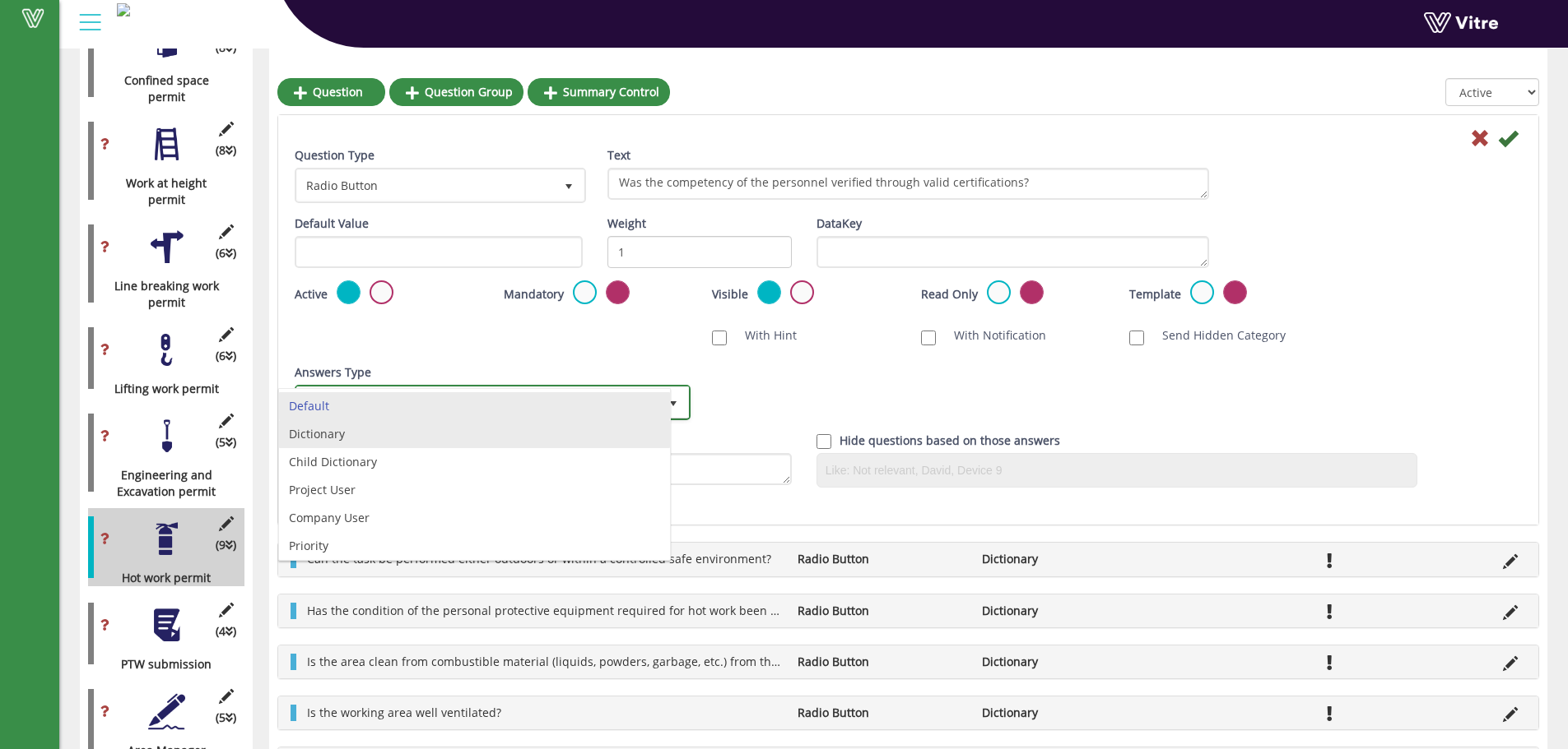
click at [342, 435] on li "Dictionary" at bounding box center [474, 434] width 391 height 28
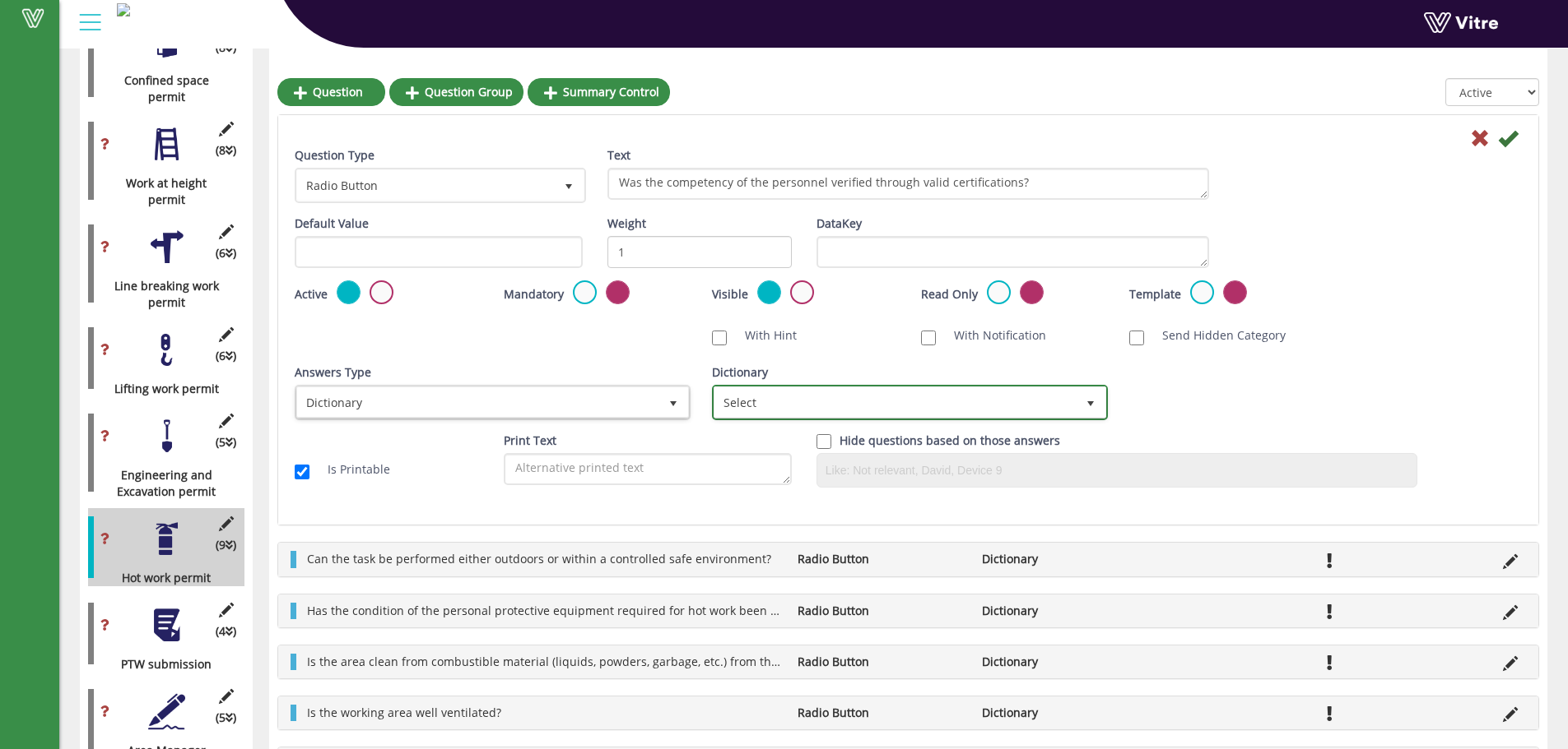
click at [743, 404] on span "Select" at bounding box center [895, 402] width 362 height 30
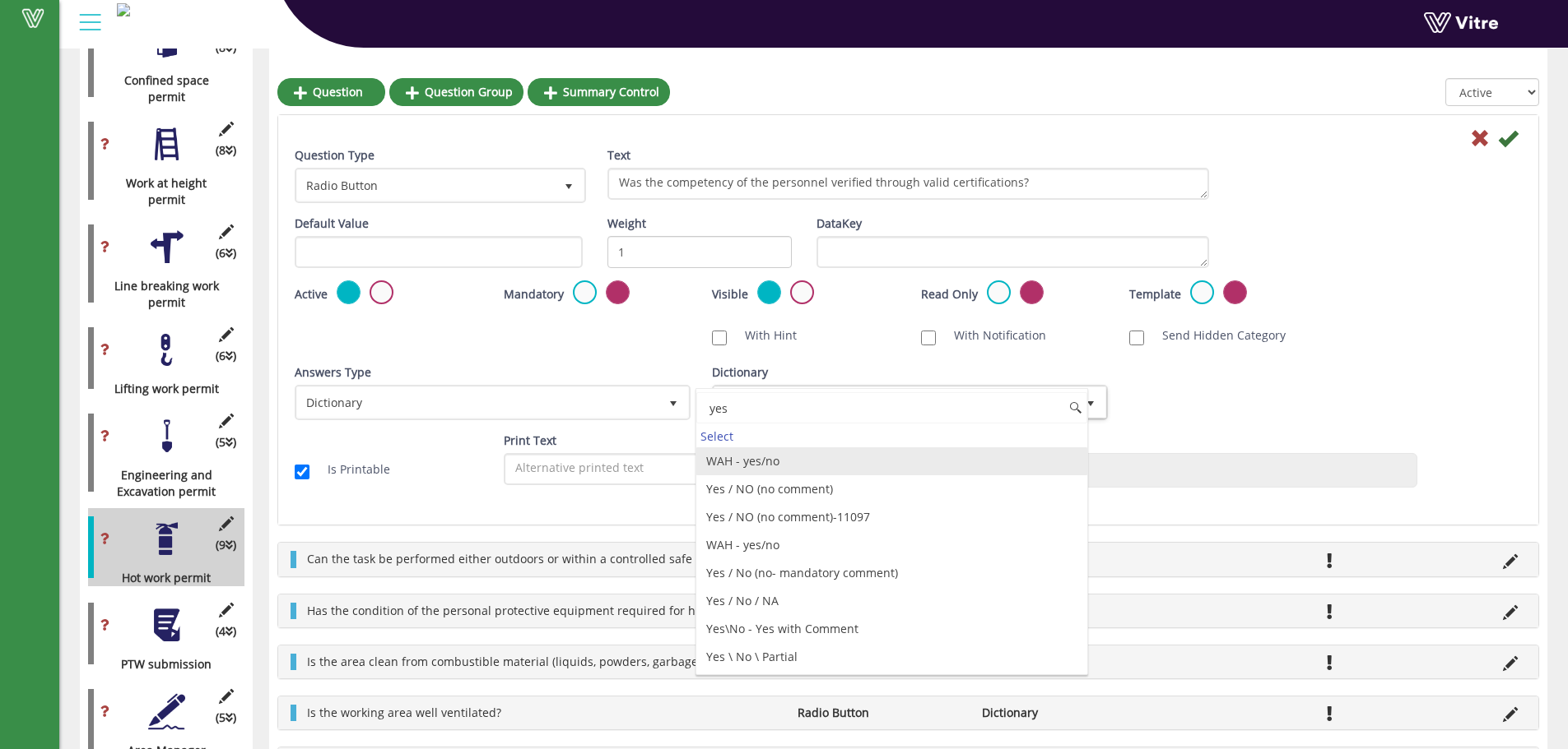
click at [773, 468] on li "WAH - yes/no" at bounding box center [892, 462] width 391 height 28
type input "yes"
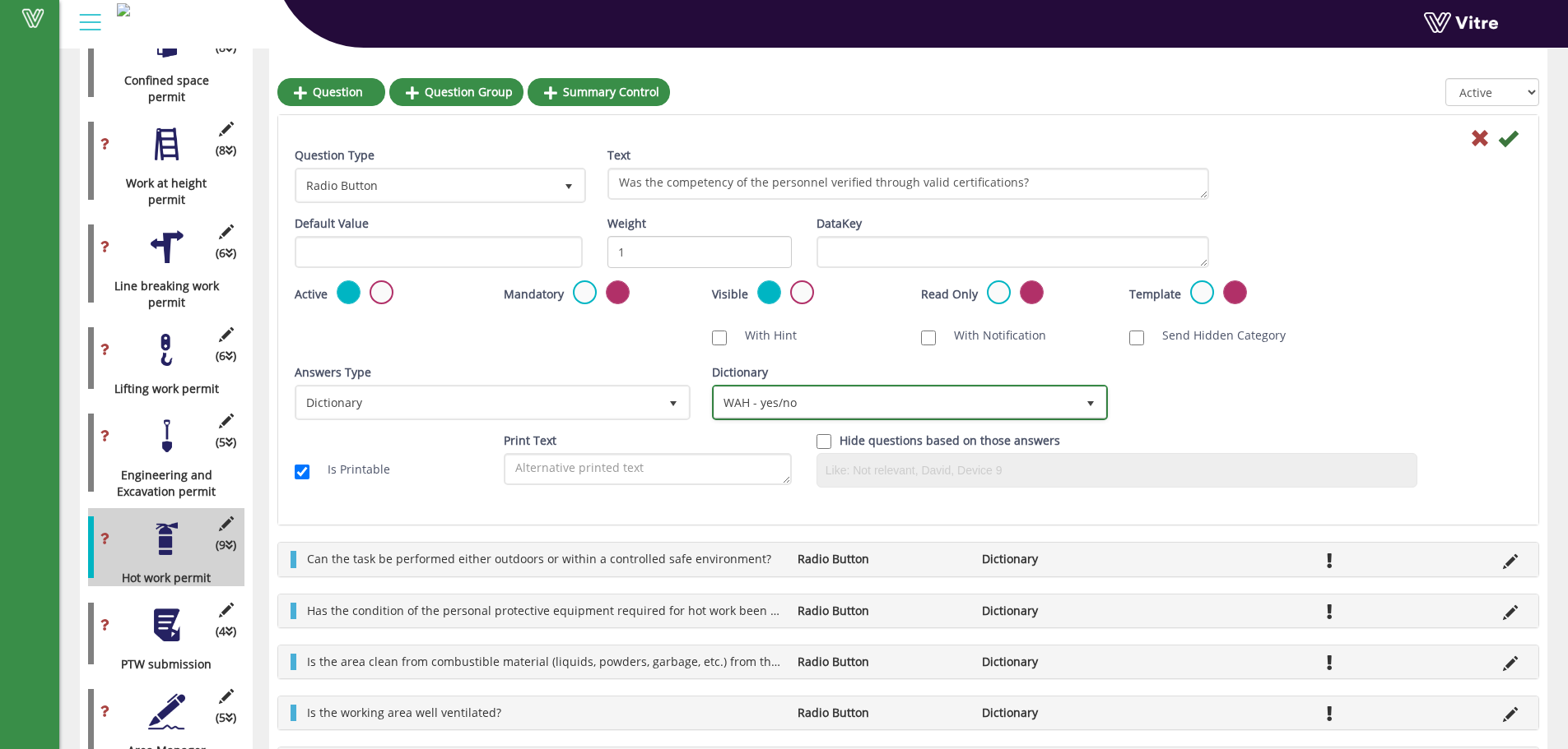
click at [973, 408] on span "WAH - yes/no" at bounding box center [895, 402] width 362 height 30
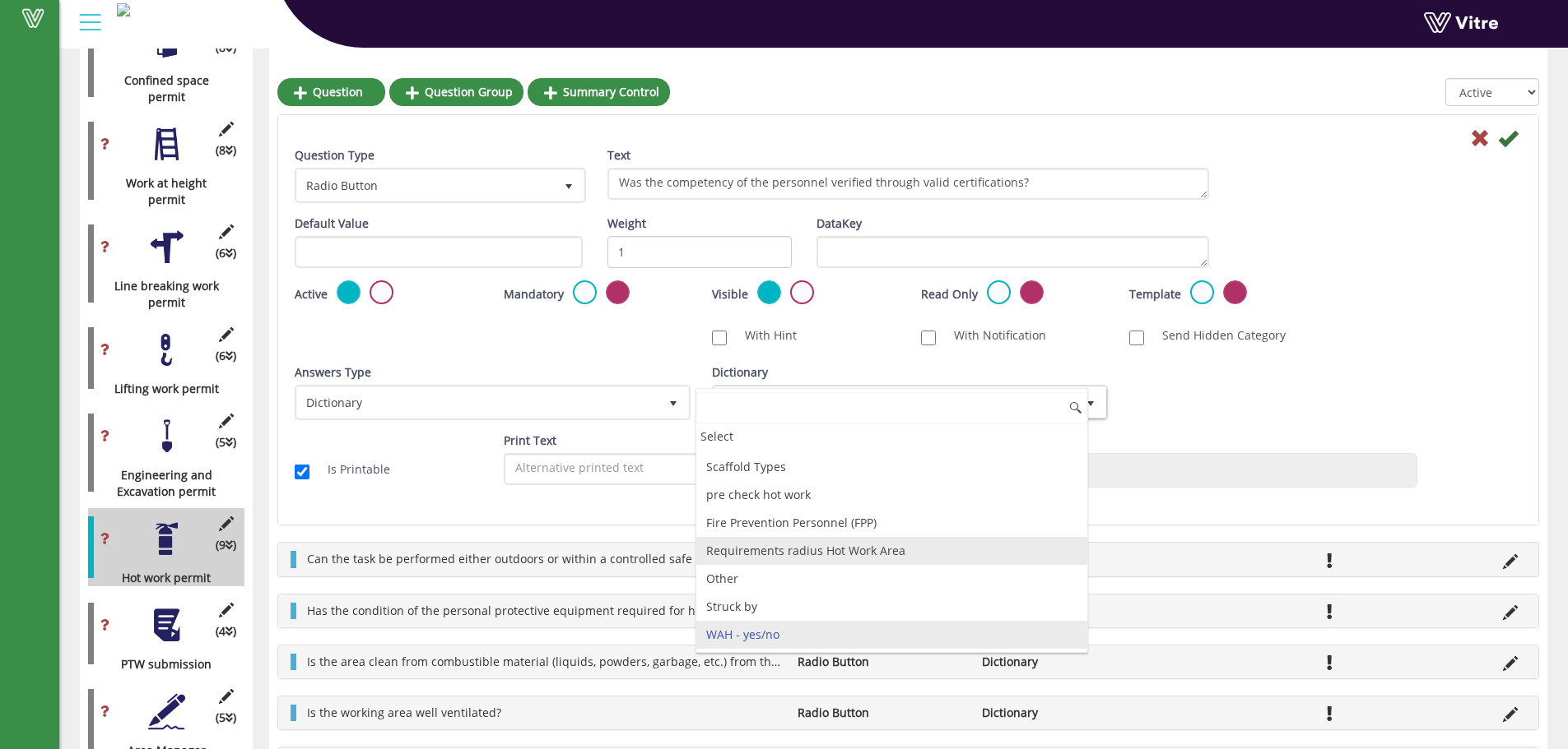
scroll to position [1783, 0]
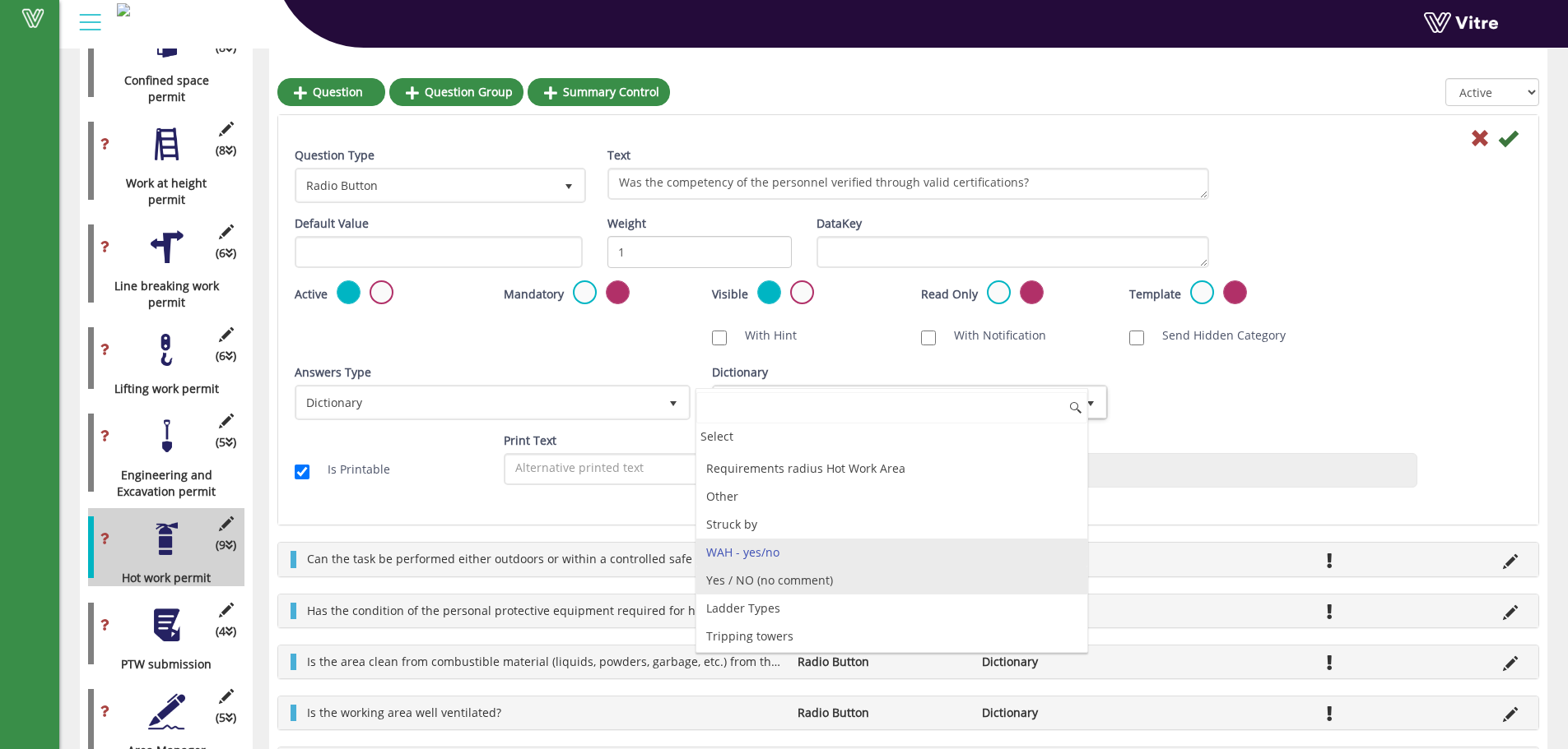
click at [805, 580] on li "Yes / NO (no comment)" at bounding box center [892, 581] width 391 height 28
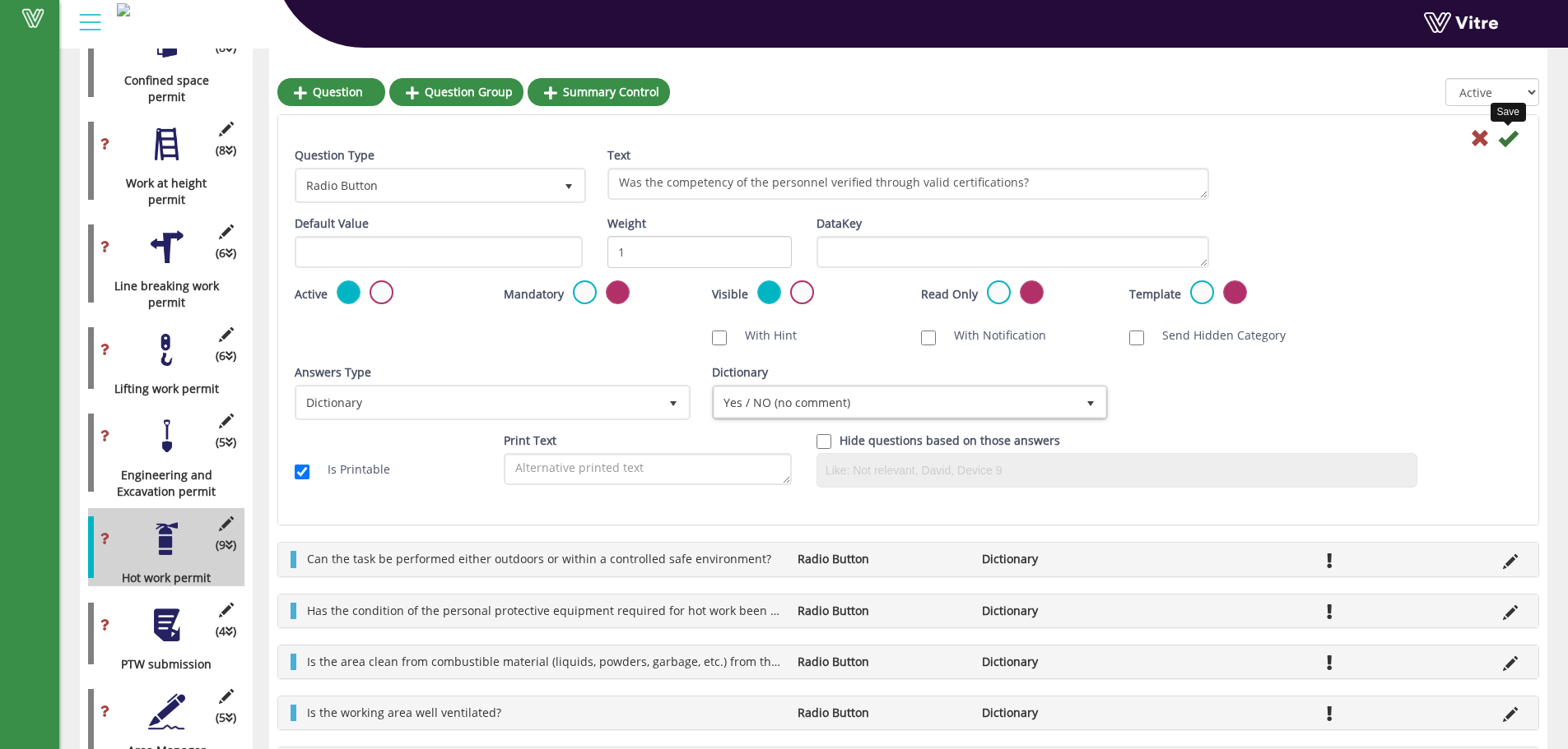
click at [1506, 139] on icon at bounding box center [1508, 138] width 20 height 20
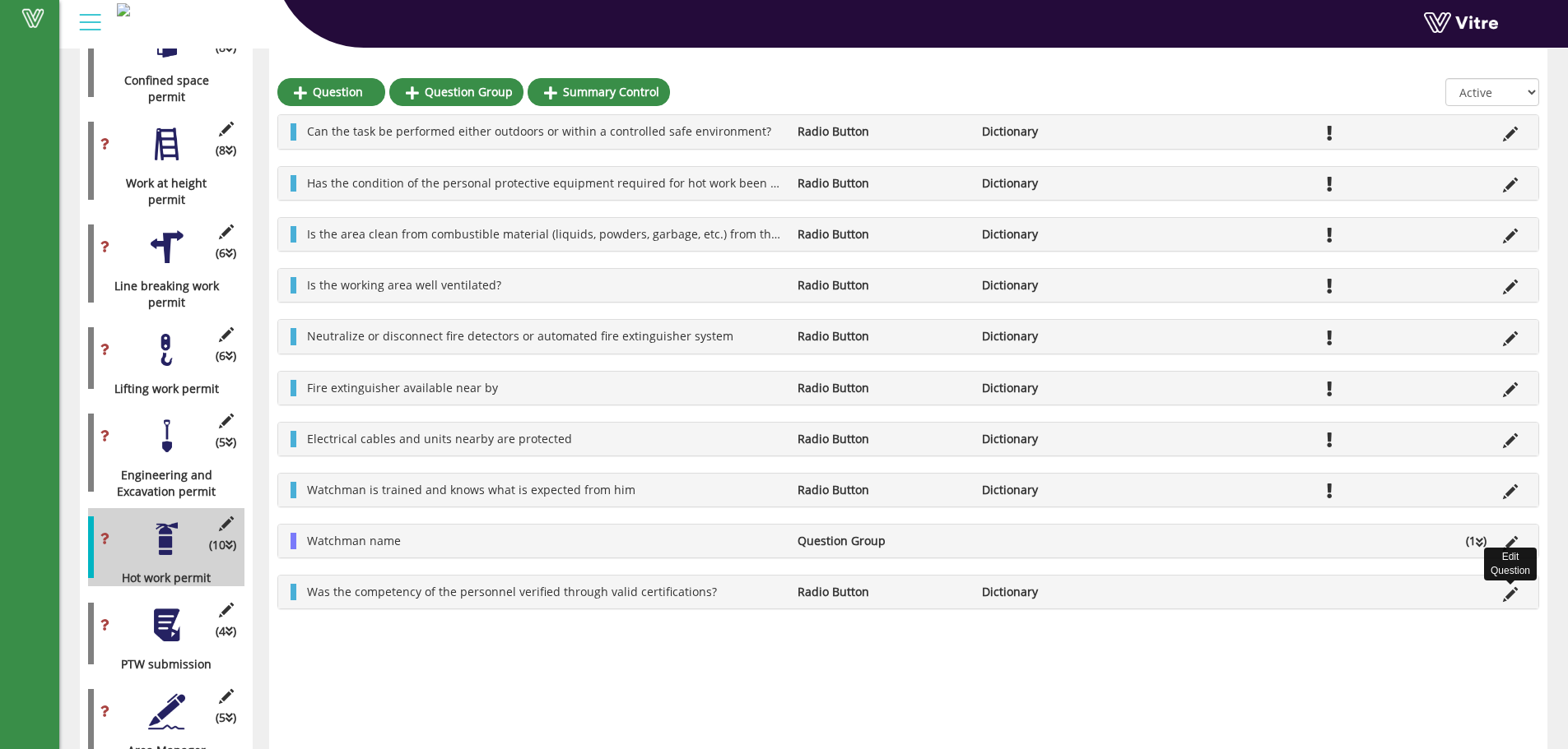
click at [1510, 597] on icon at bounding box center [1509, 594] width 15 height 15
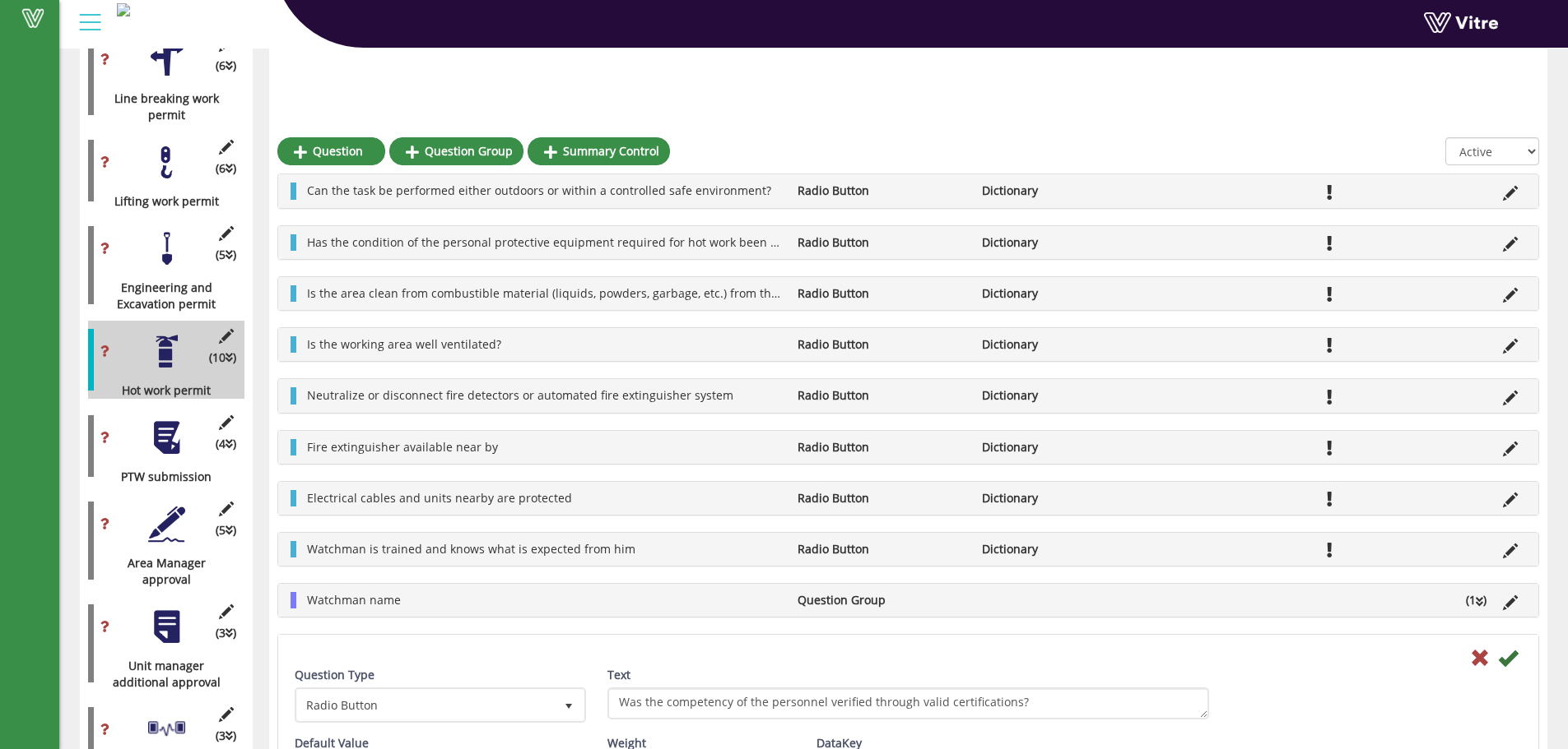
scroll to position [1151, 0]
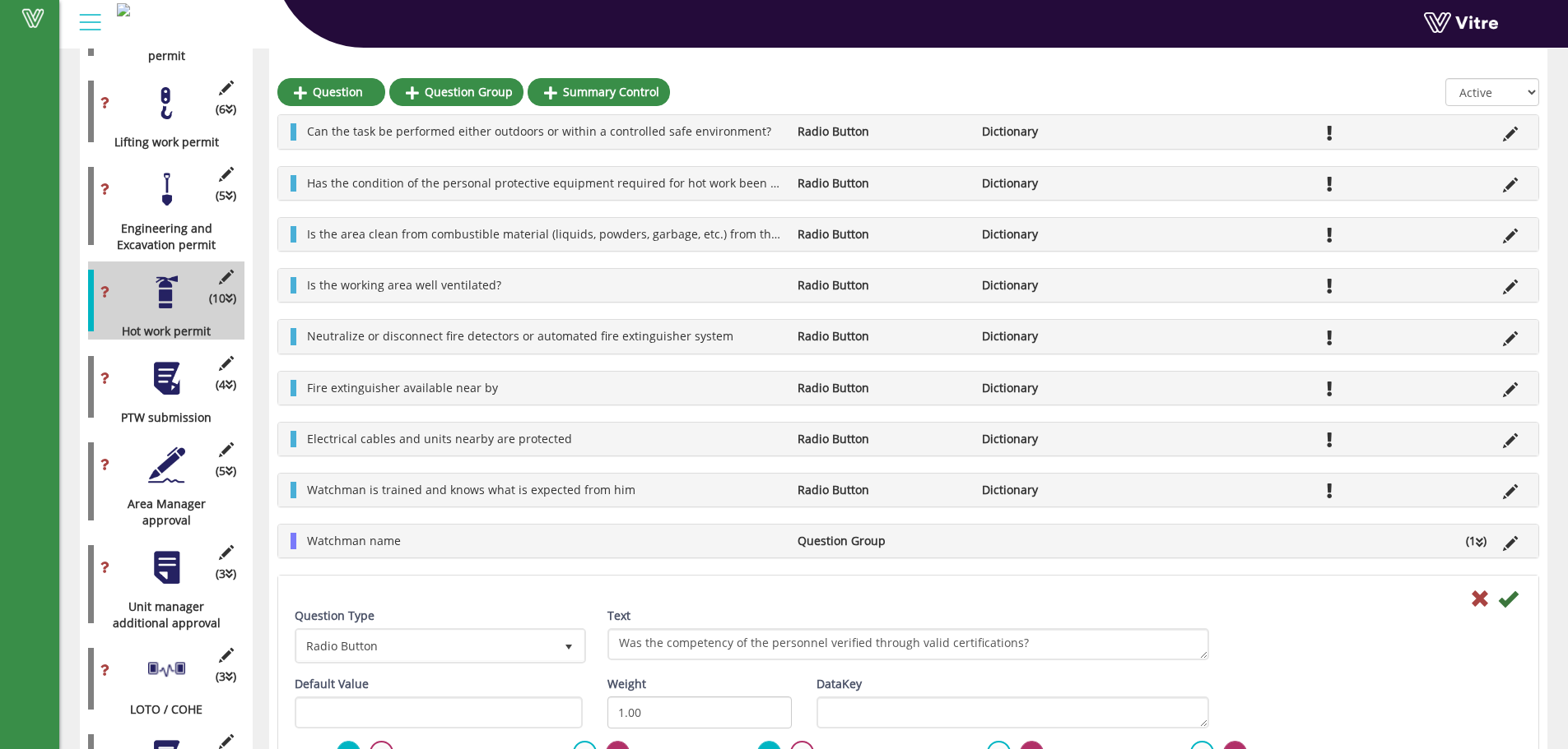
click at [586, 746] on label at bounding box center [584, 752] width 24 height 24
click at [0, 0] on input "radio" at bounding box center [0, 0] width 0 height 0
click at [1514, 594] on icon at bounding box center [1508, 599] width 20 height 20
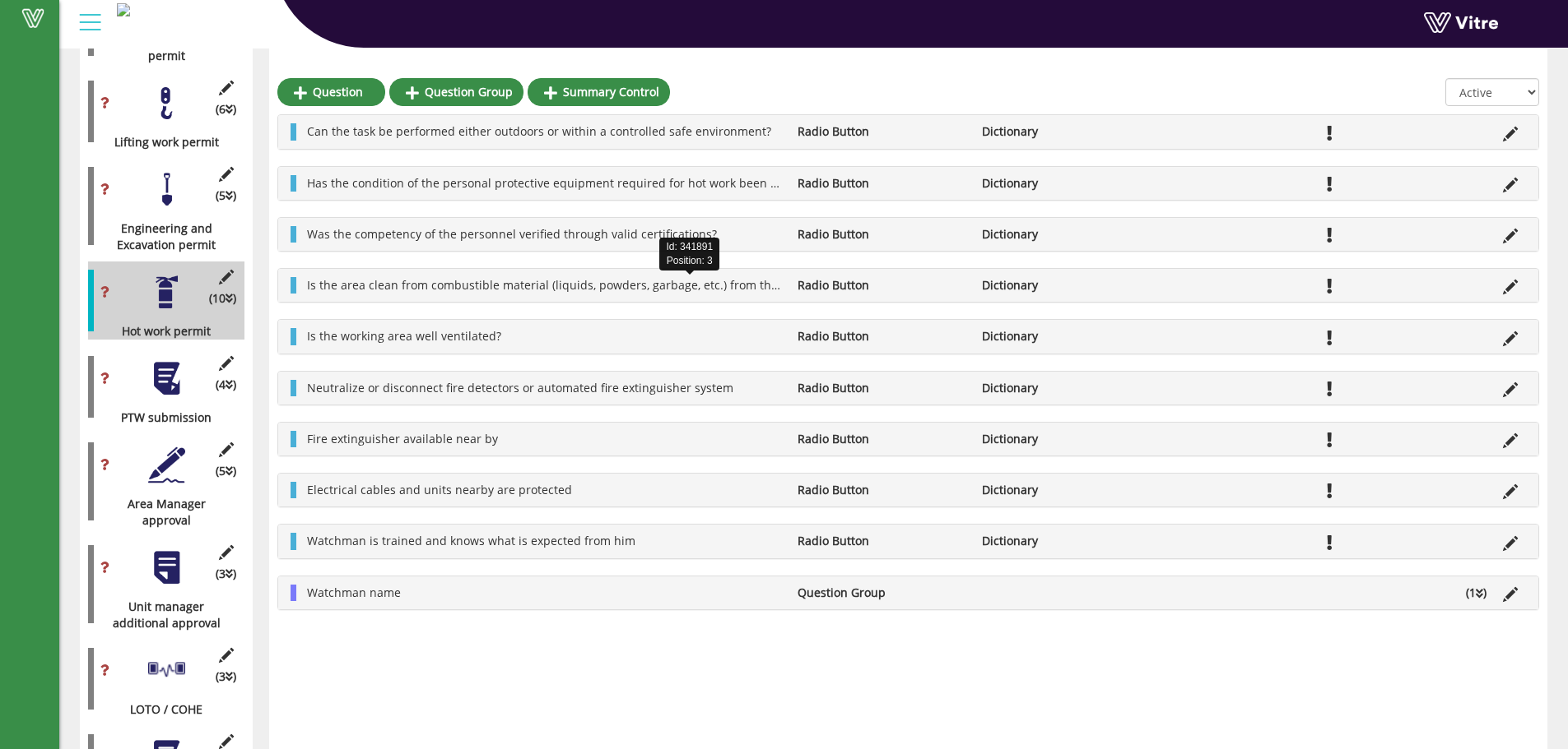
click at [382, 283] on span "Is the area clean from combustible material (liquids, powders, garbage, etc.) f…" at bounding box center [701, 285] width 790 height 16
click at [1505, 289] on icon at bounding box center [1509, 286] width 15 height 15
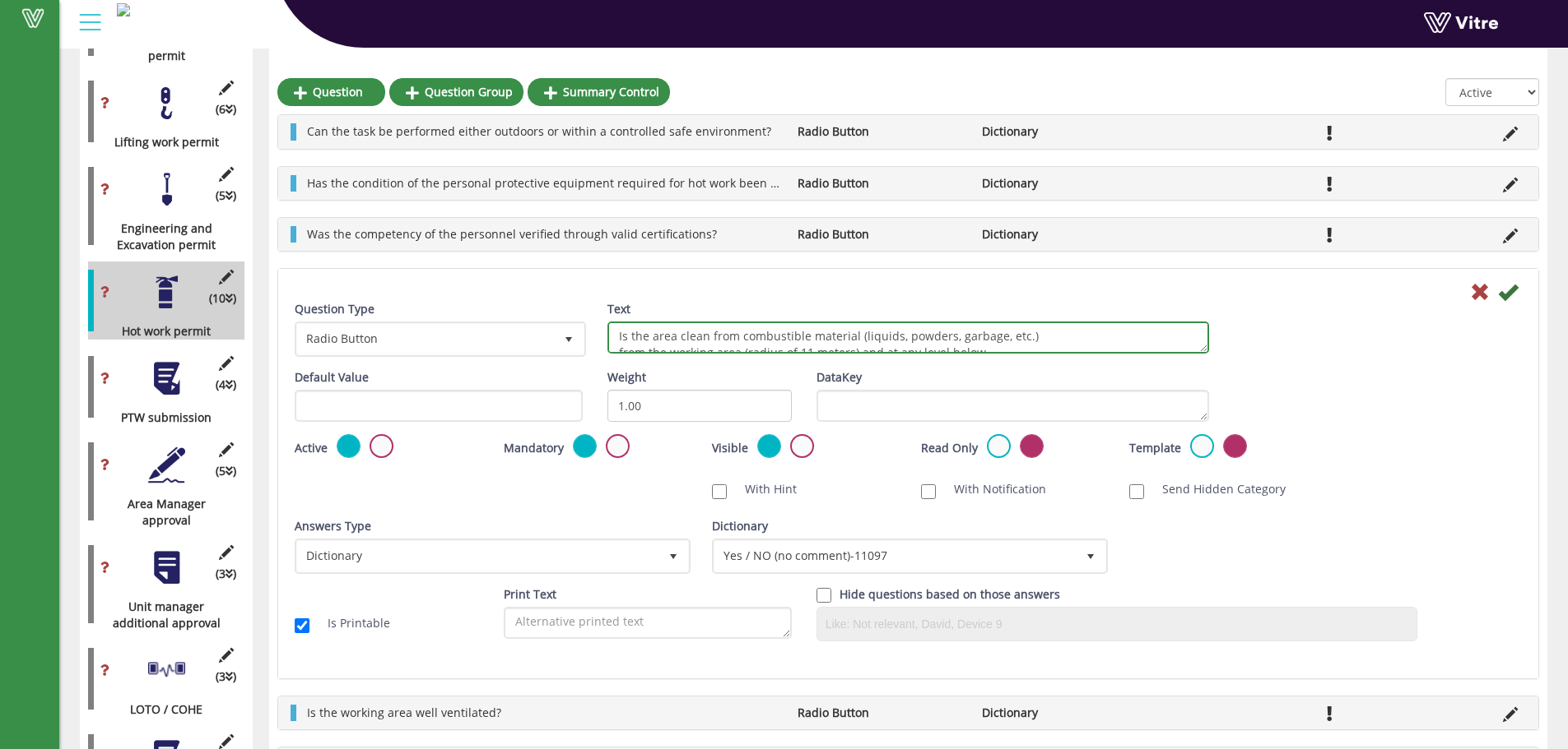
click at [1152, 351] on textarea "Is the area clean from combustible material (liquids, powders, garbage, etc.) f…" at bounding box center [908, 337] width 602 height 32
click at [1510, 293] on icon at bounding box center [1508, 292] width 20 height 20
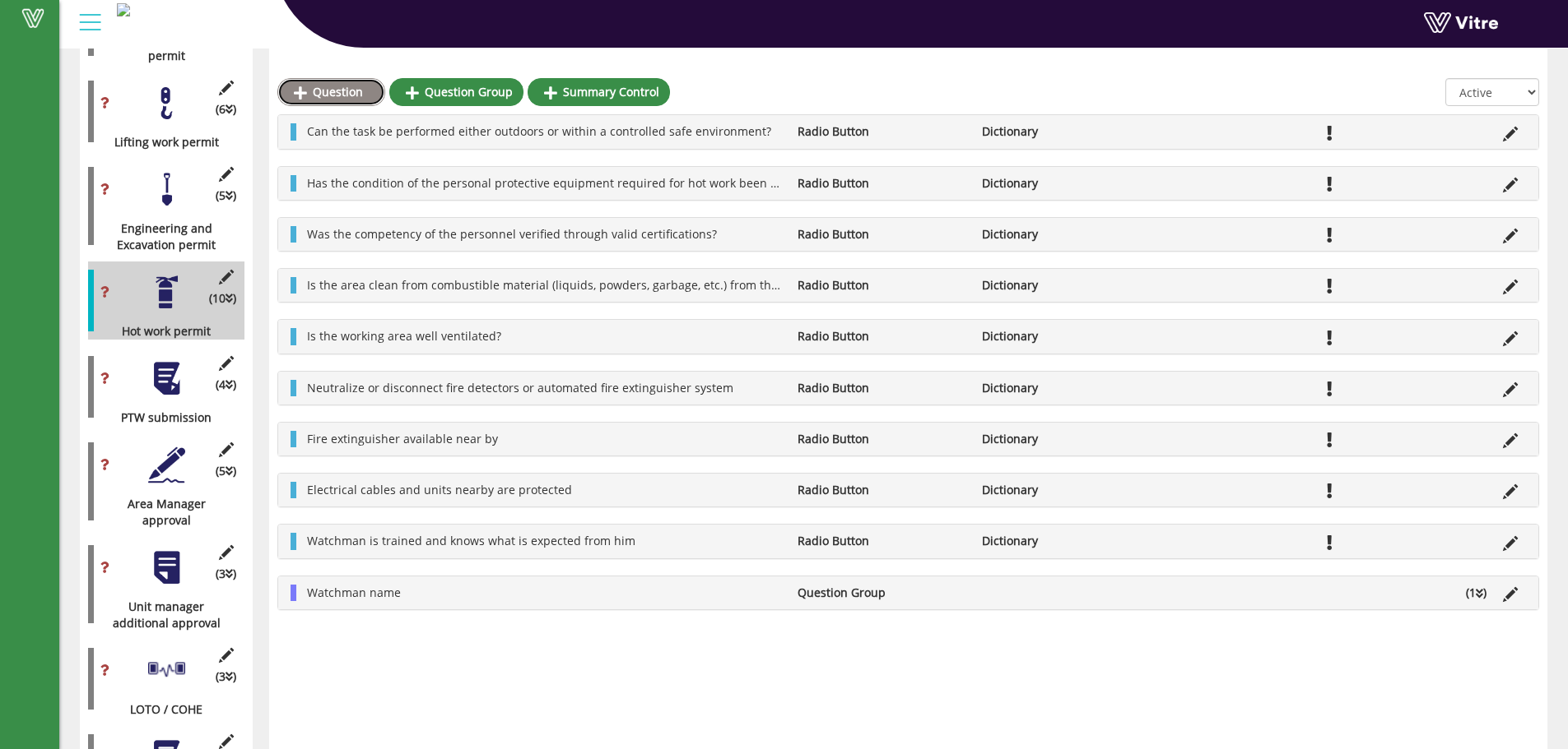
click at [340, 92] on link "Question" at bounding box center [331, 93] width 107 height 28
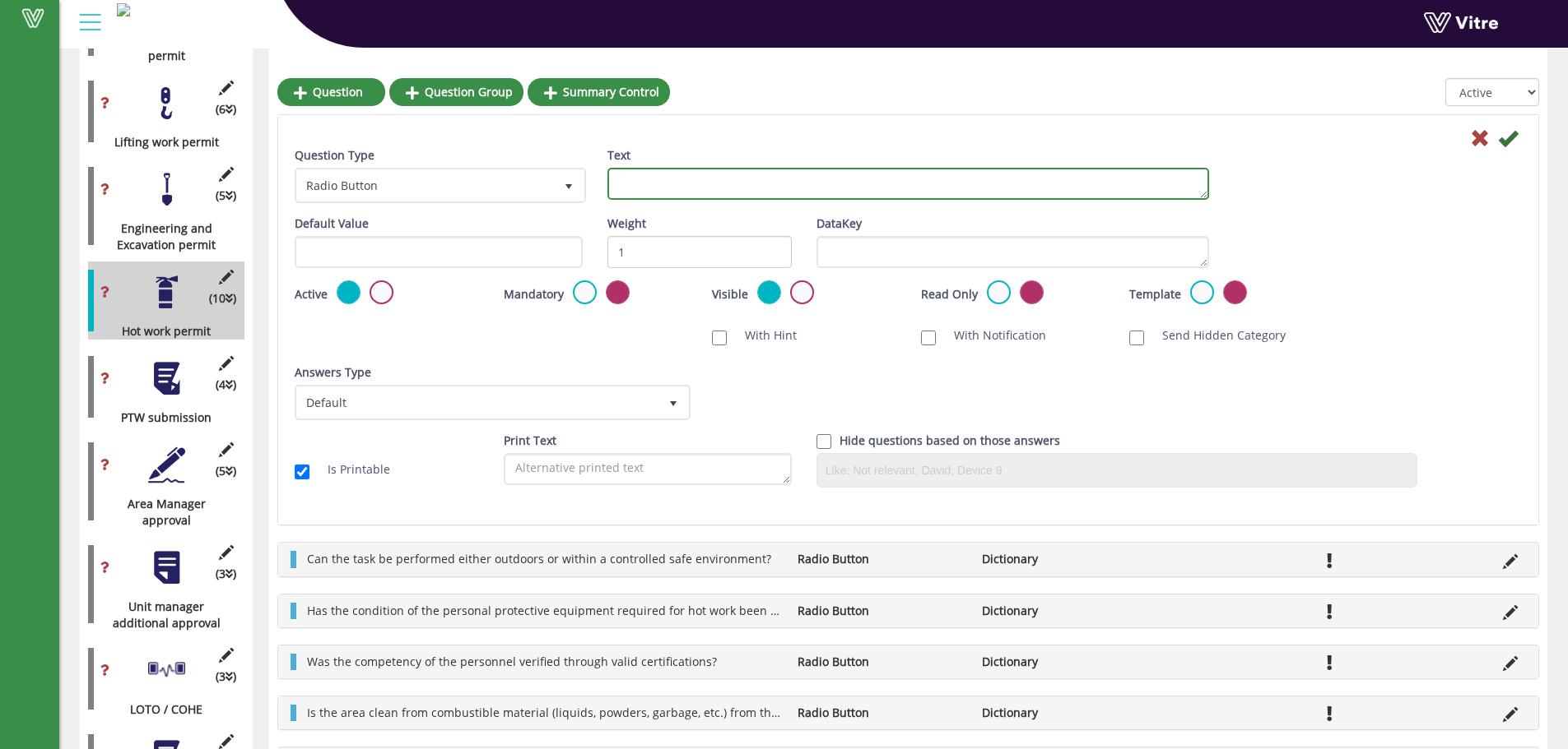
click at [660, 185] on textarea "Text" at bounding box center [908, 183] width 602 height 32
paste textarea "Are the combustible flammable and/or explosive materials on the other side of t…"
type textarea "Are the combustible flammable and/or explosive materials on the other side of t…"
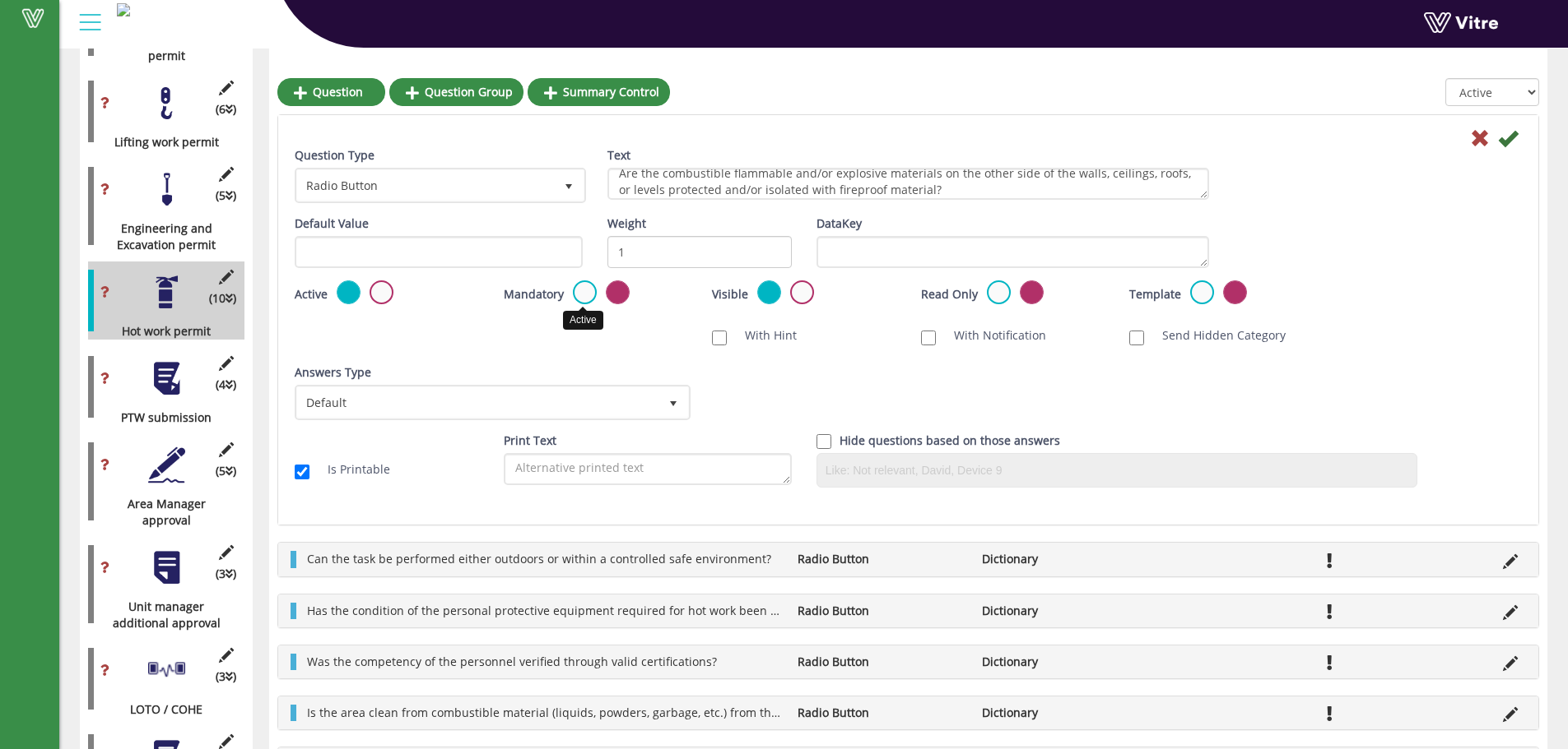
click at [582, 295] on label at bounding box center [584, 292] width 24 height 24
click at [0, 0] on input "radio" at bounding box center [0, 0] width 0 height 0
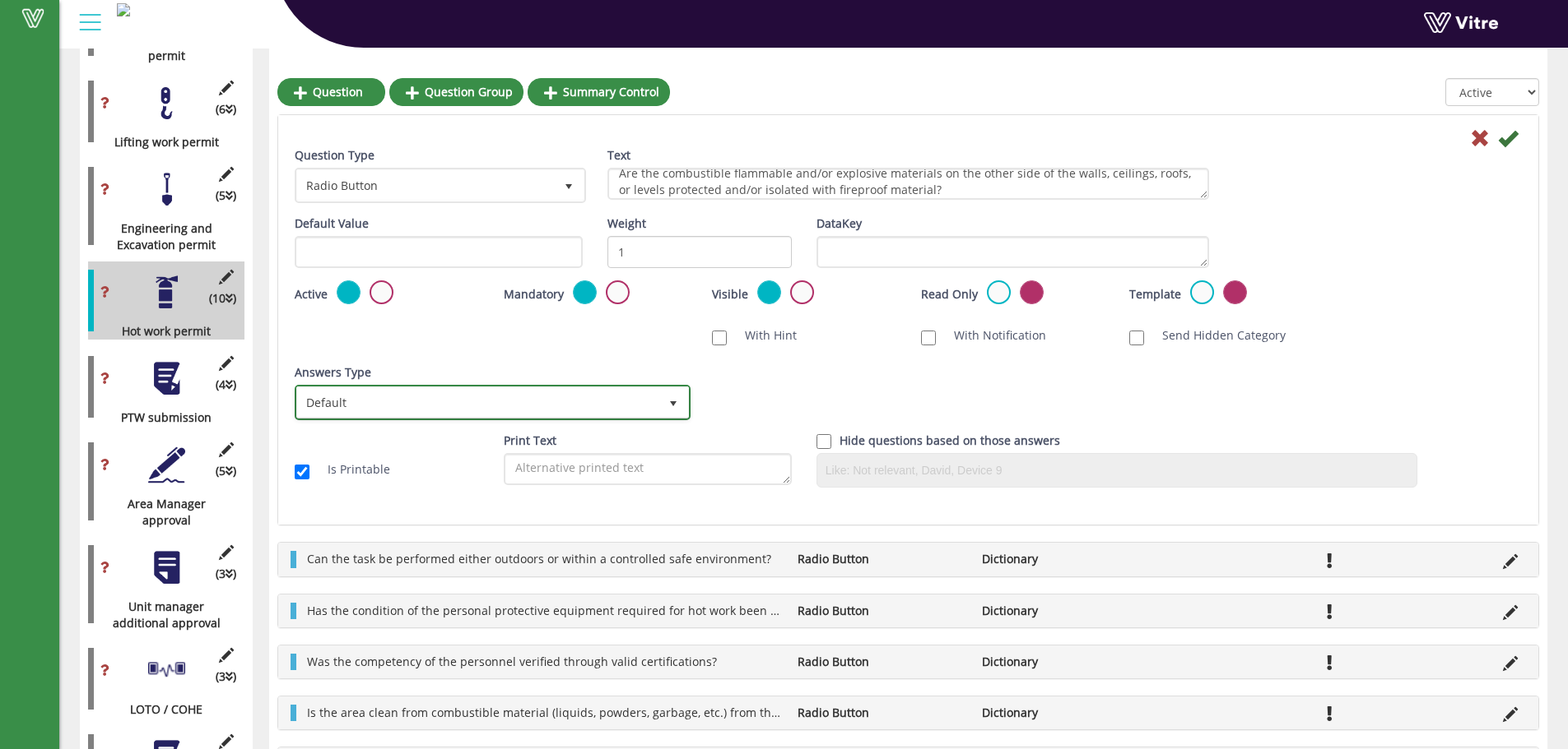
click at [631, 406] on span "Default" at bounding box center [478, 402] width 362 height 30
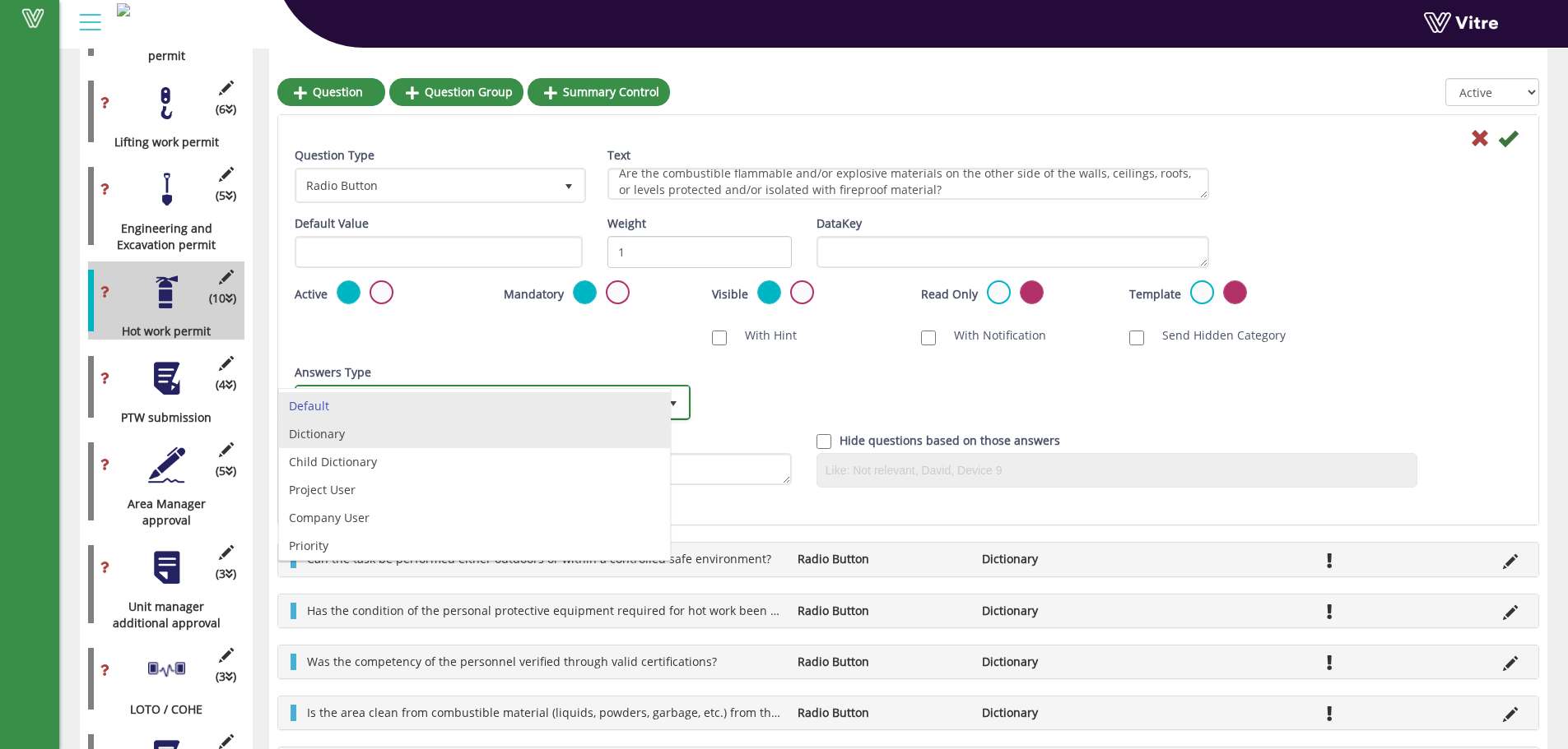
click at [296, 436] on li "Dictionary" at bounding box center [474, 434] width 391 height 28
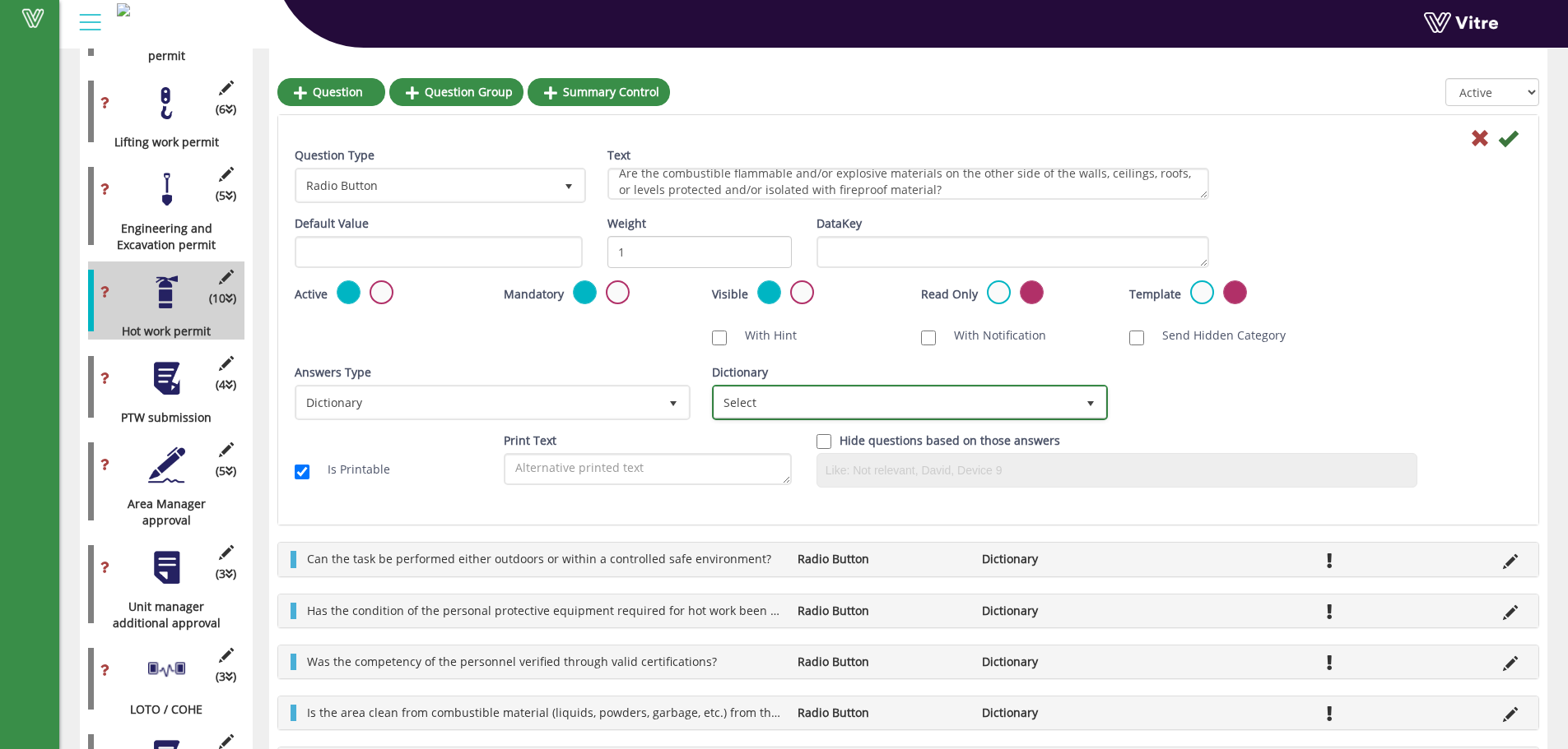
click at [813, 412] on span "Select" at bounding box center [895, 402] width 362 height 30
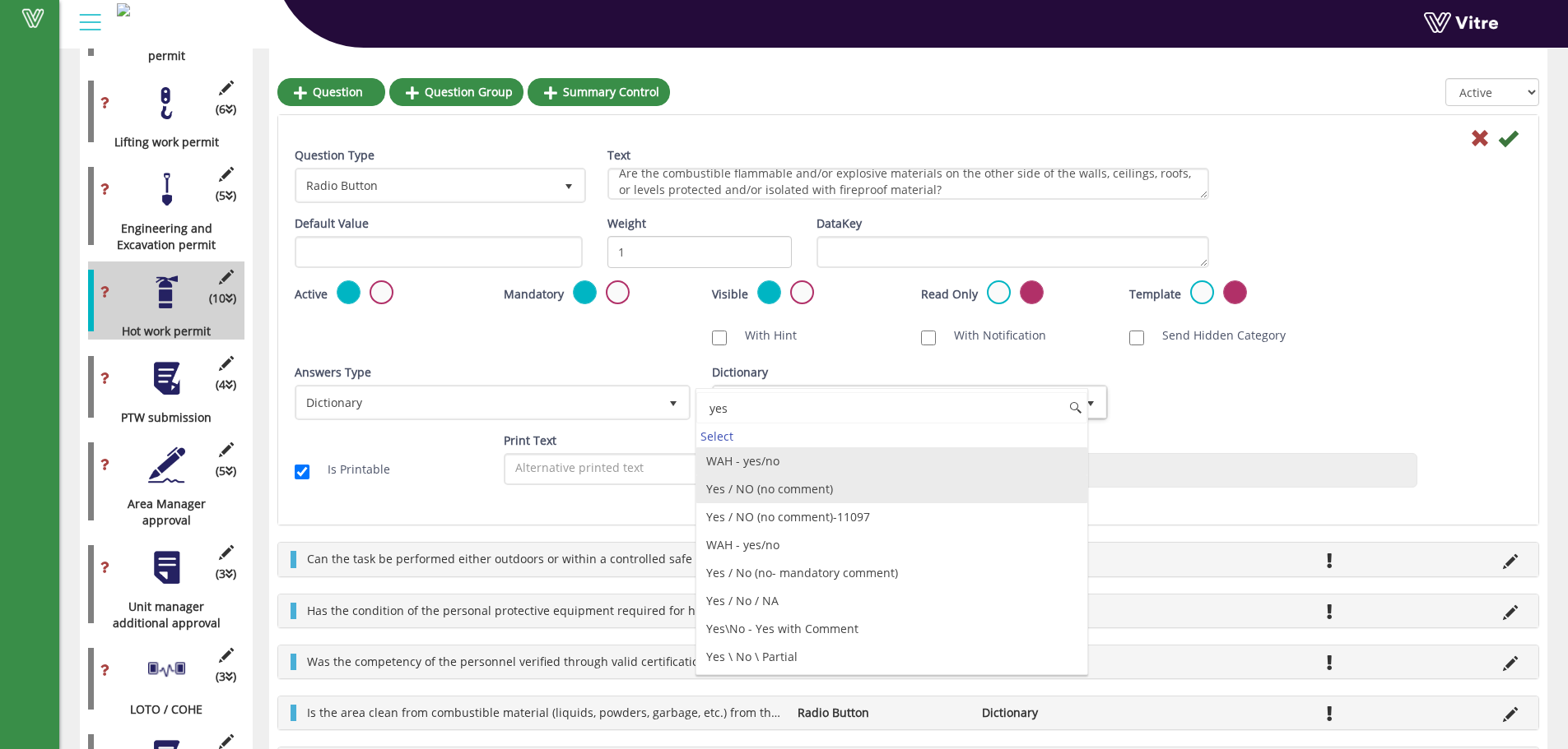
click at [819, 495] on li "Yes / NO (no comment)" at bounding box center [892, 490] width 391 height 28
type input "yes"
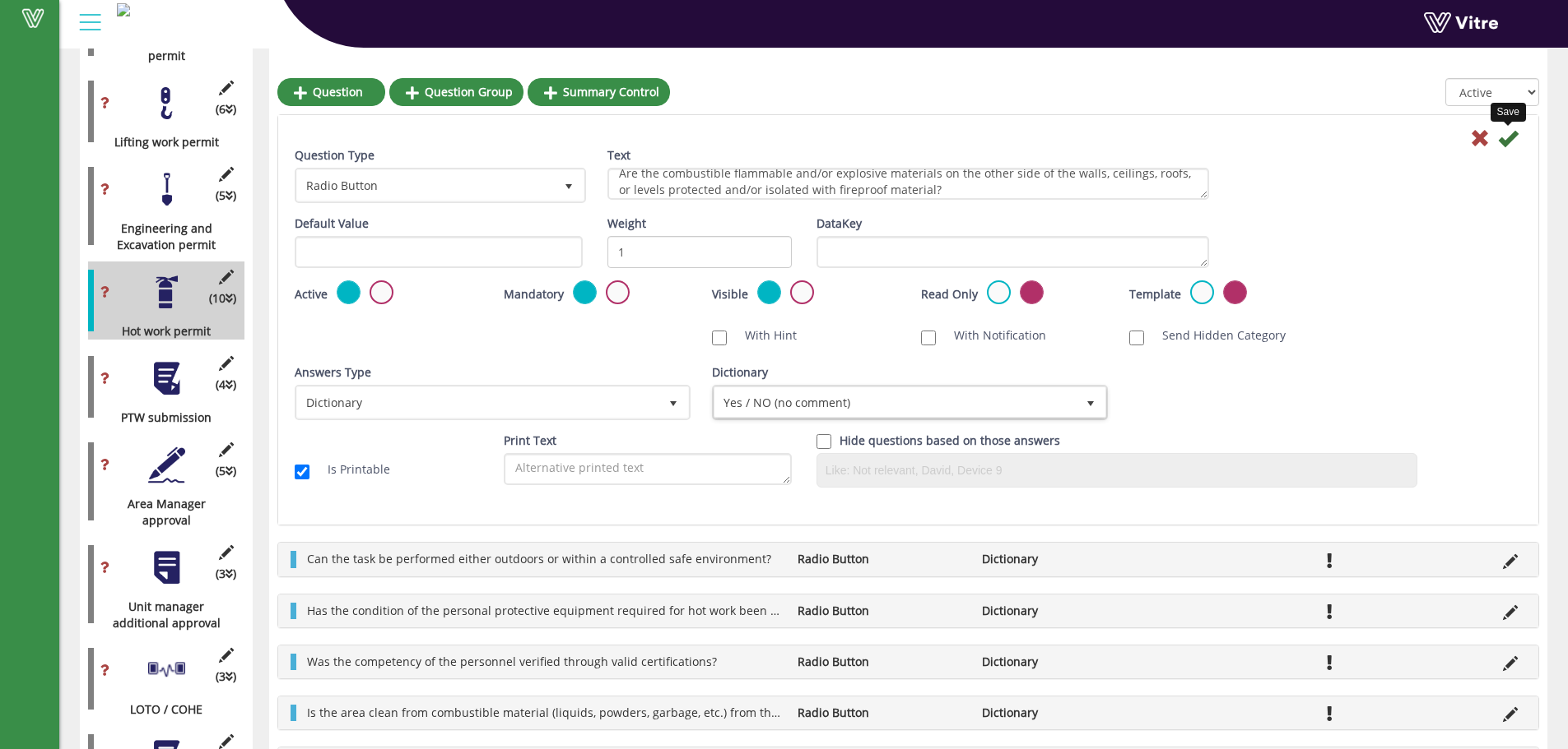
click at [1509, 138] on icon at bounding box center [1508, 138] width 20 height 20
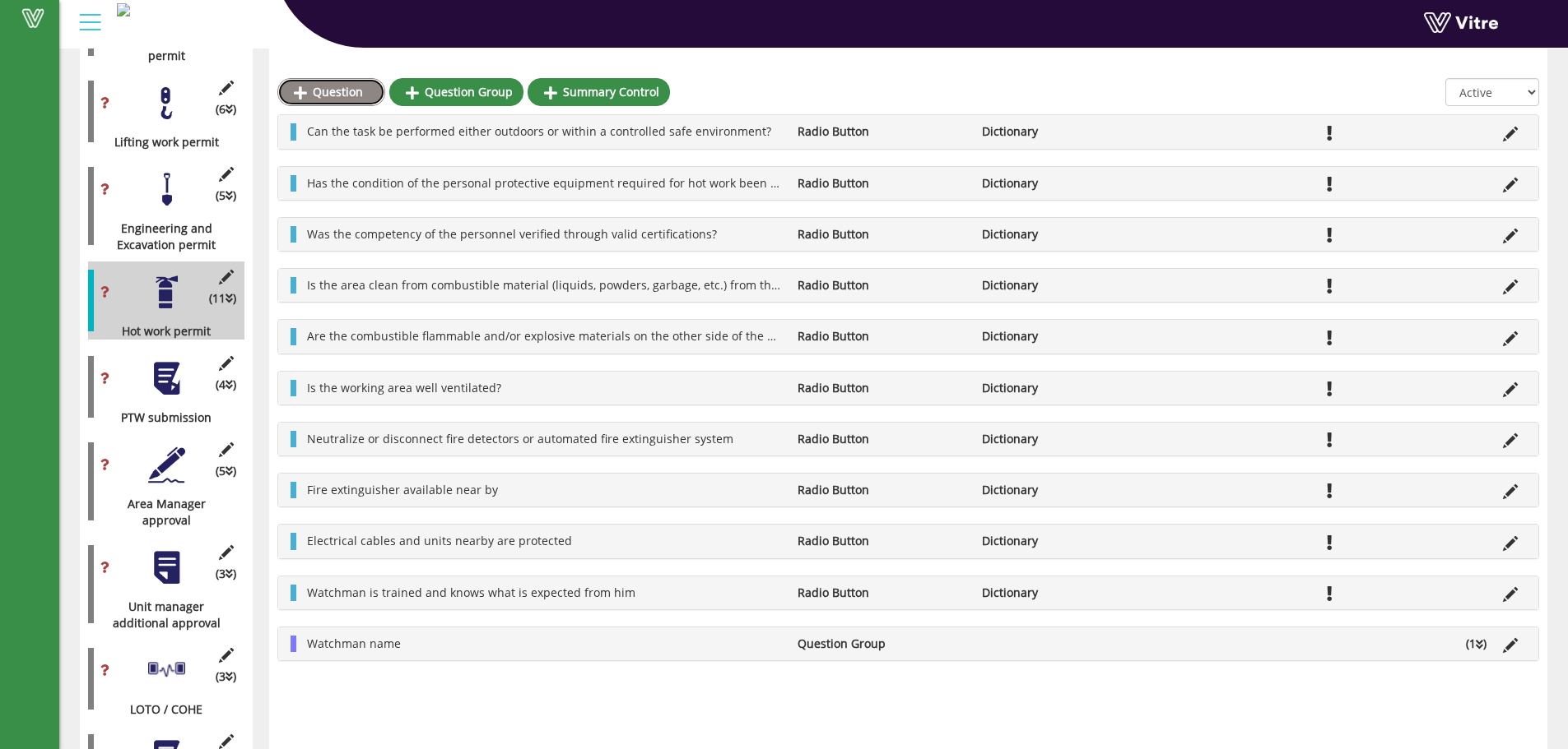
click at [349, 95] on link "Question" at bounding box center [331, 93] width 107 height 28
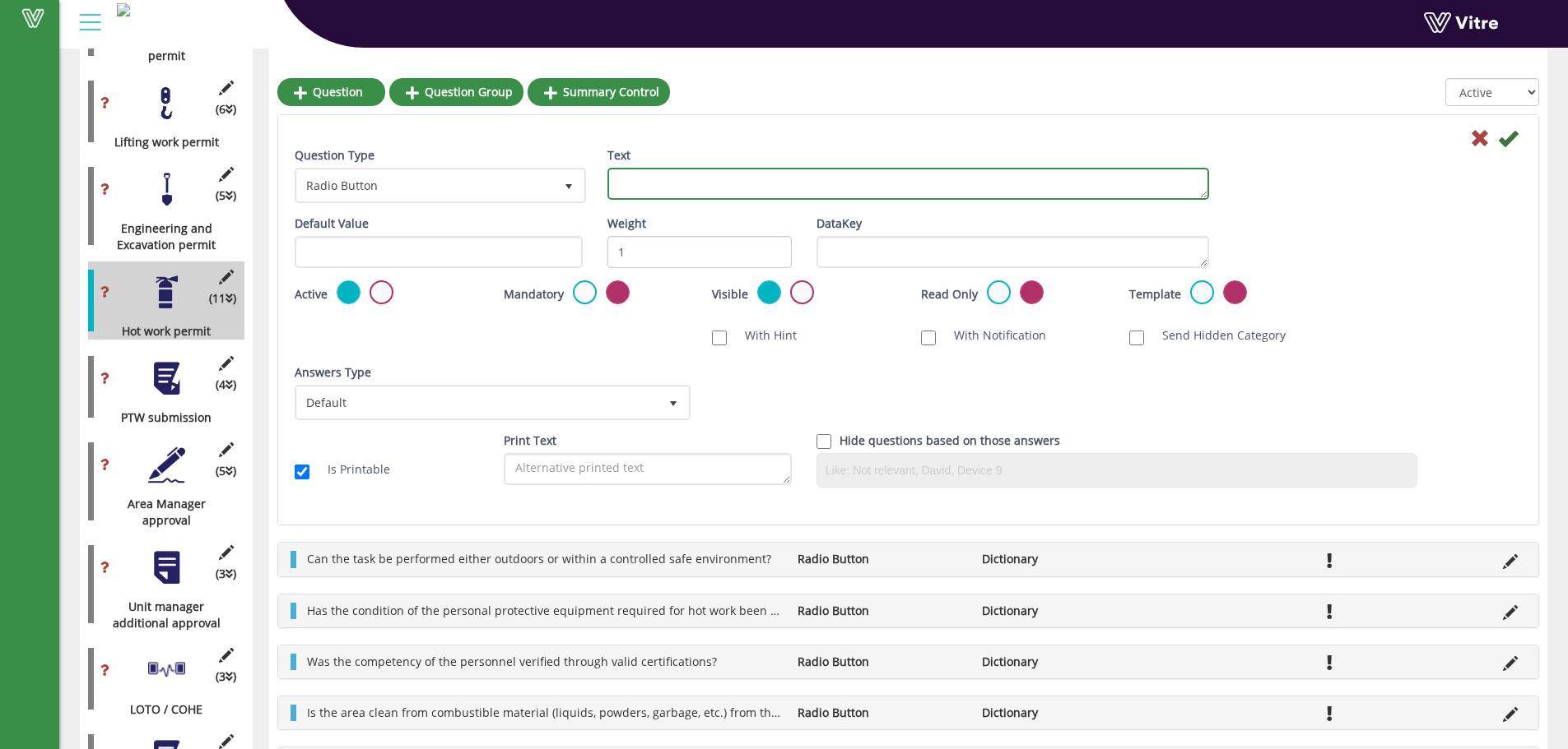
click at [680, 180] on textarea "Text" at bounding box center [908, 183] width 602 height 32
paste textarea "Do the teams have all necessary equipment — including cables, connections, regu…"
type textarea "Do the teams have all necessary equipment — including cables, connections, regu…"
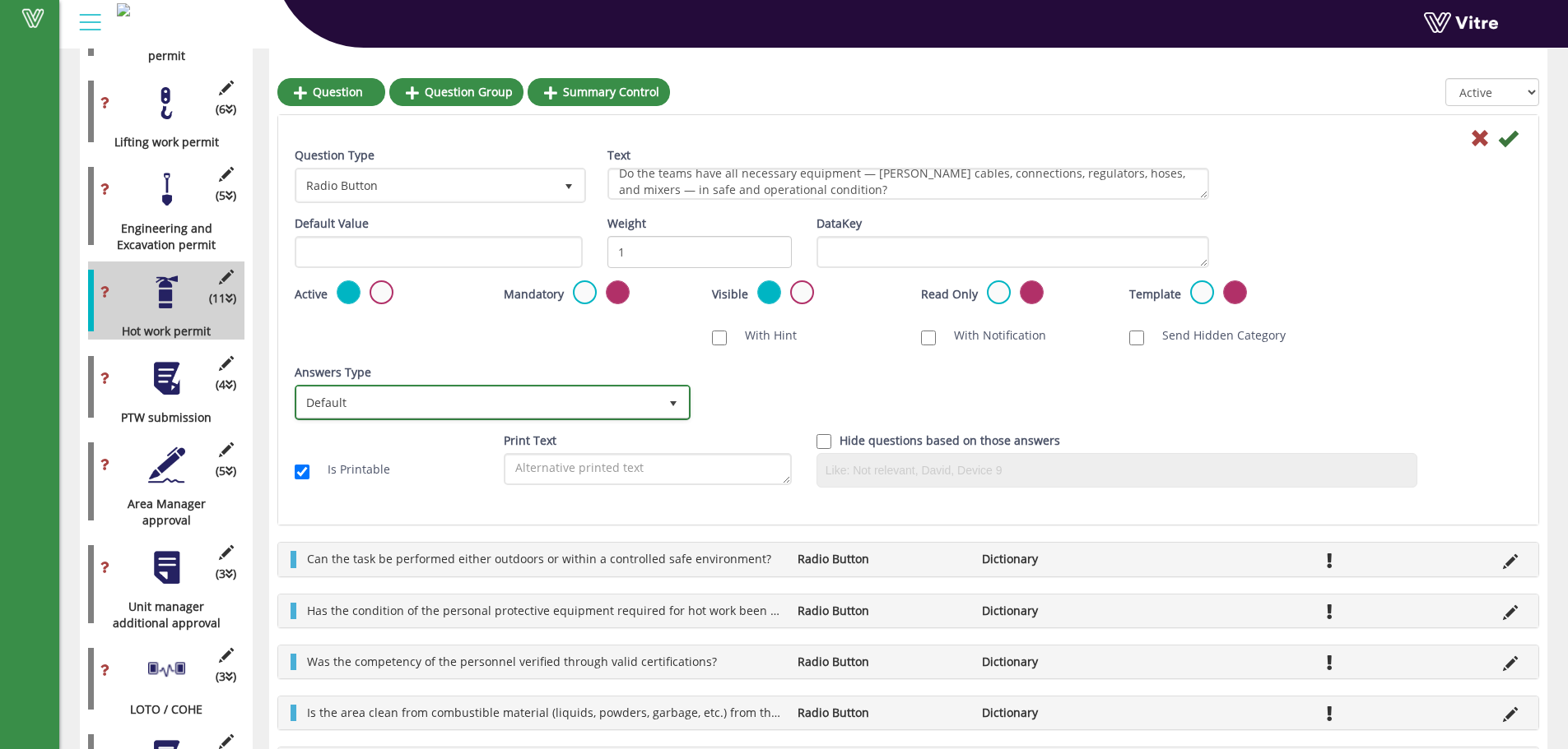
click at [418, 395] on span "Default" at bounding box center [478, 402] width 362 height 30
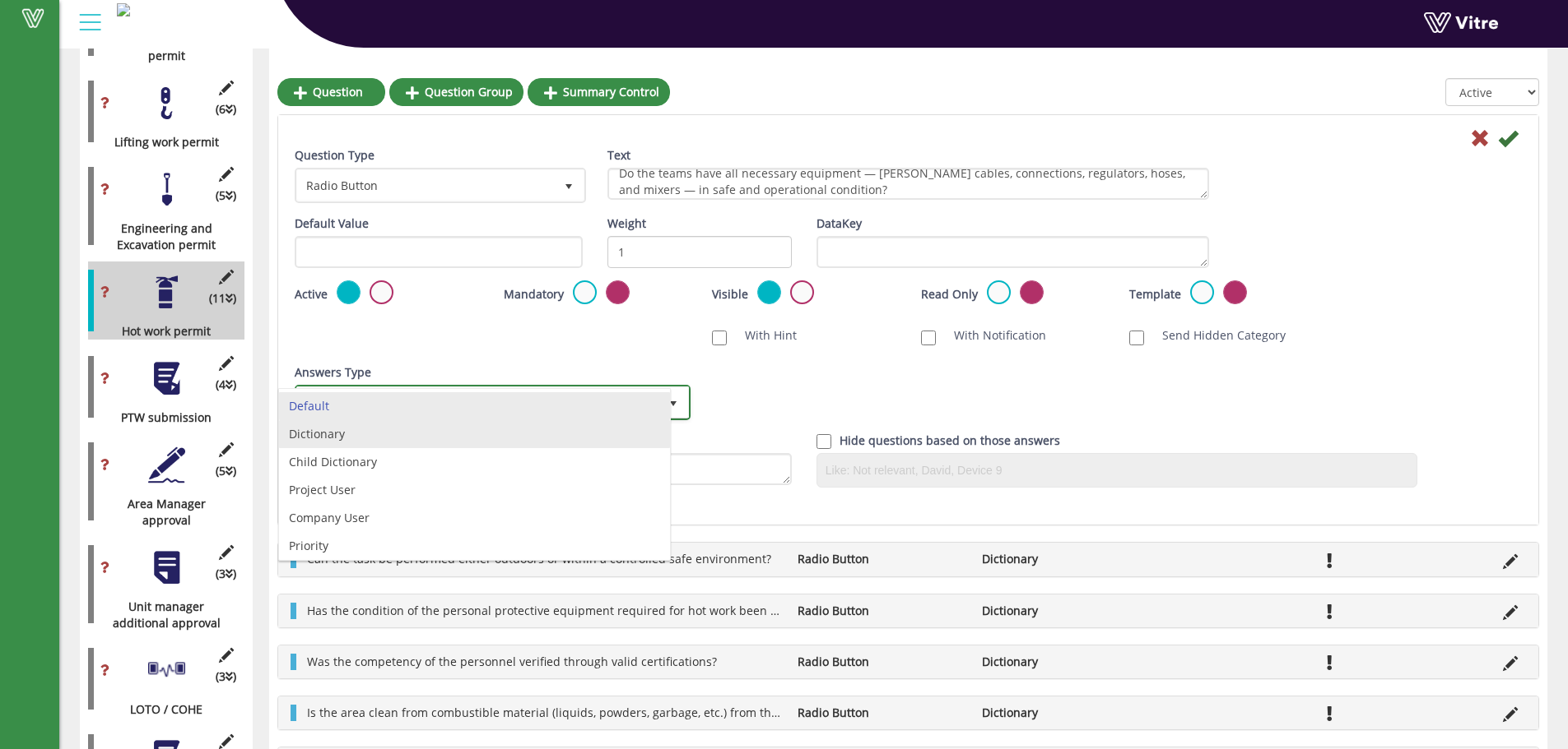
click at [340, 436] on li "Dictionary" at bounding box center [474, 434] width 391 height 28
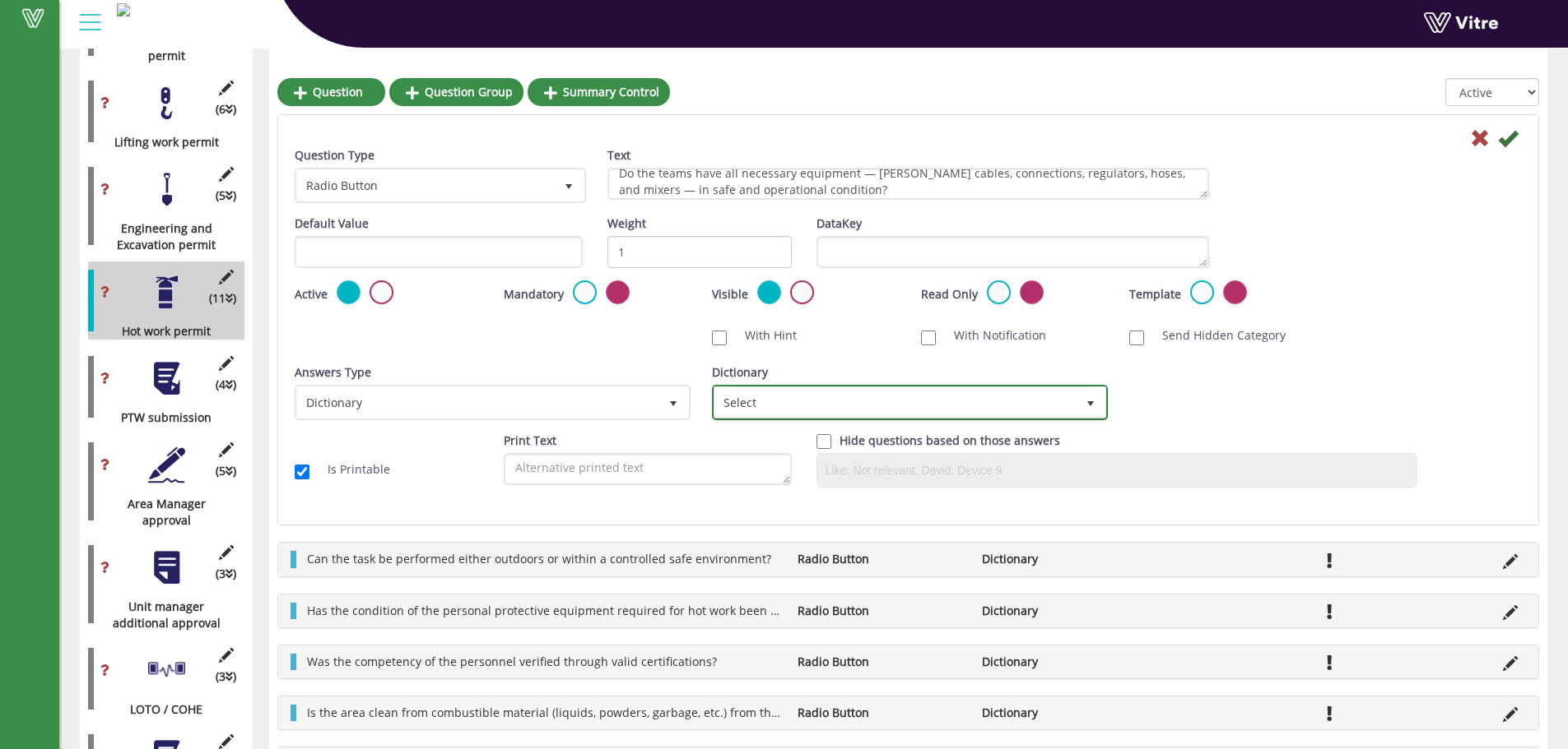
click at [749, 411] on span "Select" at bounding box center [895, 402] width 362 height 30
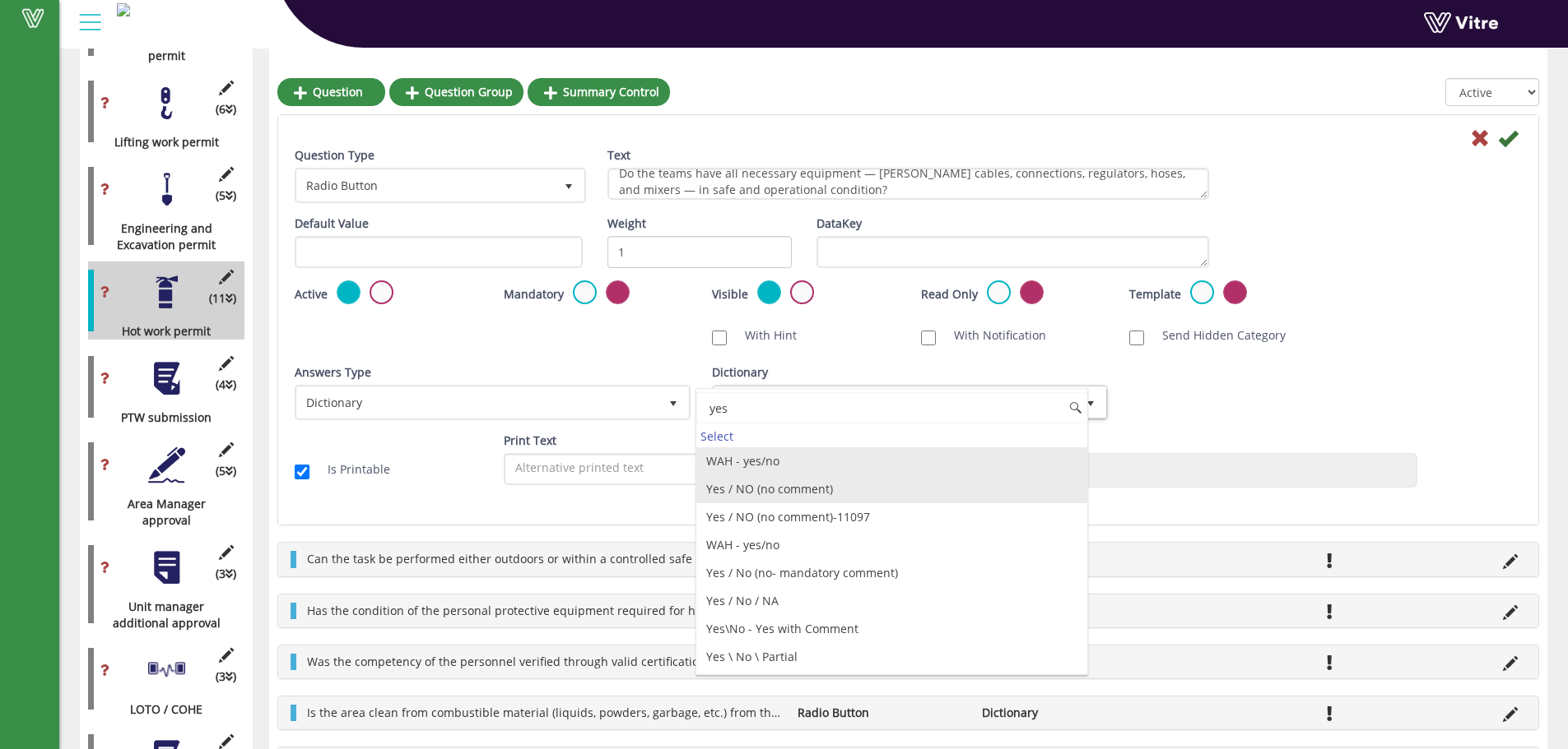
click at [798, 493] on li "Yes / NO (no comment)" at bounding box center [892, 490] width 391 height 28
type input "yes"
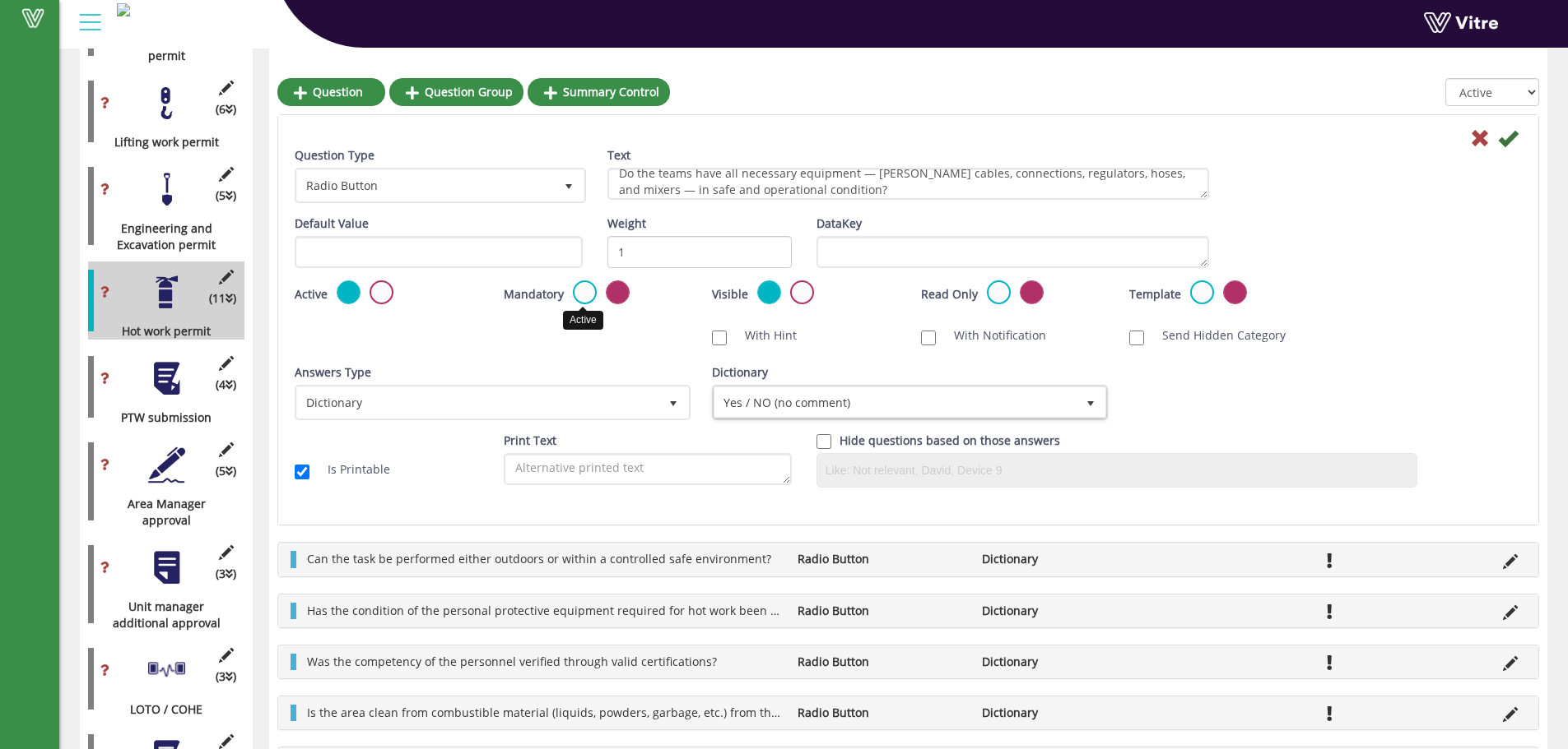
click at [586, 294] on label at bounding box center [584, 292] width 24 height 24
click at [0, 0] on input "radio" at bounding box center [0, 0] width 0 height 0
click at [1509, 134] on icon at bounding box center [1508, 138] width 20 height 20
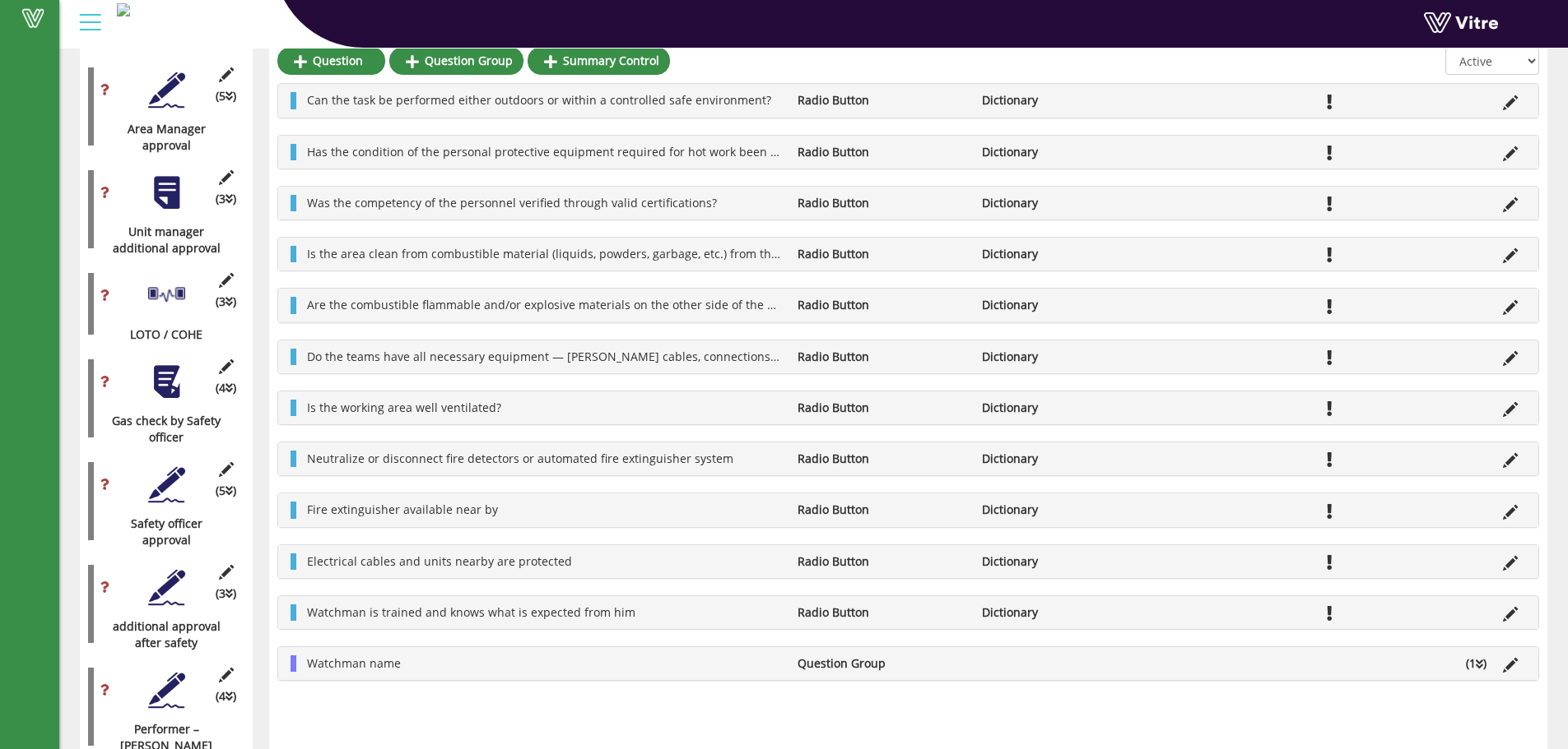
scroll to position [1552, 0]
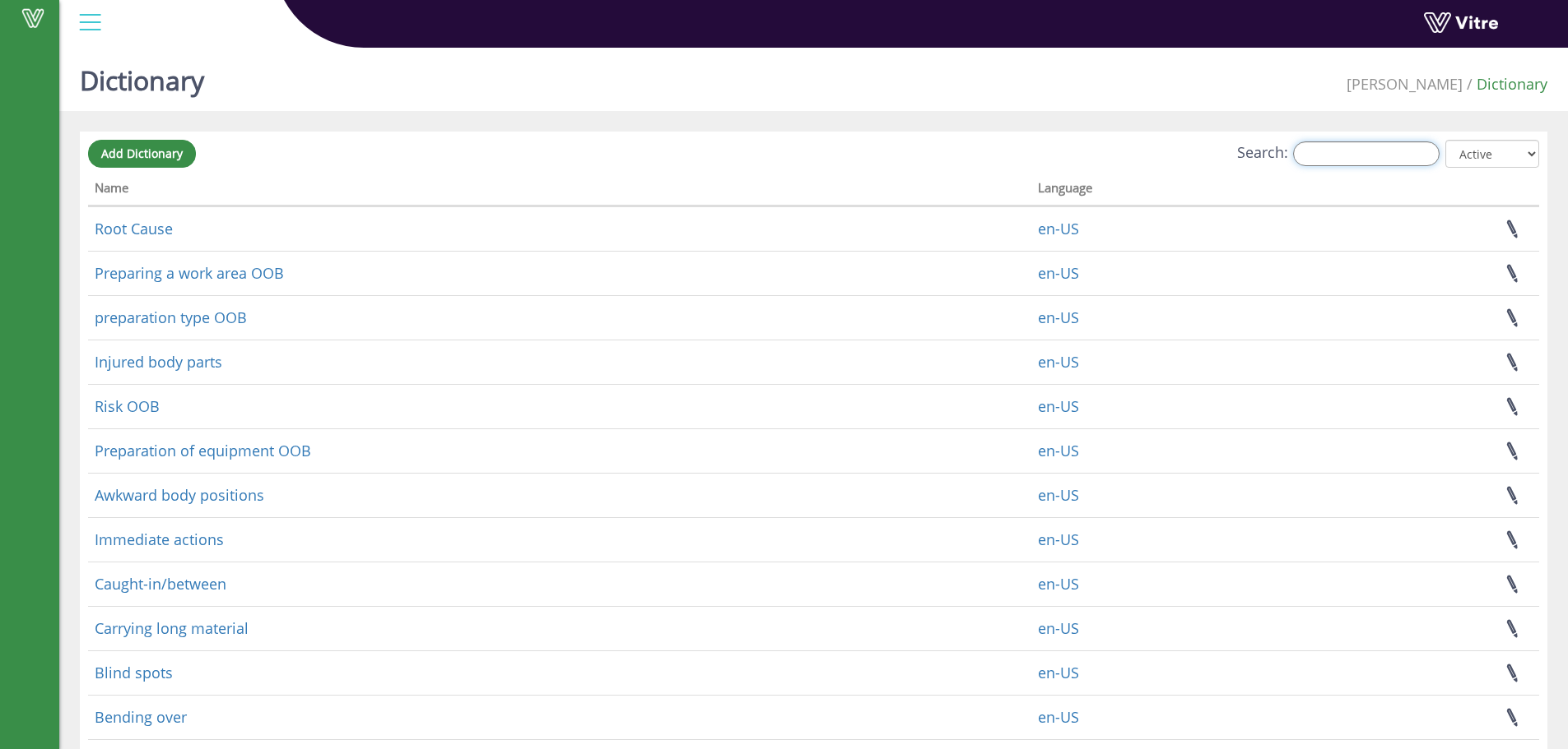
click at [1341, 152] on input "Search:" at bounding box center [1366, 154] width 147 height 24
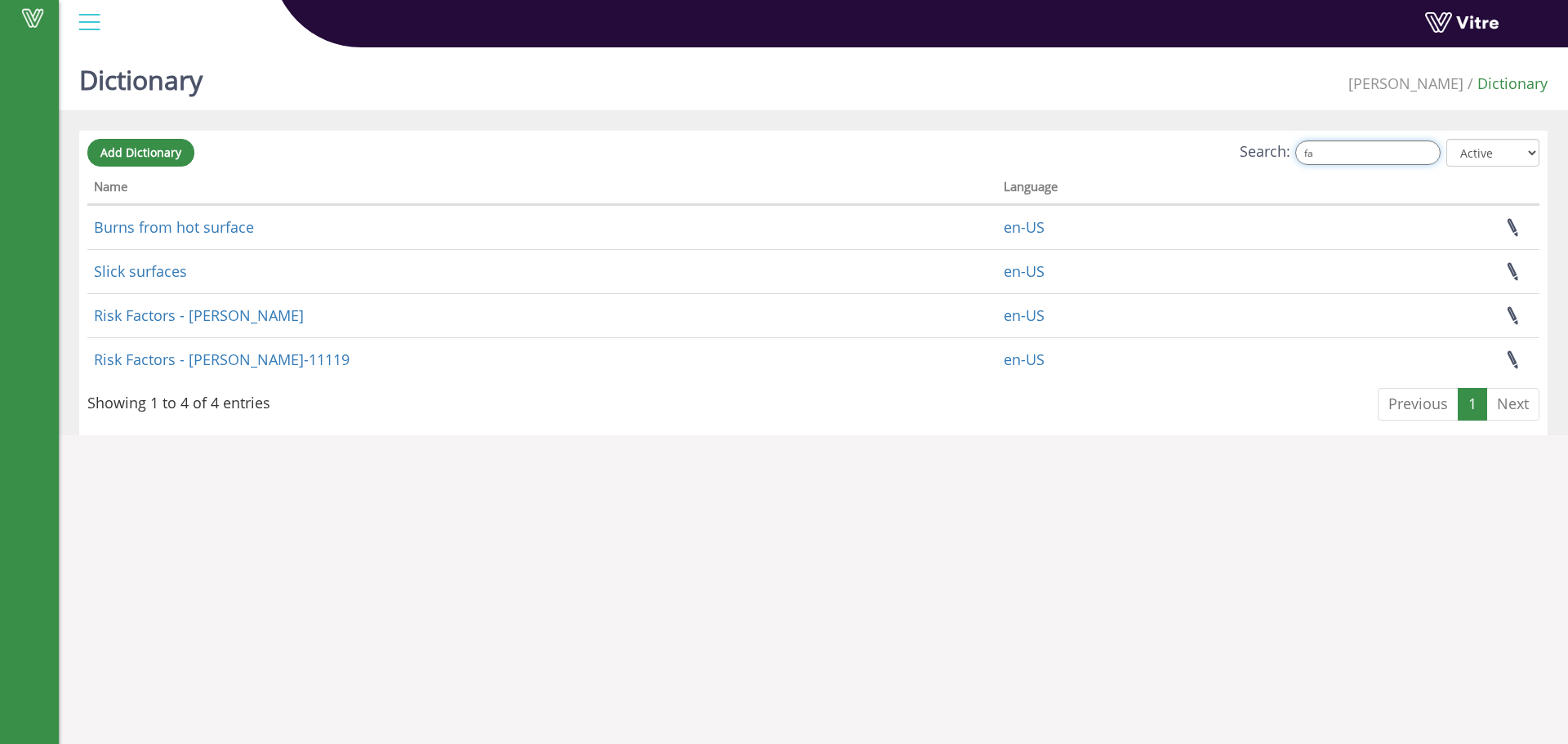
type input "f"
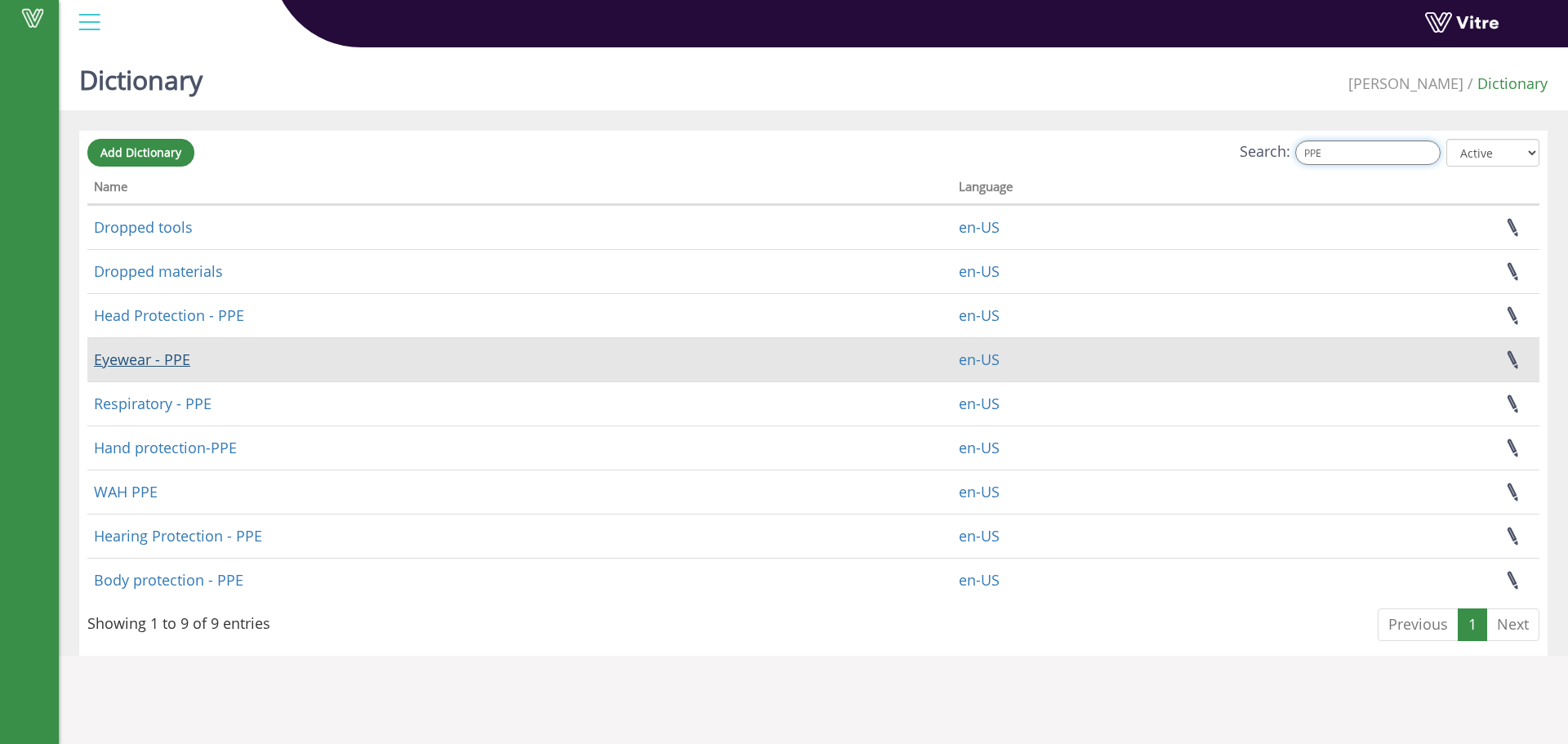
type input "PPE"
click at [133, 359] on link "Eyewear - PPE" at bounding box center [141, 359] width 96 height 20
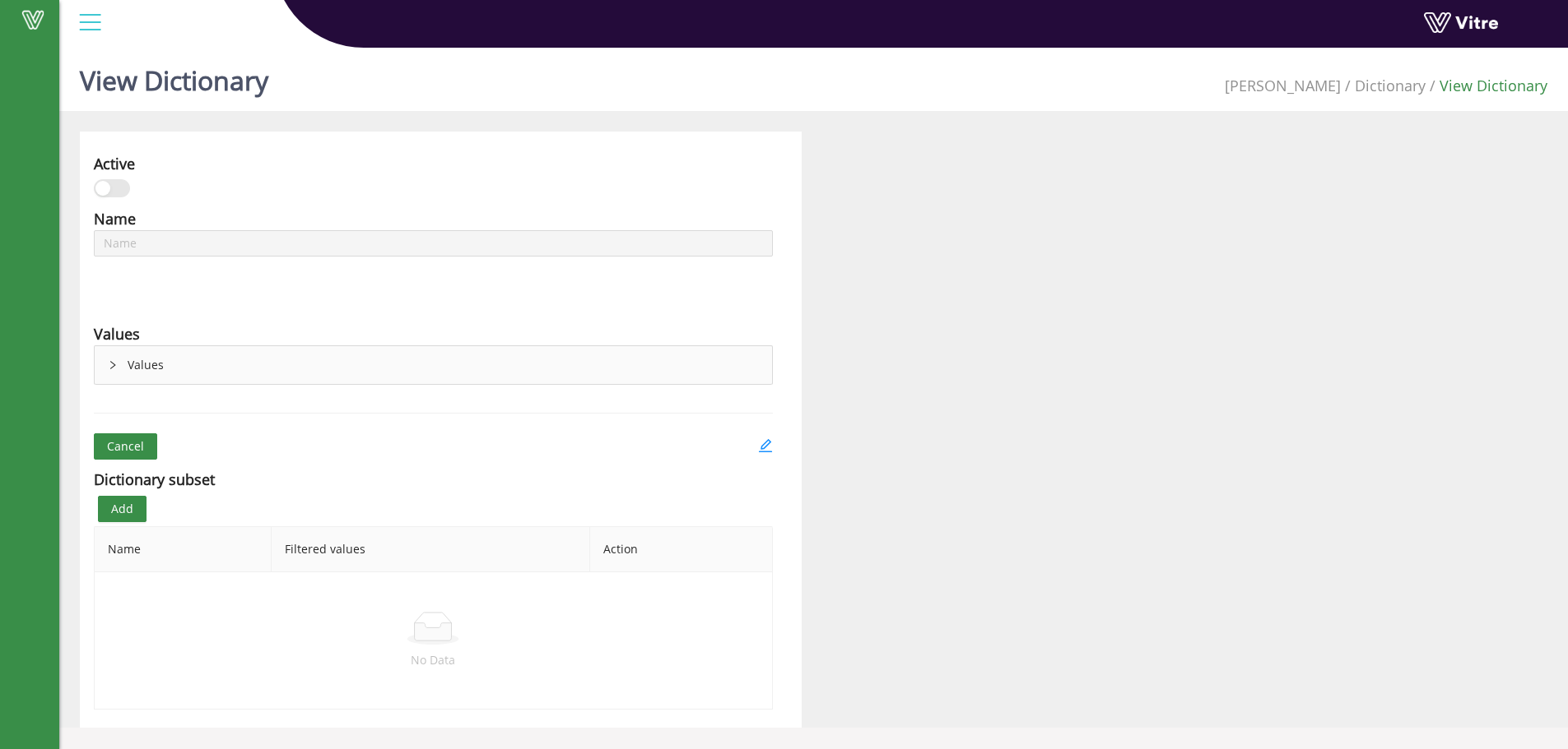
type input "Eyewear - PPE"
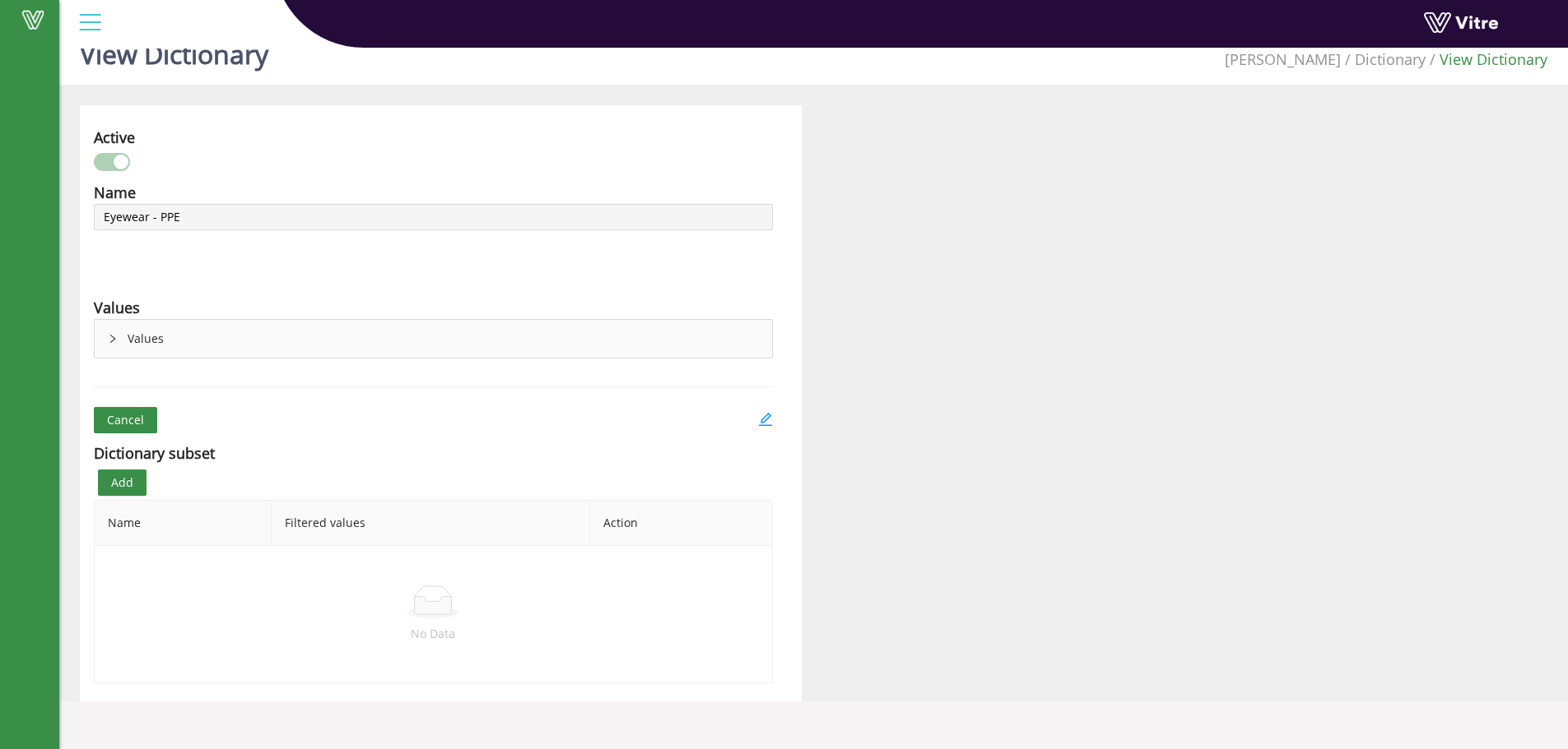
scroll to position [41, 0]
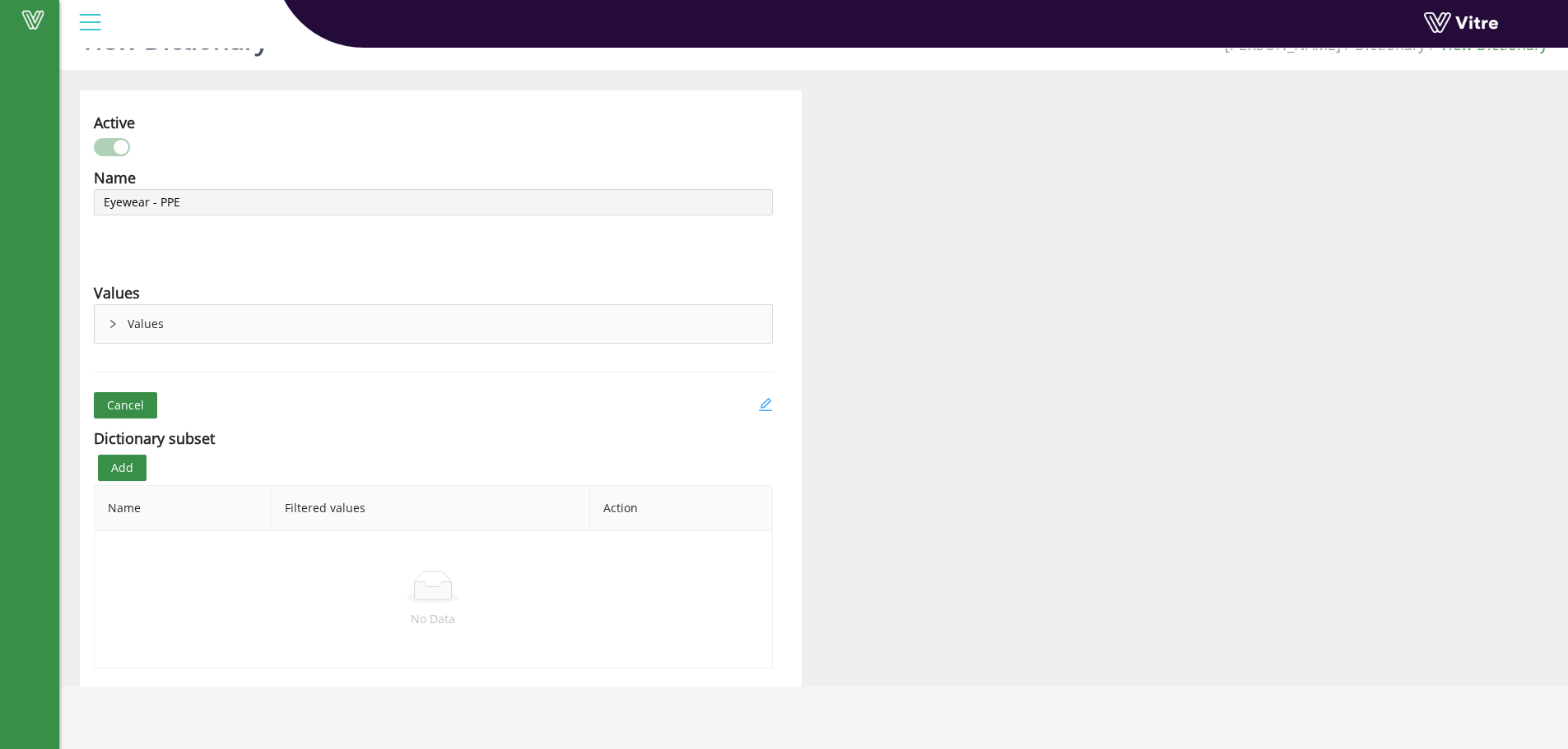
click at [766, 405] on icon "edit" at bounding box center [764, 404] width 13 height 13
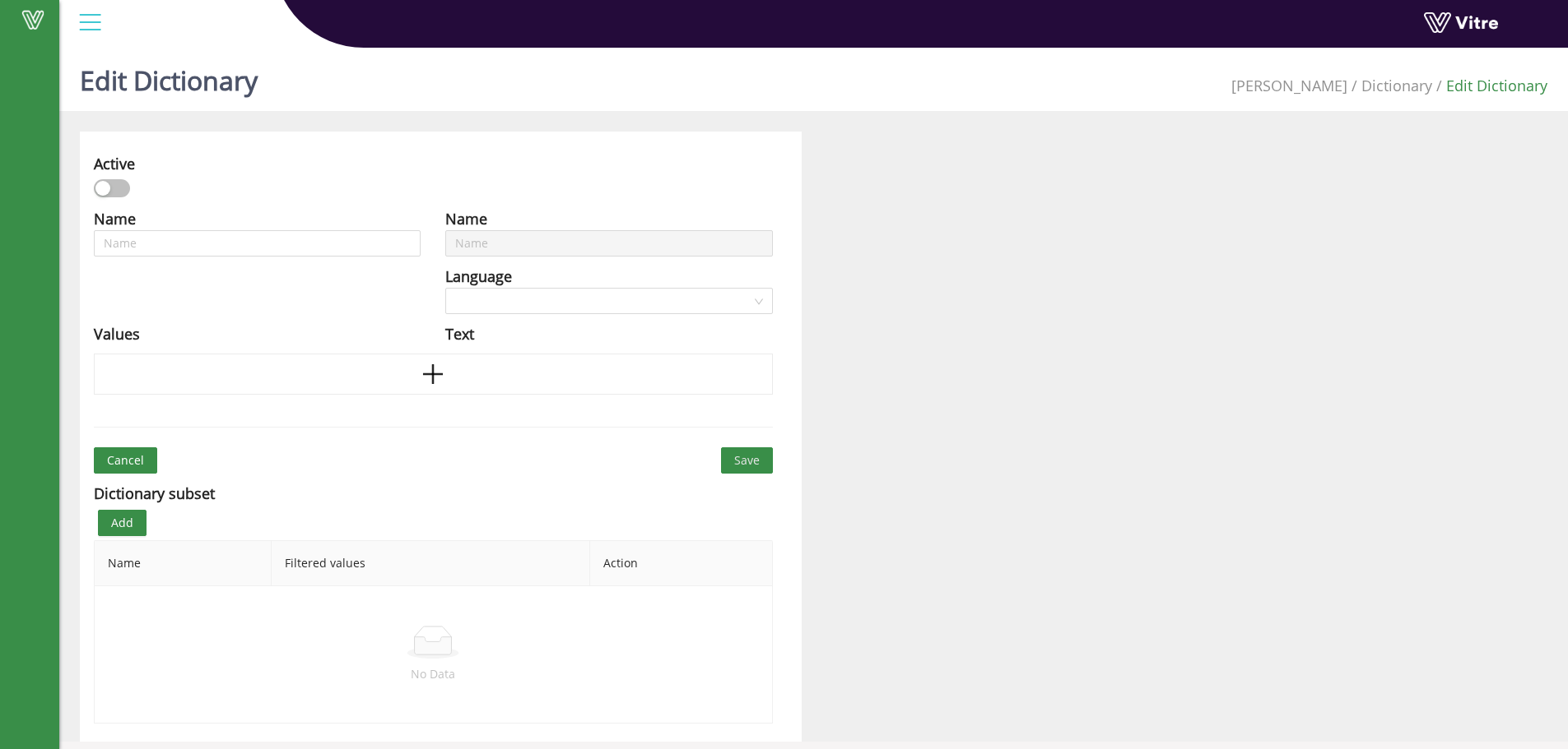
type input "Eyewear - PPE"
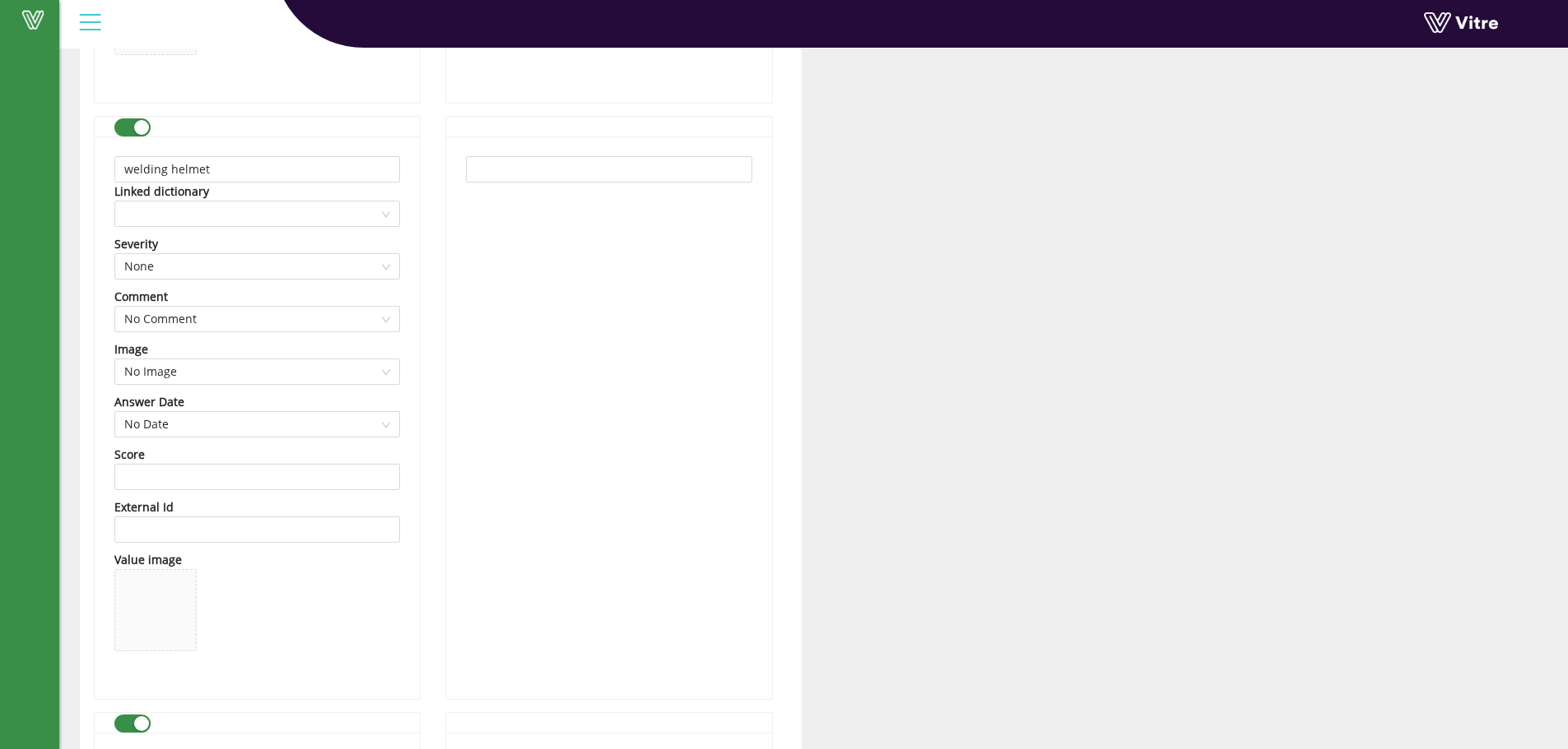
scroll to position [2632, 0]
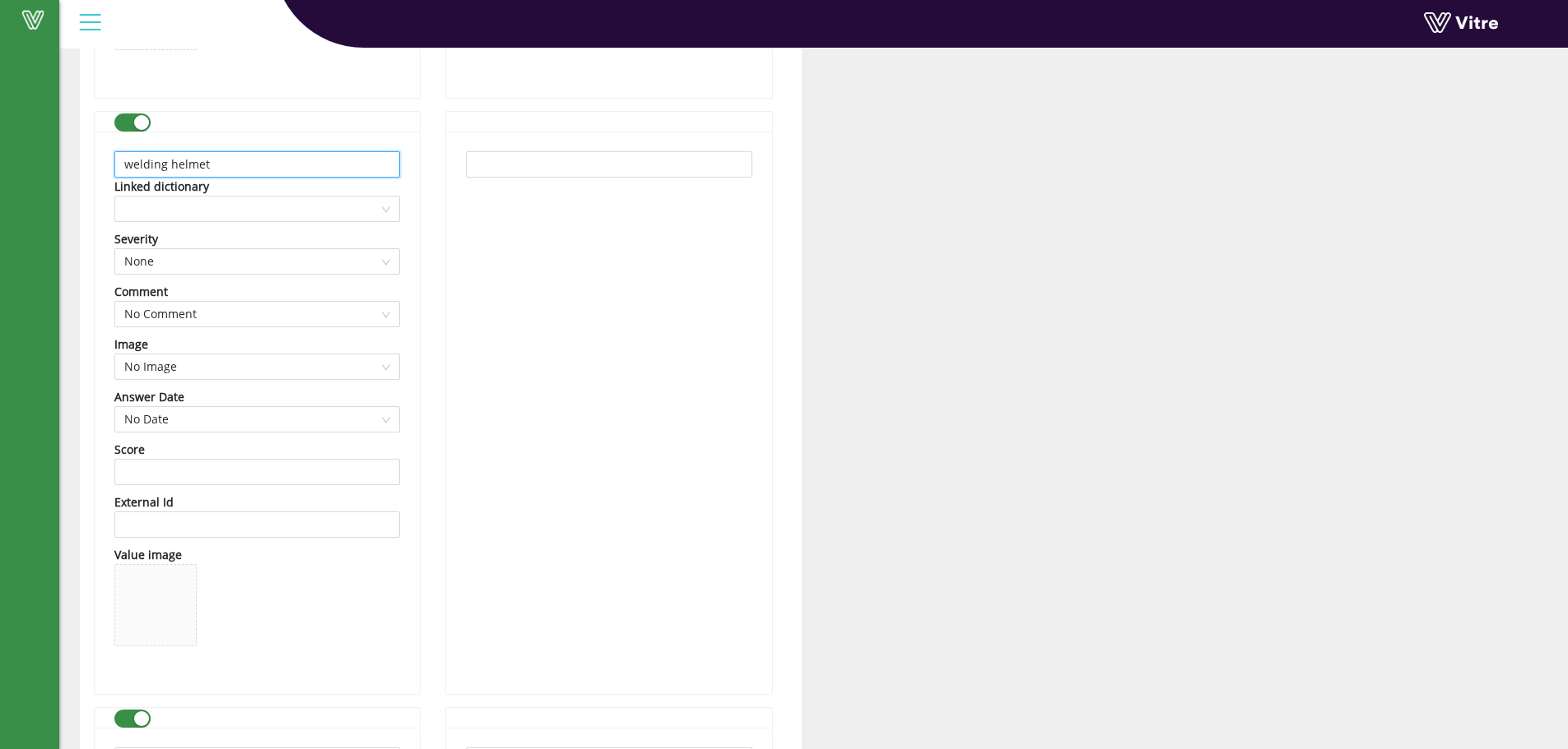
click at [135, 167] on input "welding helmet" at bounding box center [257, 164] width 286 height 26
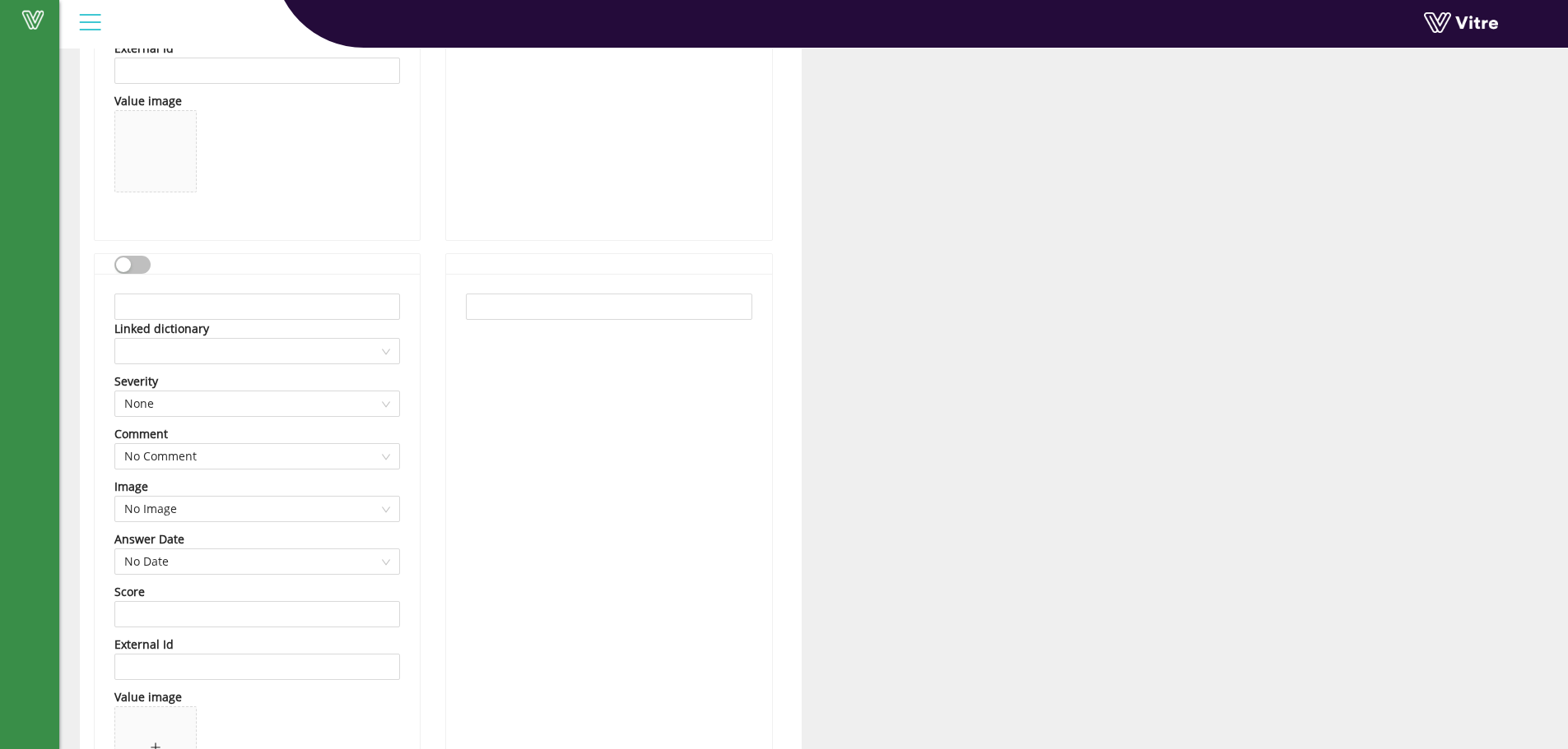
scroll to position [2139, 0]
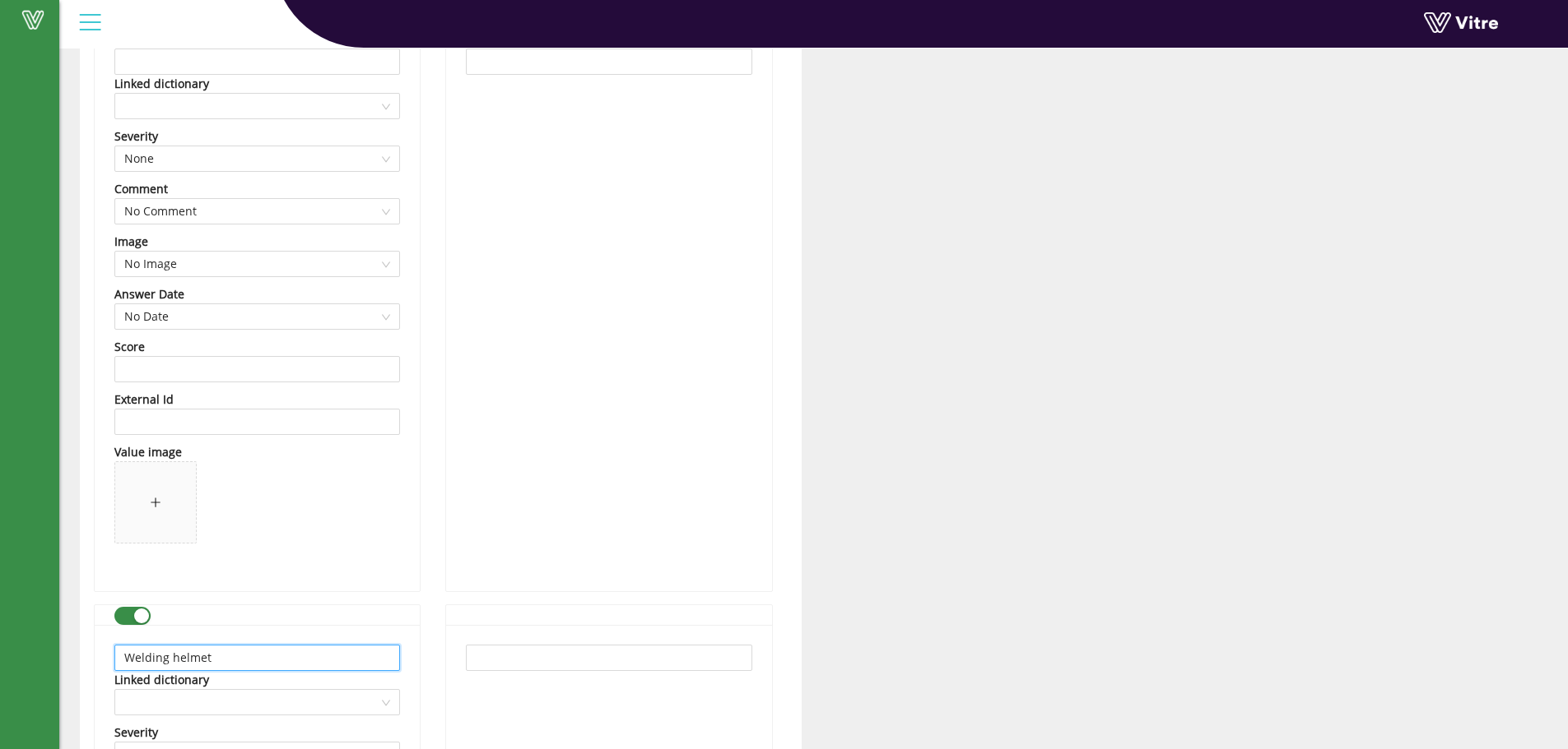
type input "Welding helmet"
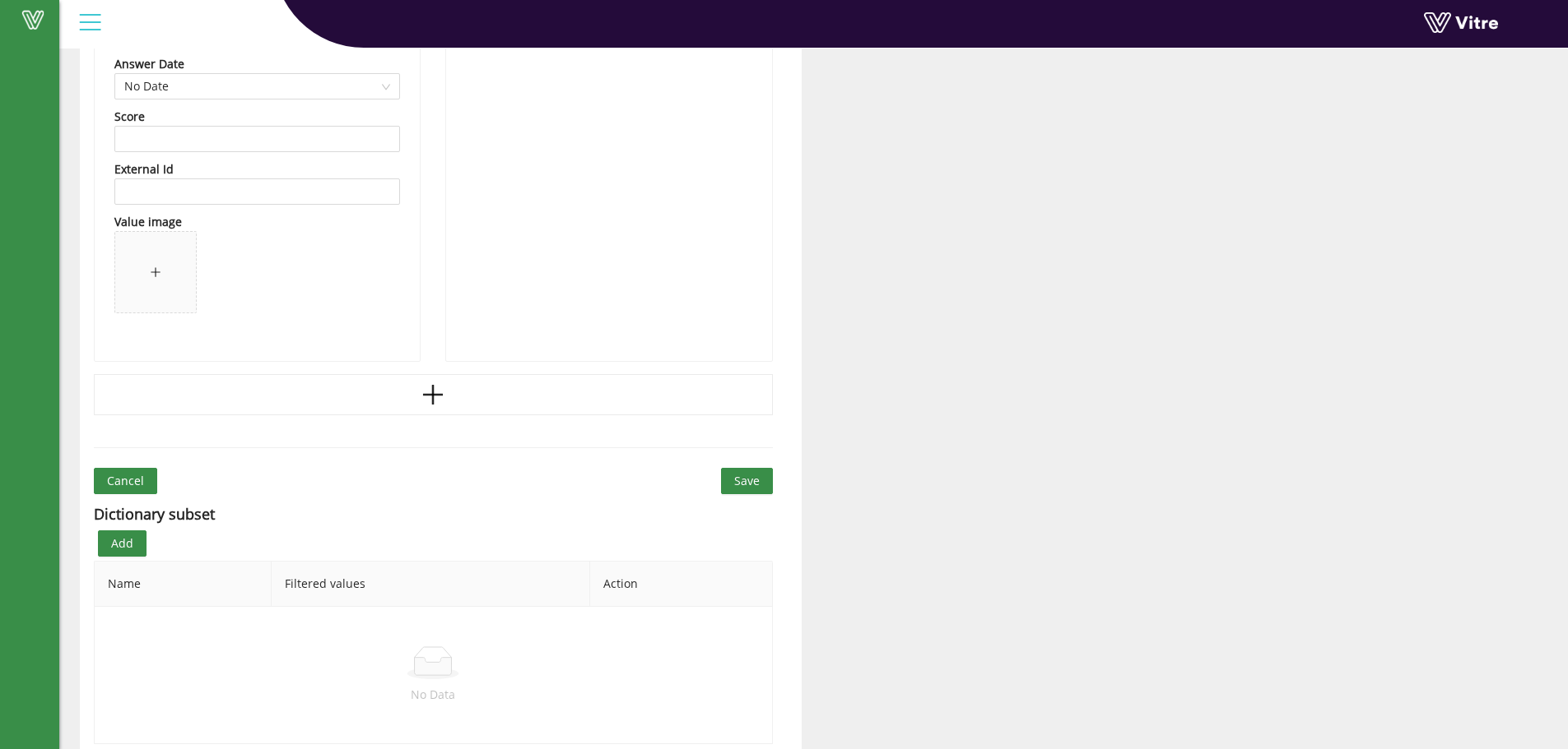
scroll to position [3575, 0]
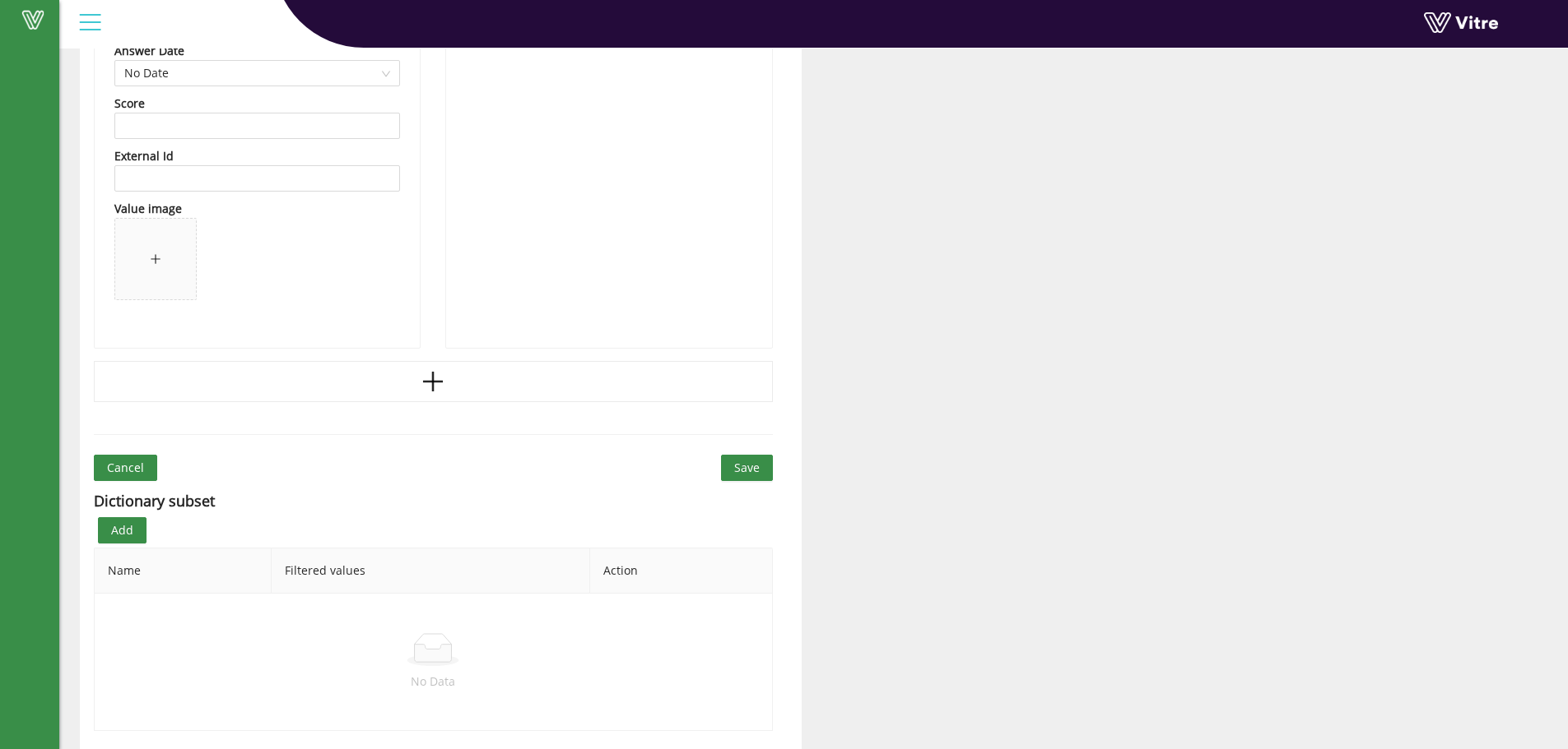
click at [749, 468] on span "Save" at bounding box center [746, 468] width 25 height 18
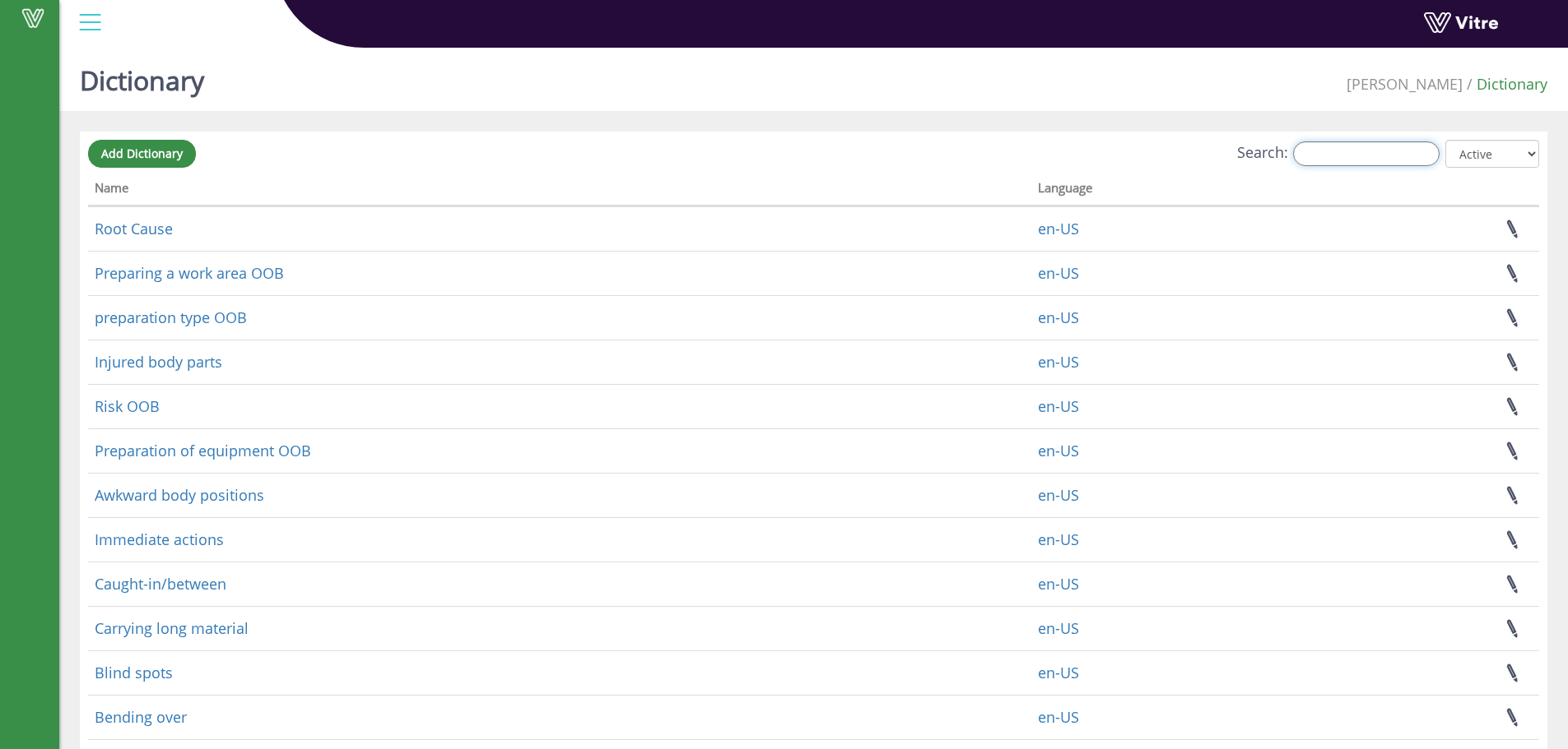
click at [1373, 149] on input "Search:" at bounding box center [1366, 154] width 147 height 24
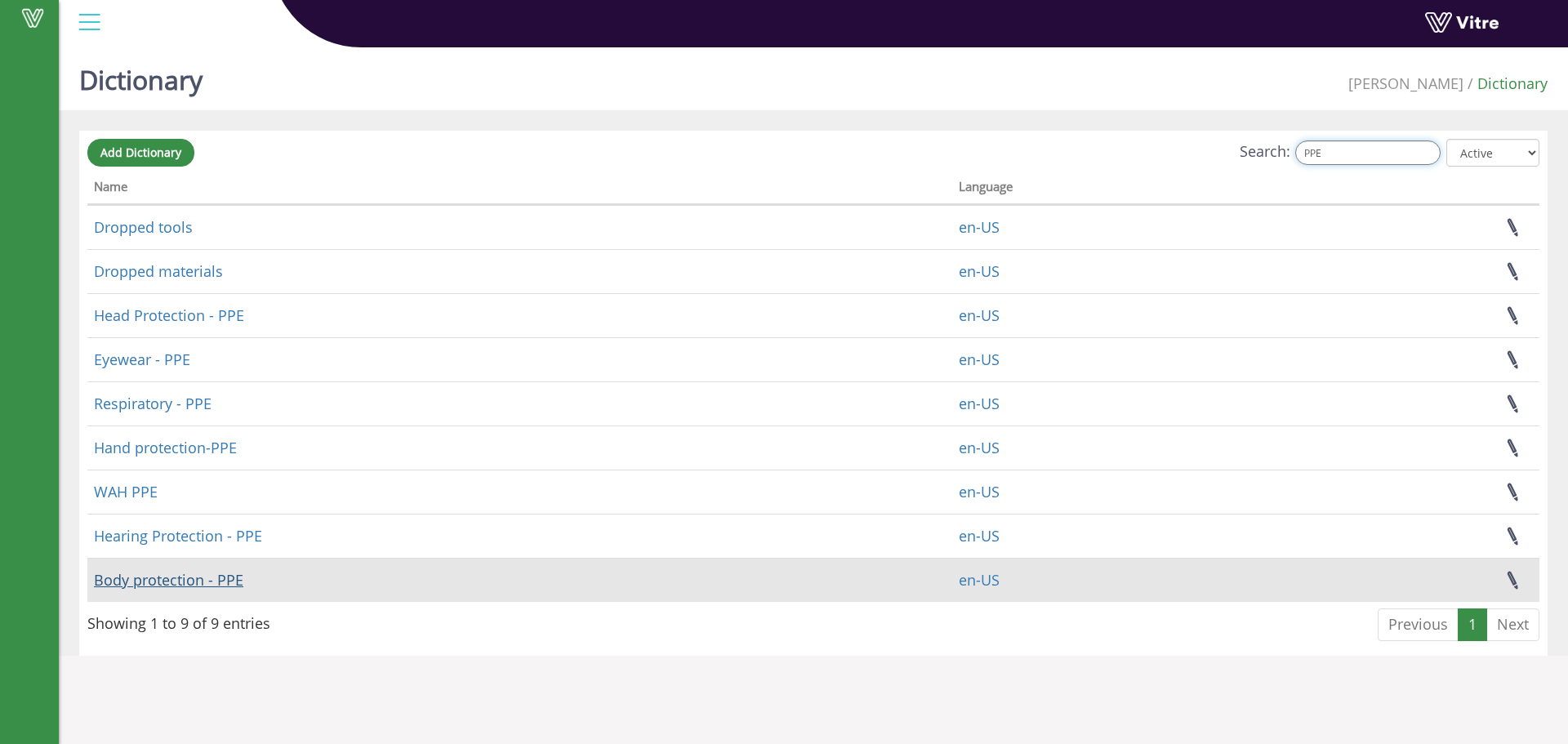
type input "PPE"
click at [201, 580] on link "Body protection - PPE" at bounding box center [168, 580] width 149 height 20
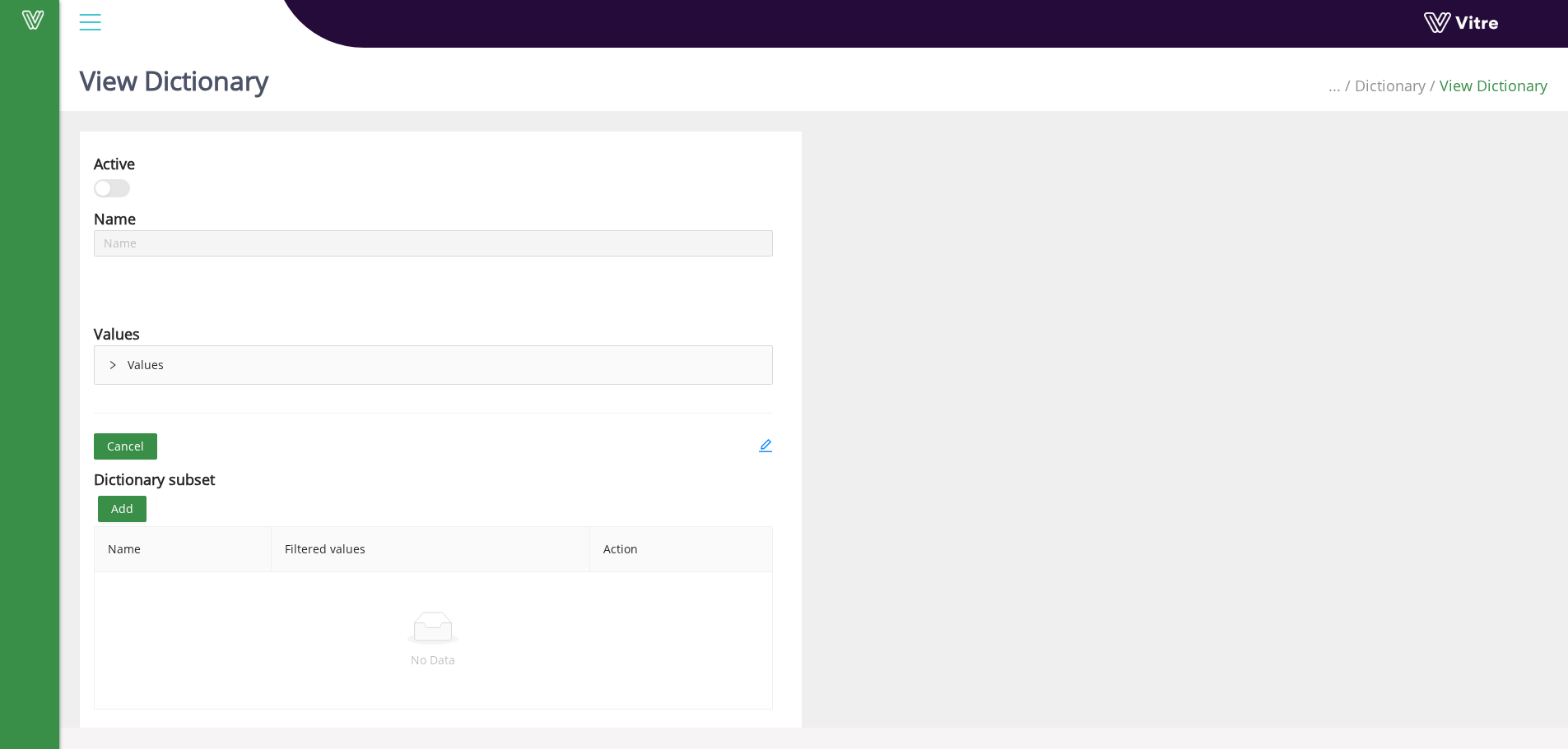
type input "Body protection - PPE"
click at [763, 446] on icon "edit" at bounding box center [765, 445] width 15 height 15
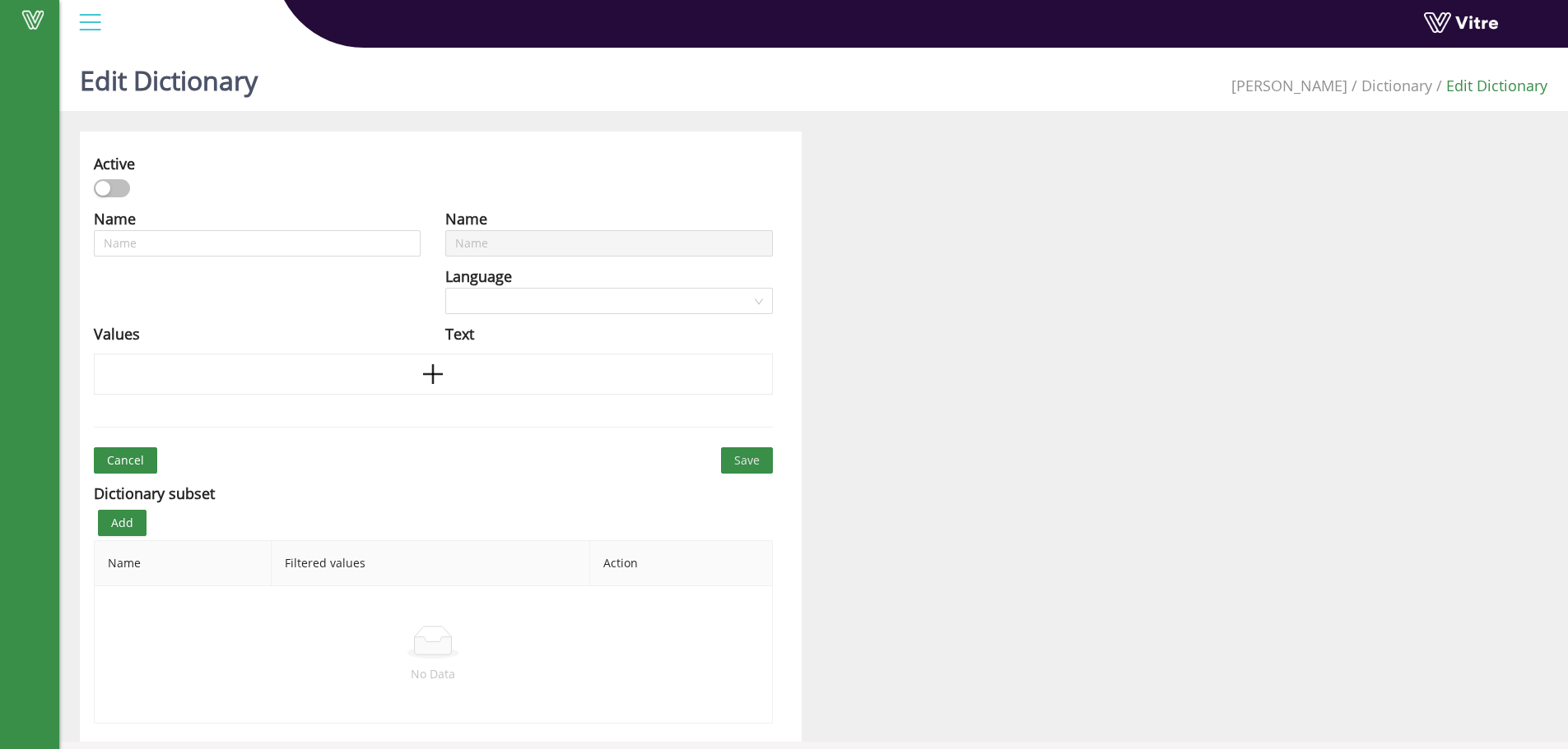
type input "Body protection - PPE"
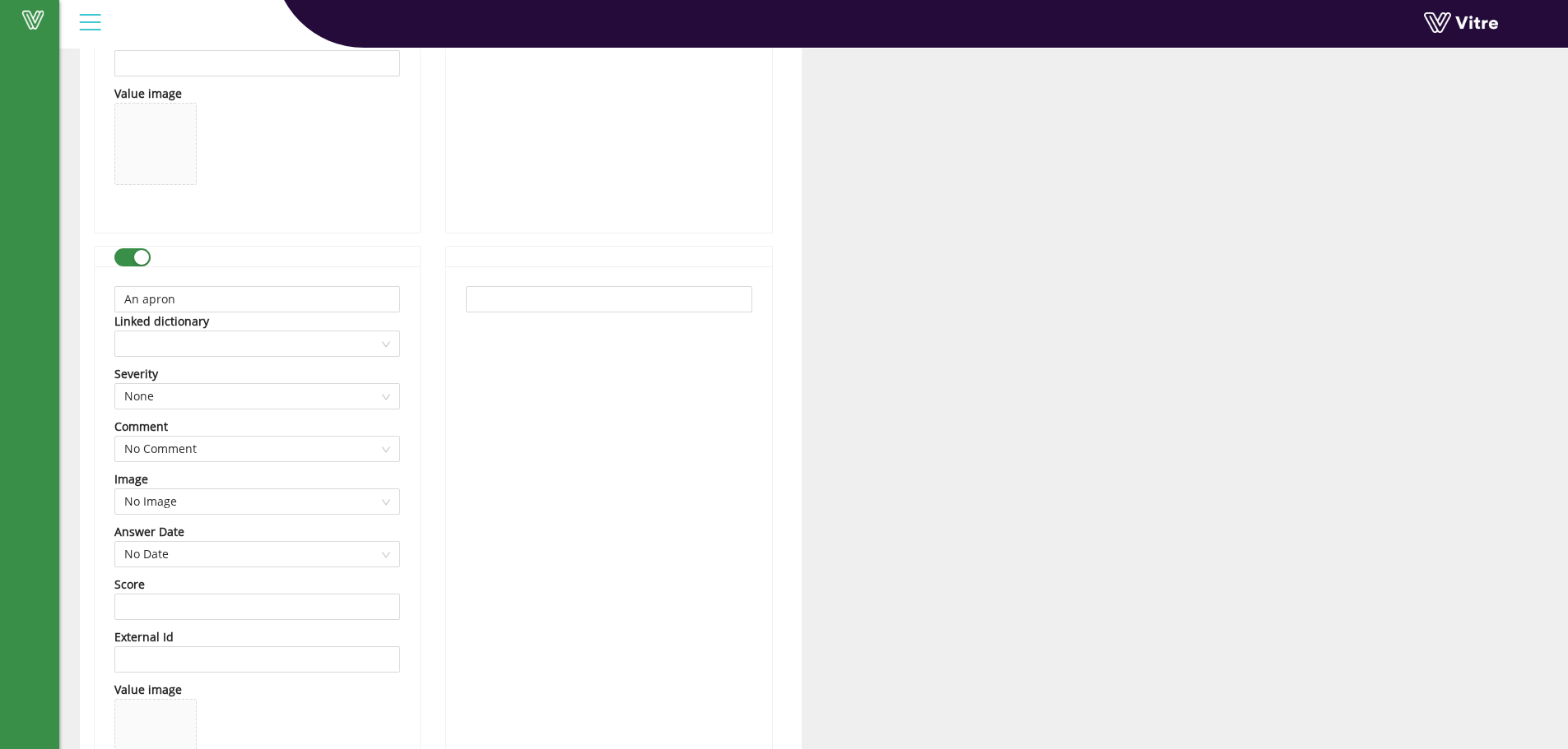
scroll to position [1810, 0]
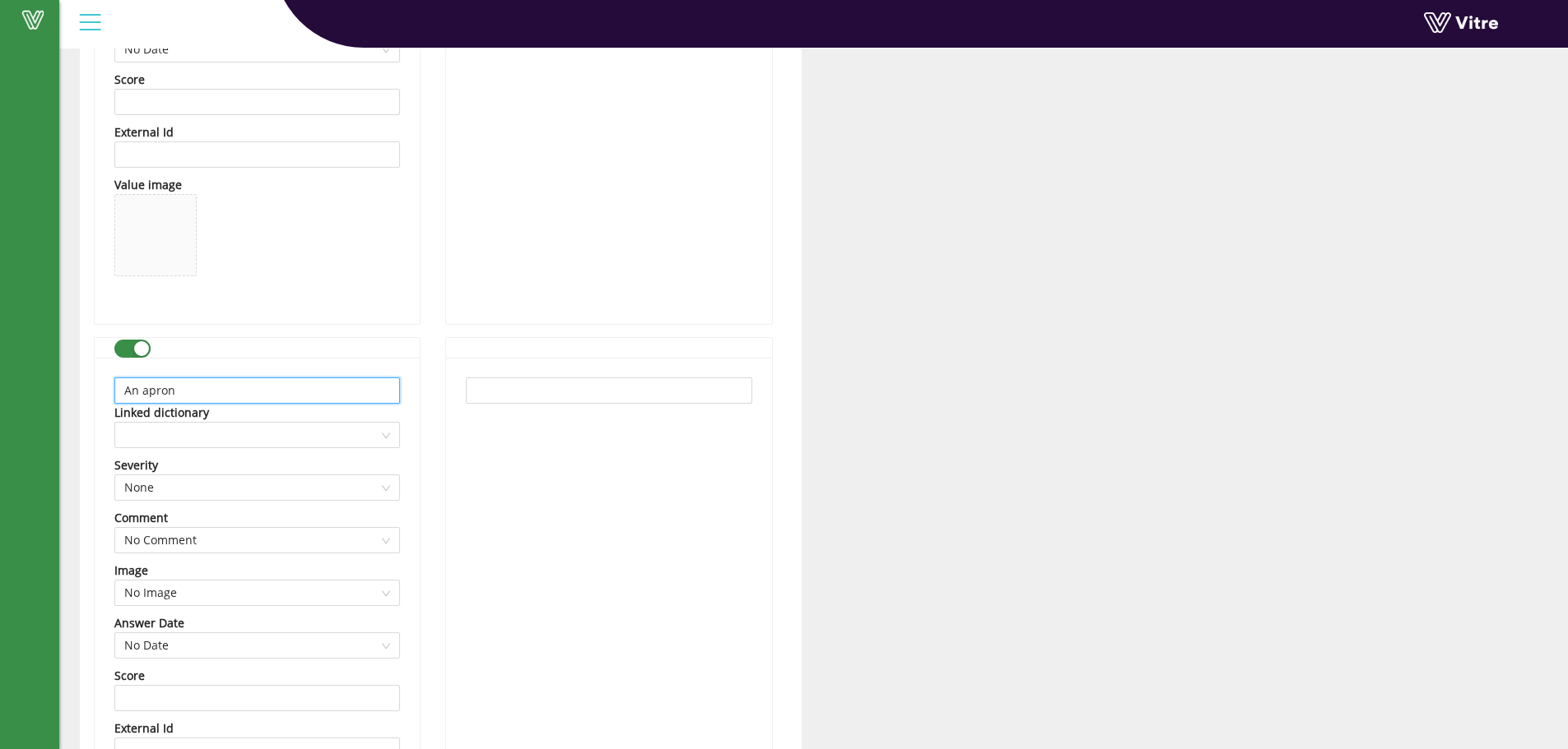
click at [142, 392] on input "An apron" at bounding box center [257, 390] width 286 height 26
type input "An Chemical apron"
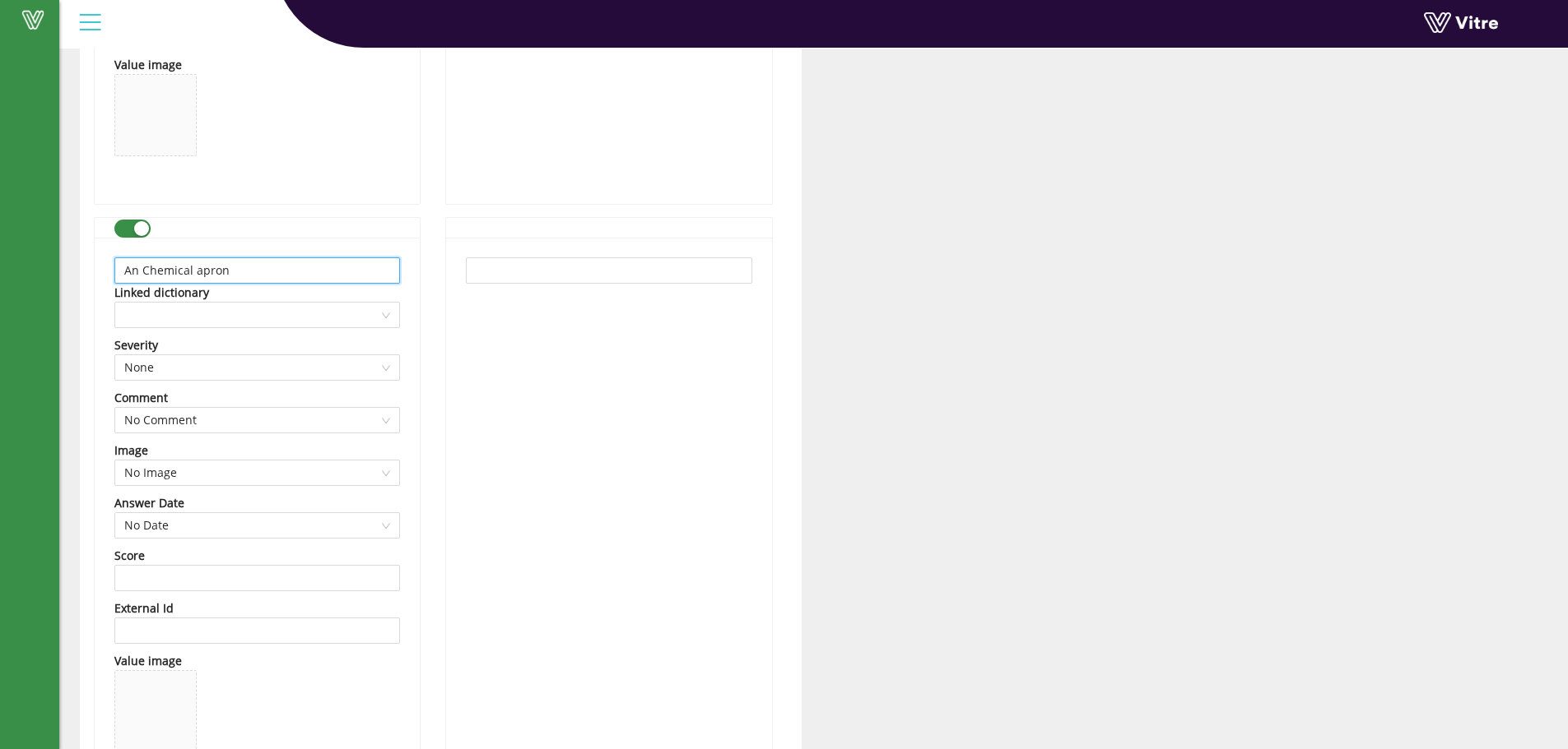
scroll to position [2303, 0]
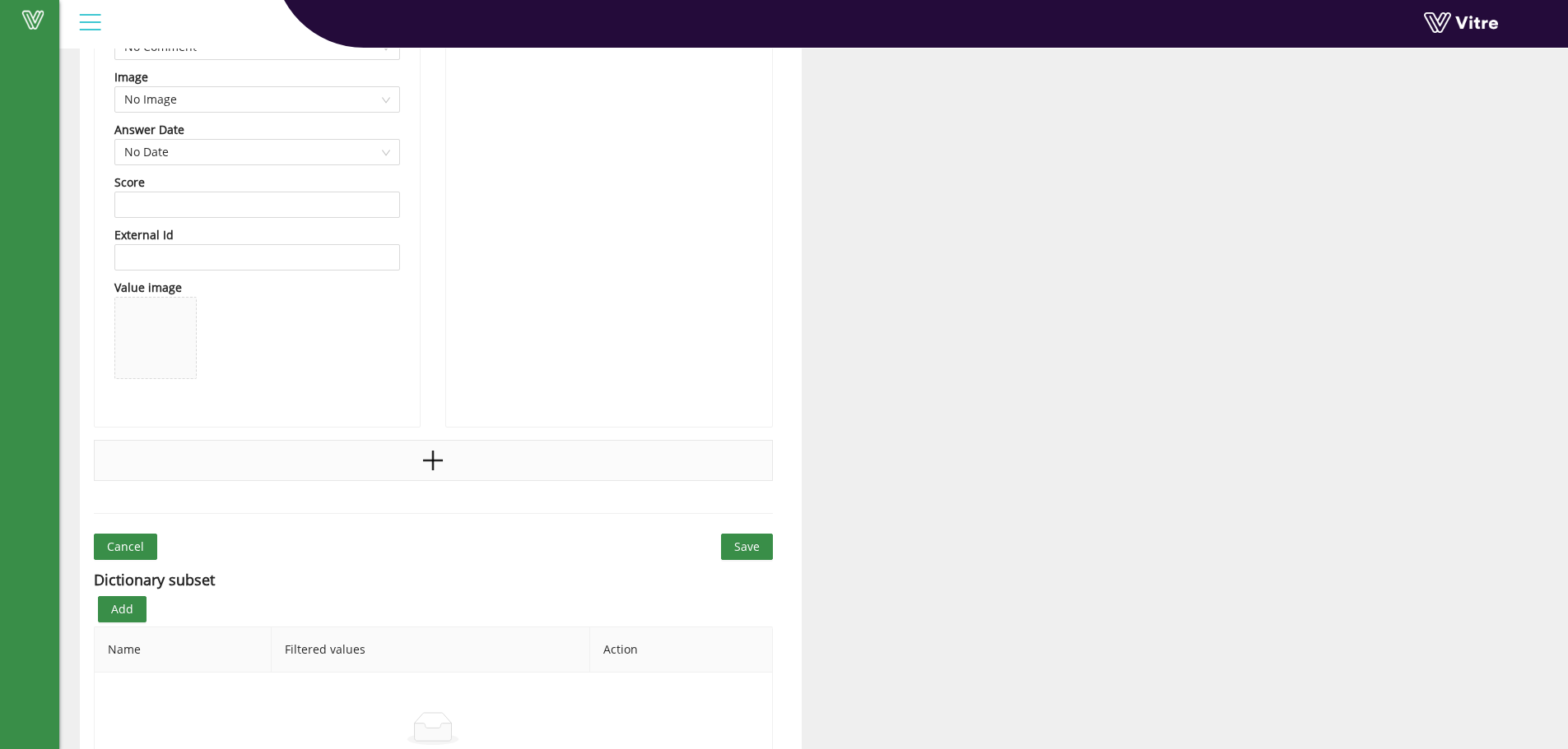
click at [433, 452] on icon "plus" at bounding box center [433, 460] width 3 height 20
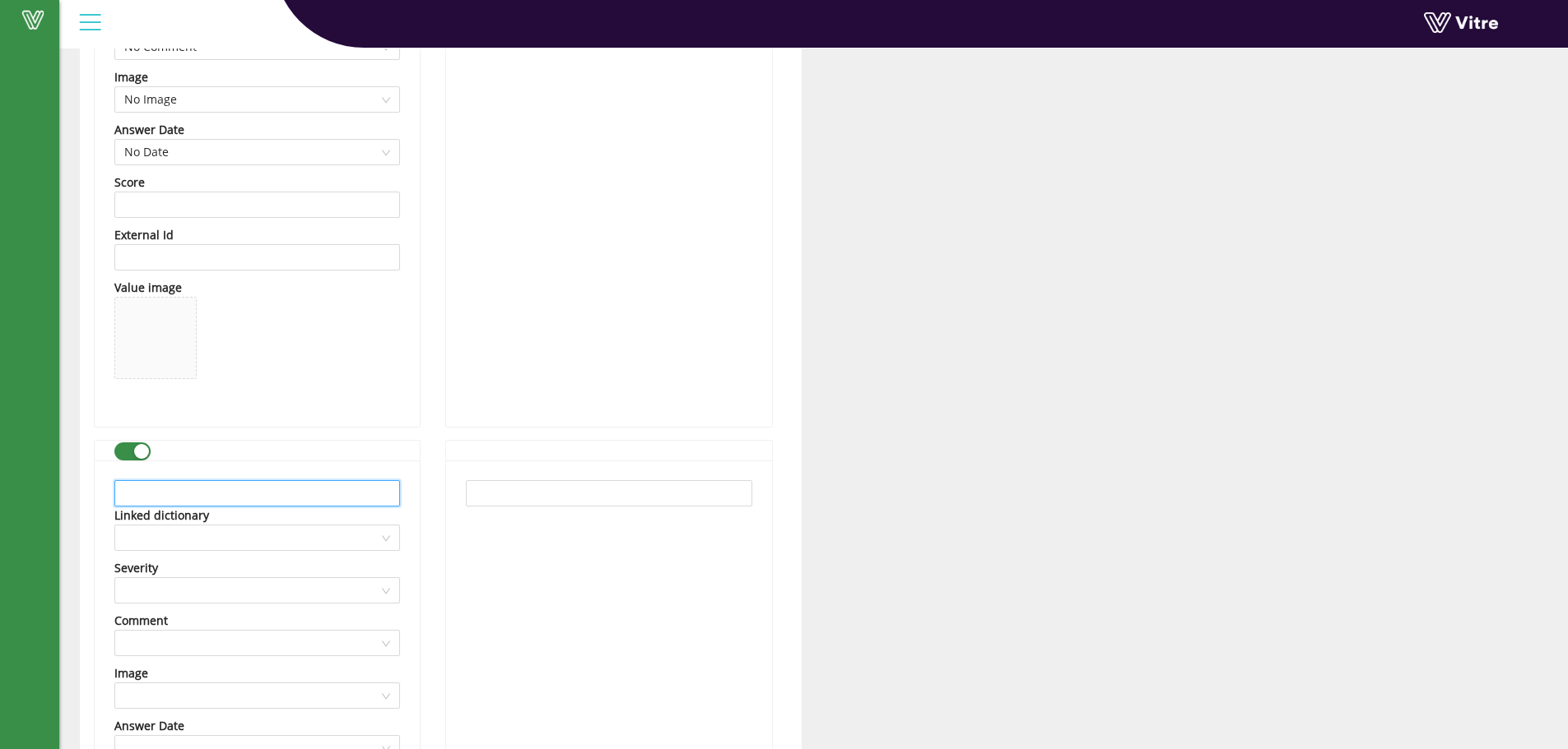
click at [318, 488] on input "text" at bounding box center [257, 493] width 286 height 26
paste input "Leather apron for welding"
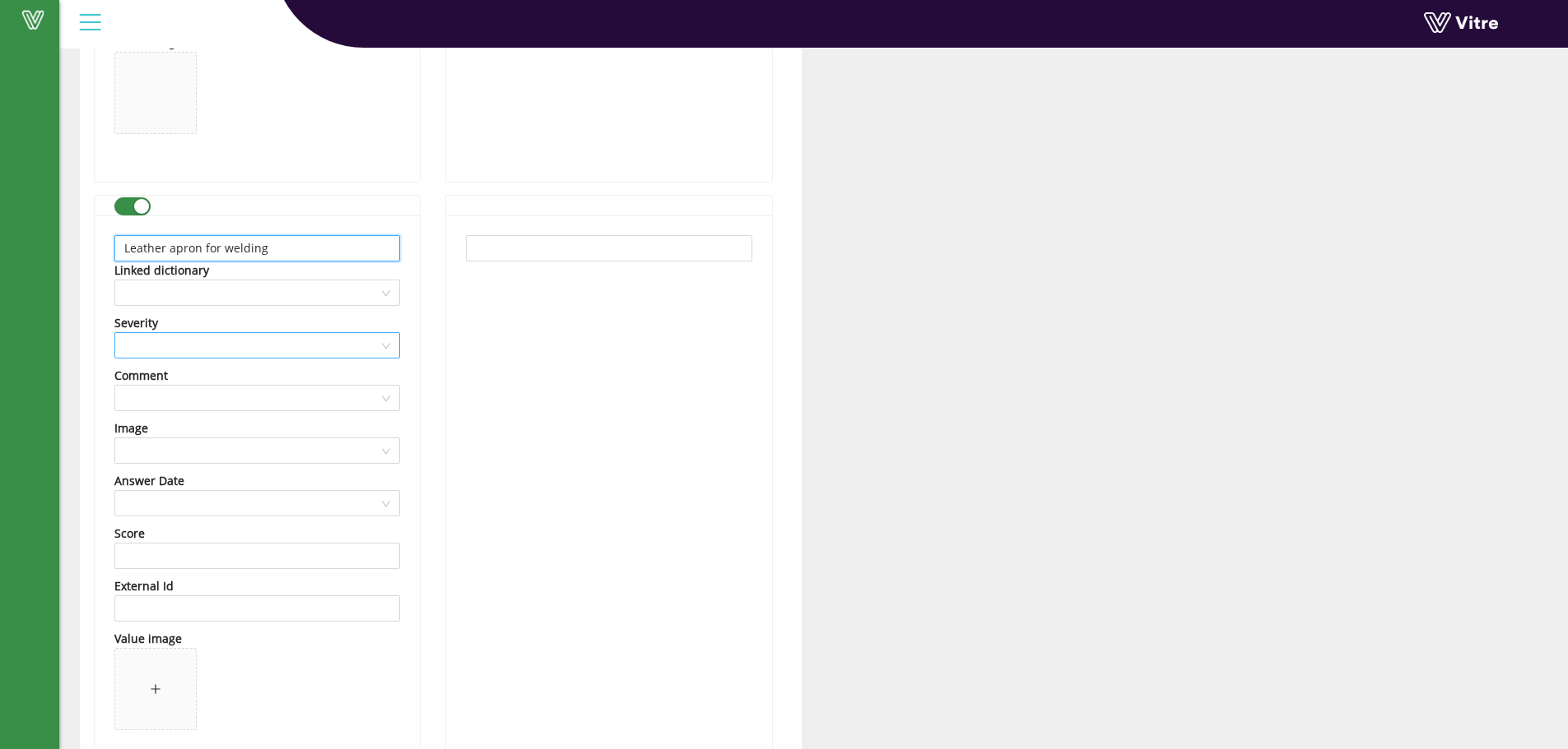
scroll to position [2550, 0]
type input "Leather apron for welding"
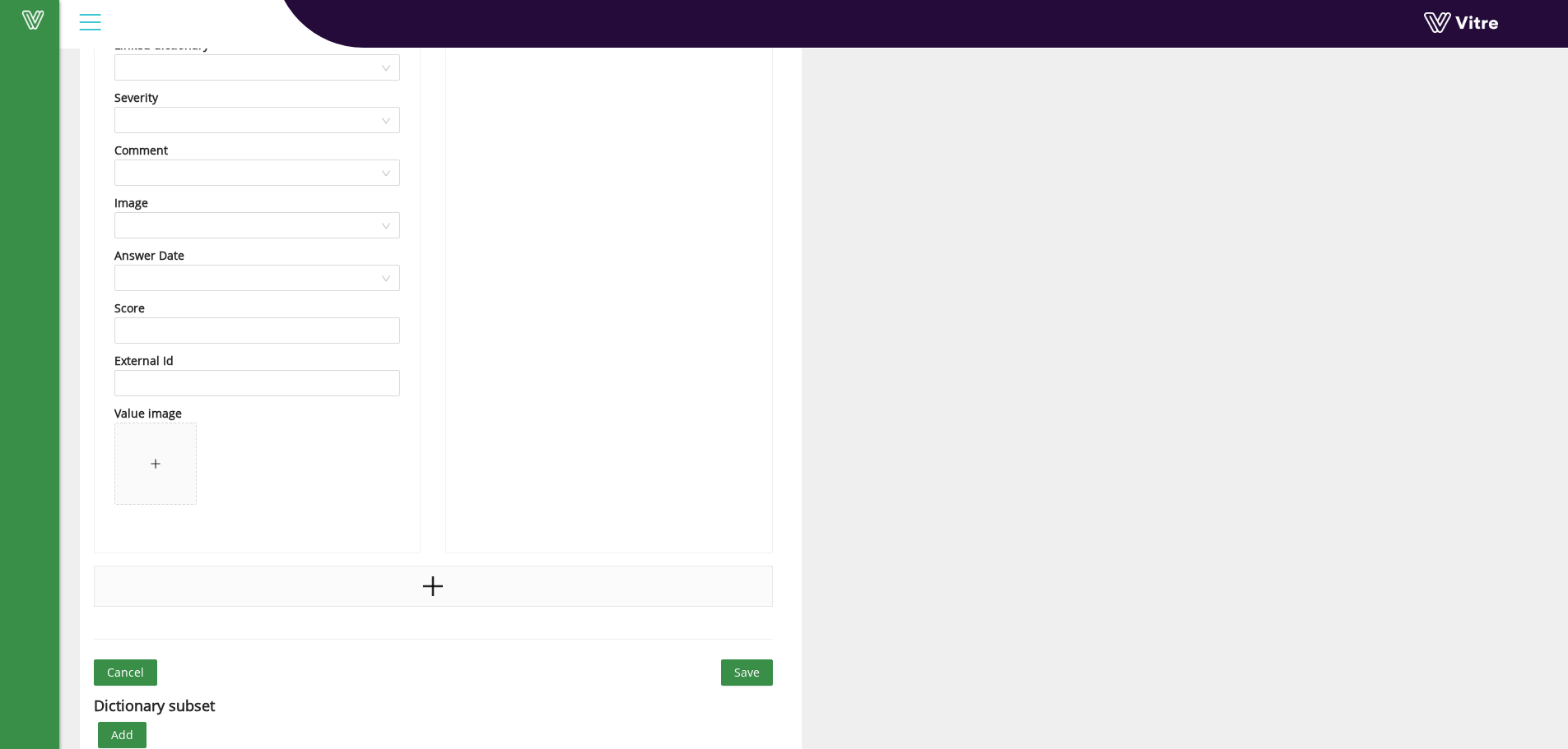
scroll to position [2796, 0]
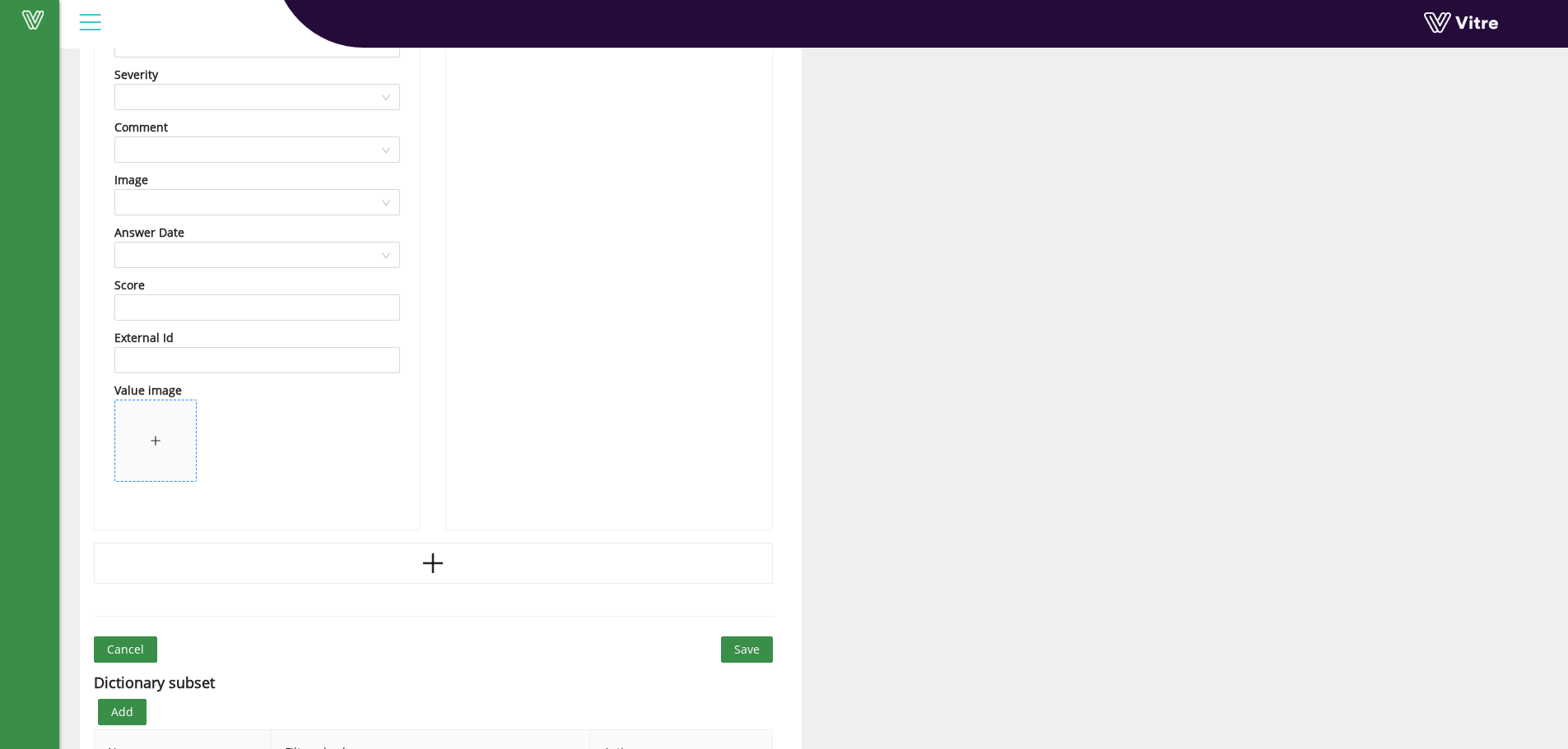
click at [157, 440] on icon "plus" at bounding box center [155, 440] width 11 height 11
click at [756, 647] on span "Save" at bounding box center [746, 649] width 25 height 18
